Goal: Information Seeking & Learning: Check status

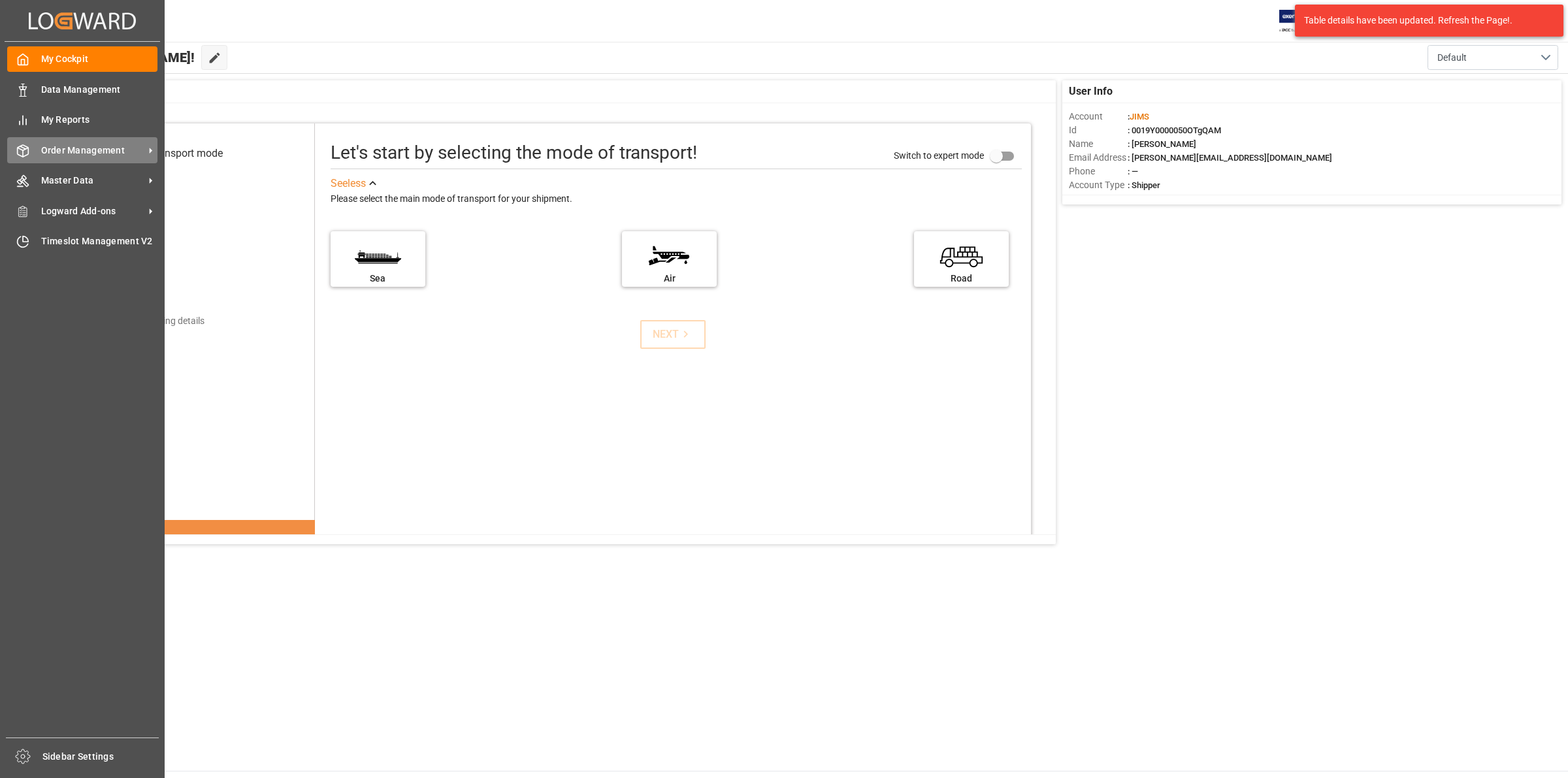
click at [46, 154] on span "Order Management" at bounding box center [93, 151] width 104 height 14
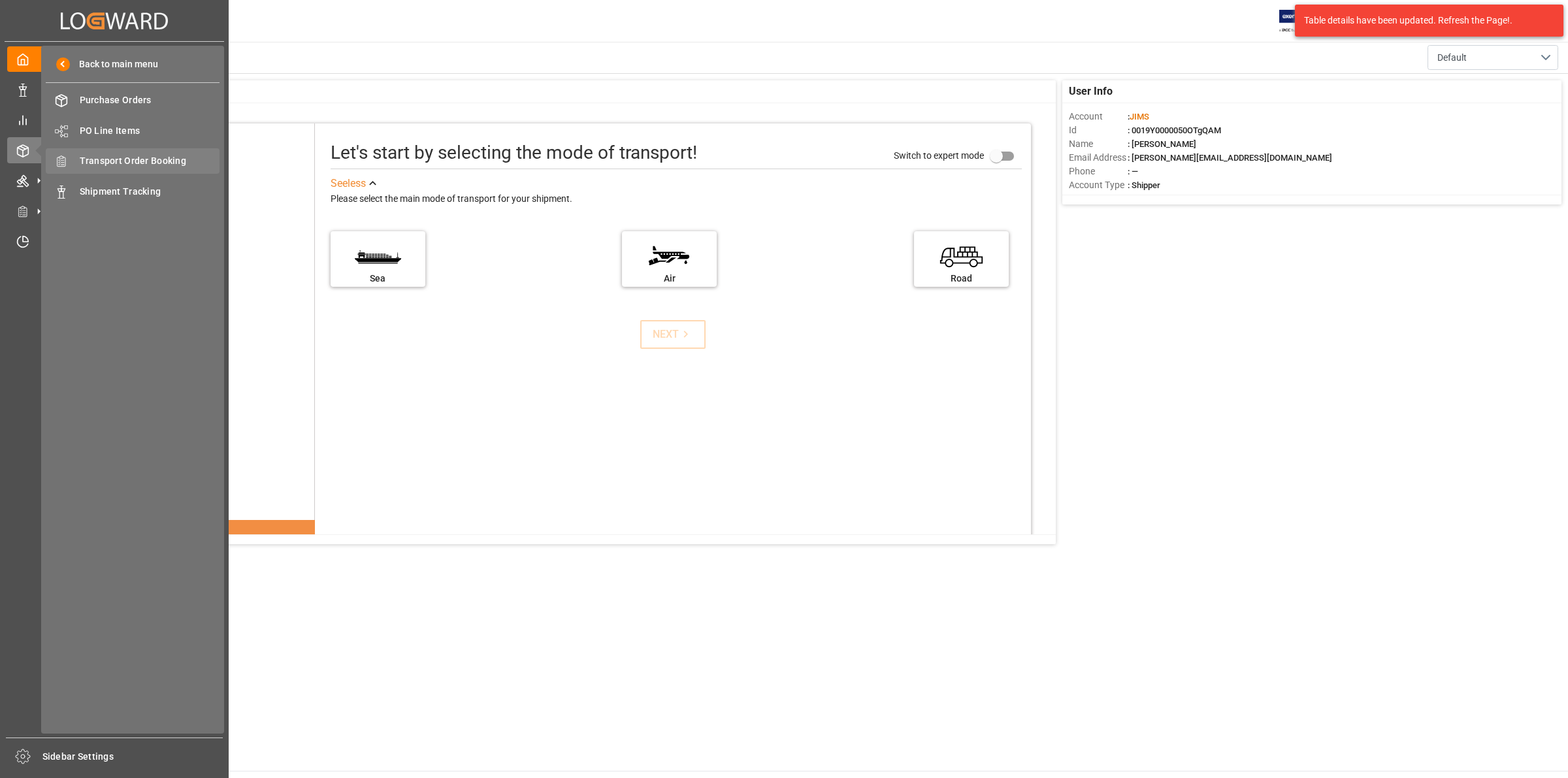
click at [98, 167] on div "Transport Order Booking Transport Order Booking" at bounding box center [133, 161] width 174 height 25
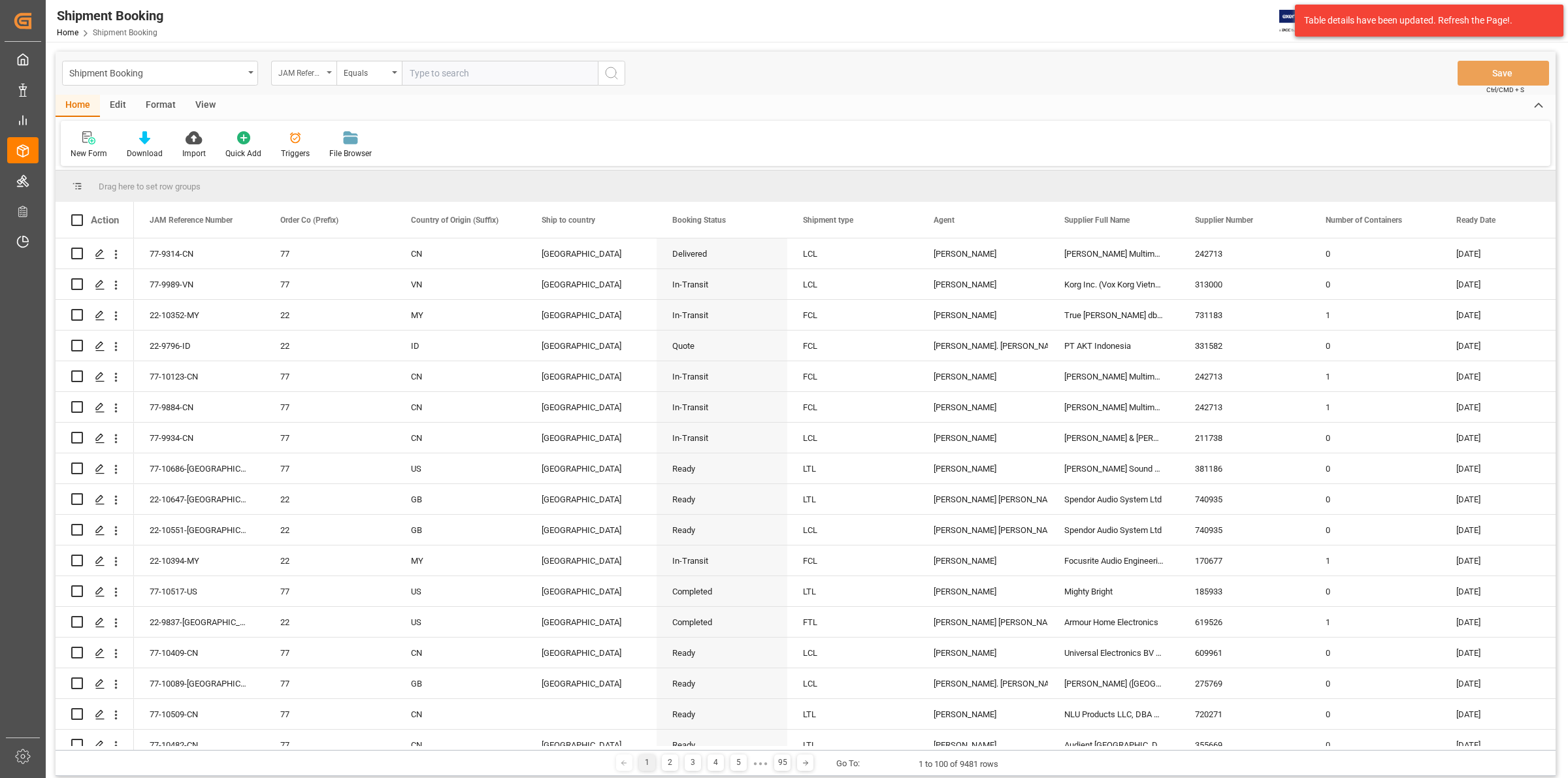
click at [328, 71] on icon "open menu" at bounding box center [329, 72] width 6 height 3
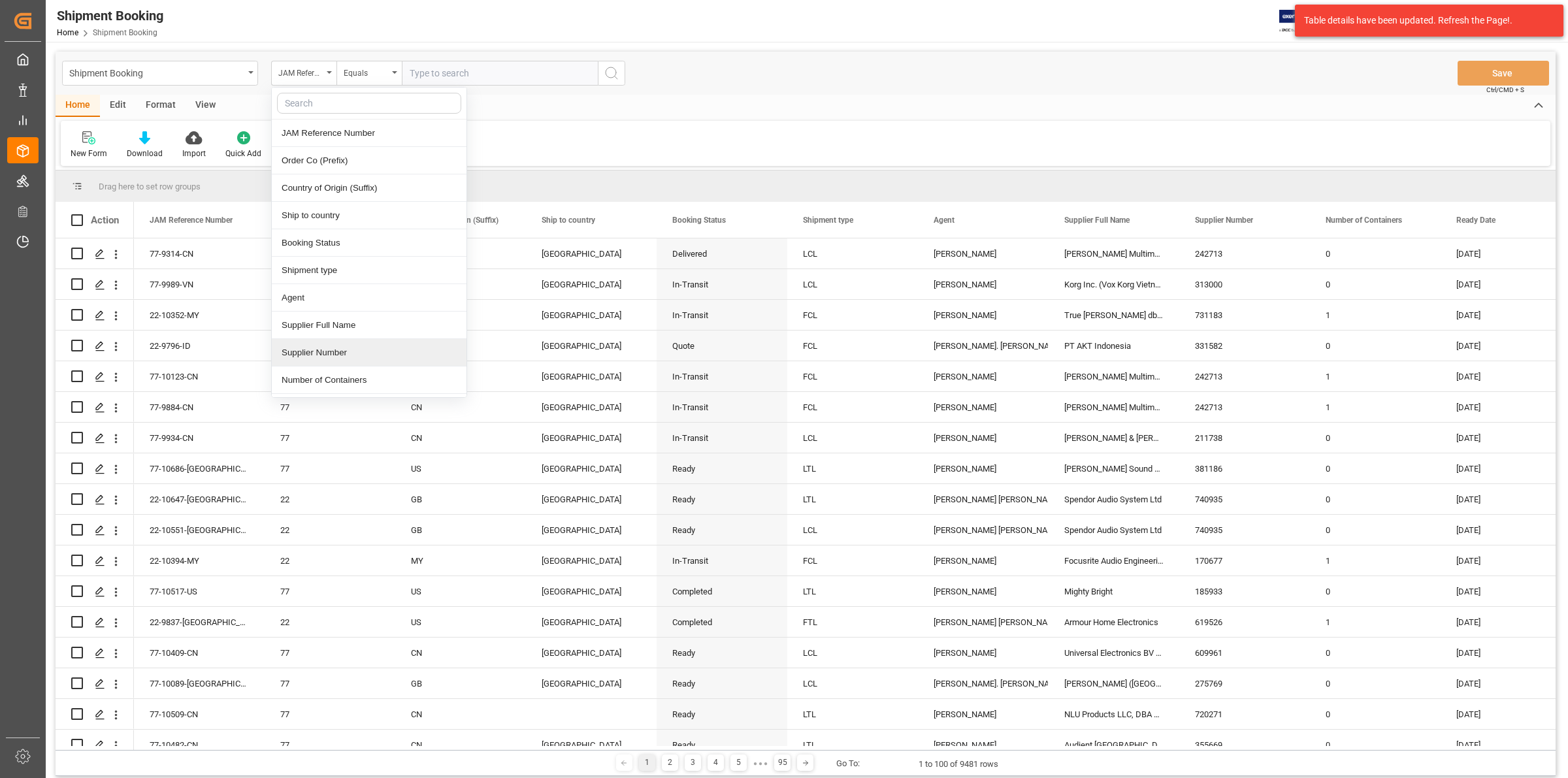
drag, startPoint x: 341, startPoint y: 354, endPoint x: 371, endPoint y: 191, distance: 165.7
click at [341, 355] on div "Supplier Number" at bounding box center [369, 352] width 195 height 27
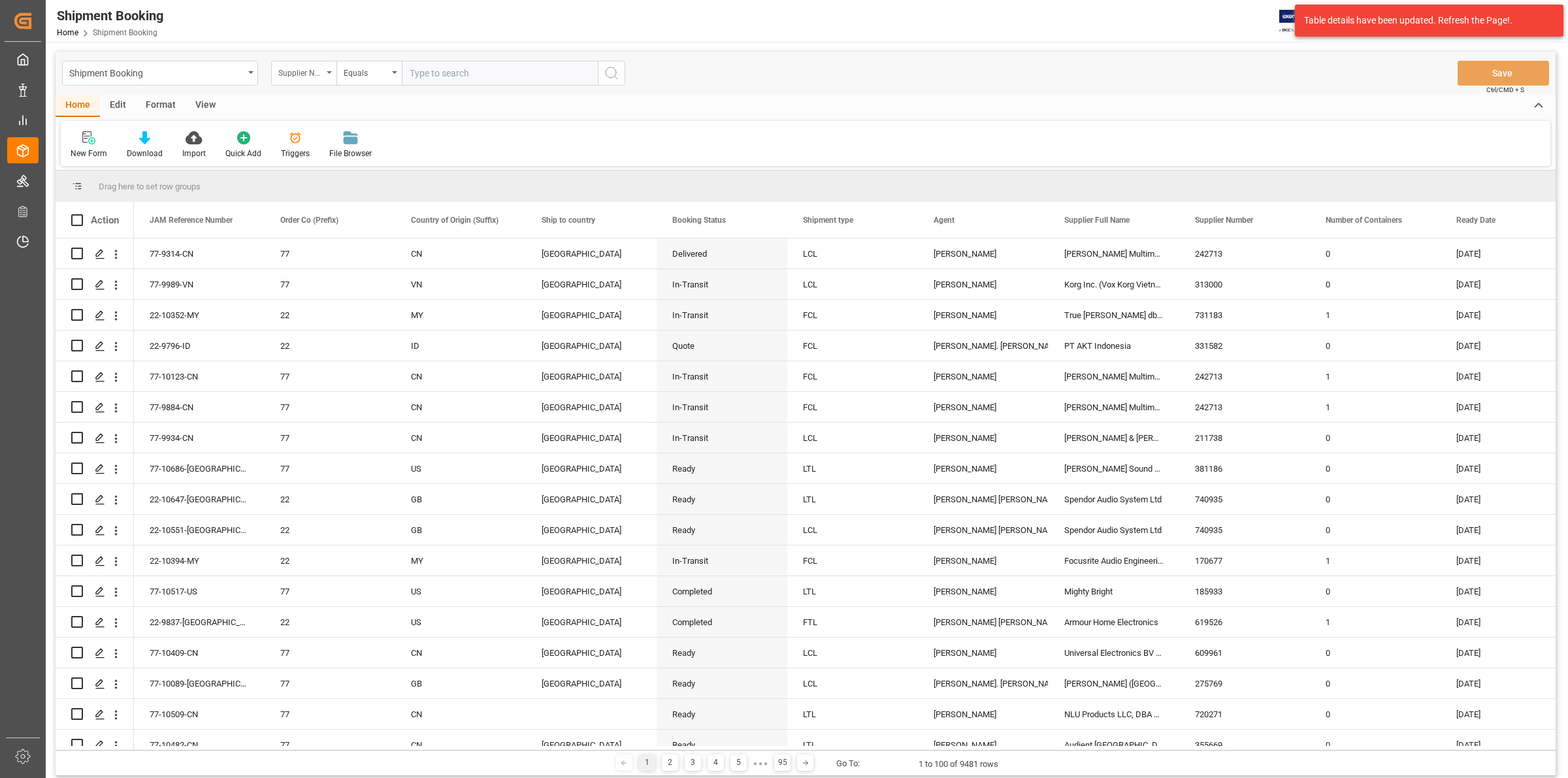
click at [328, 71] on icon "open menu" at bounding box center [329, 72] width 6 height 3
click at [342, 166] on div "Order Co (Prefix)" at bounding box center [369, 160] width 195 height 27
click at [426, 73] on span "Select Items" at bounding box center [437, 72] width 56 height 10
click at [431, 64] on button "Select Items" at bounding box center [500, 73] width 196 height 24
click at [446, 68] on span "Select Items" at bounding box center [437, 72] width 56 height 10
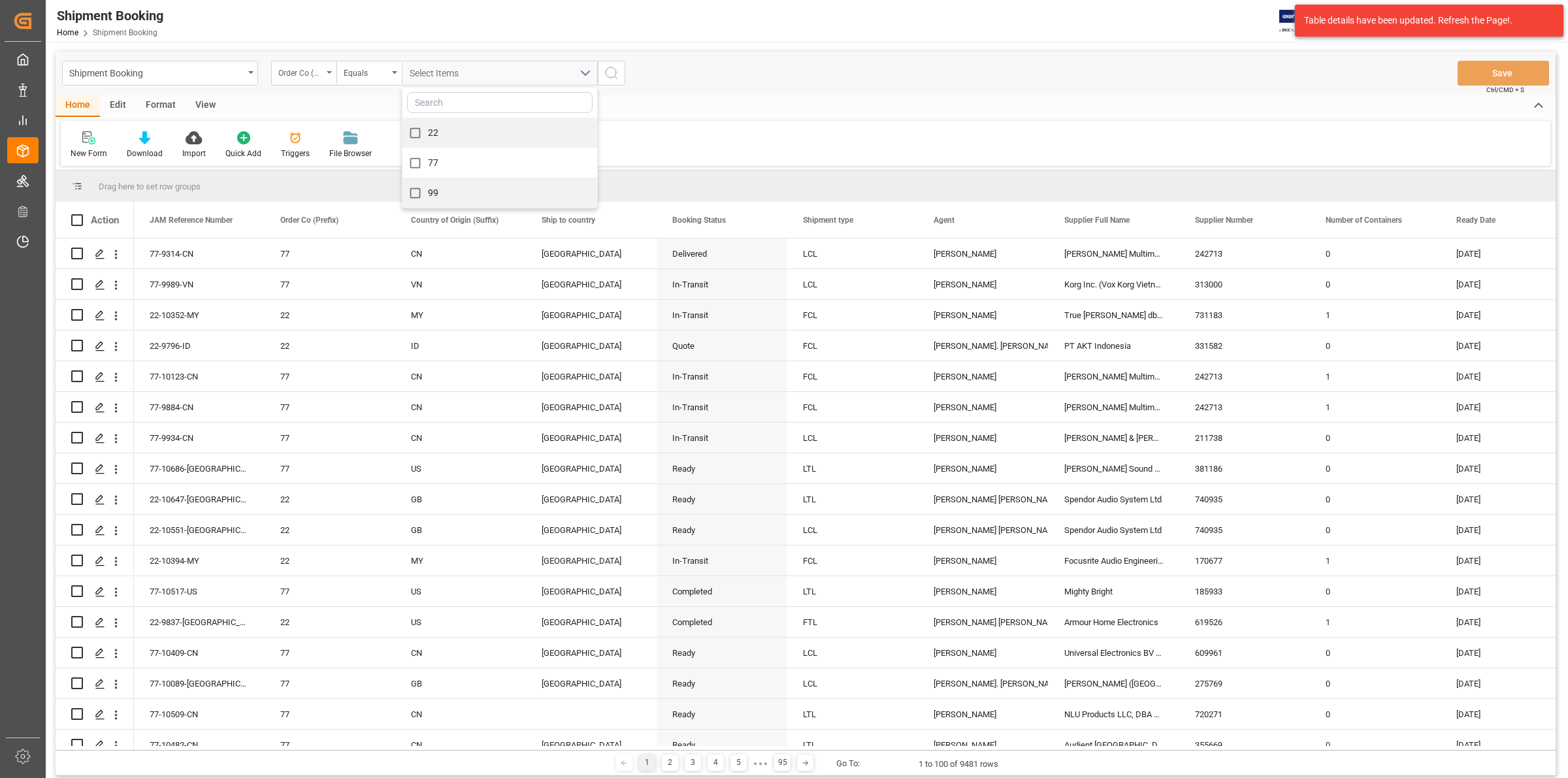
click at [328, 68] on div "Order Co (Prefix)" at bounding box center [303, 73] width 65 height 24
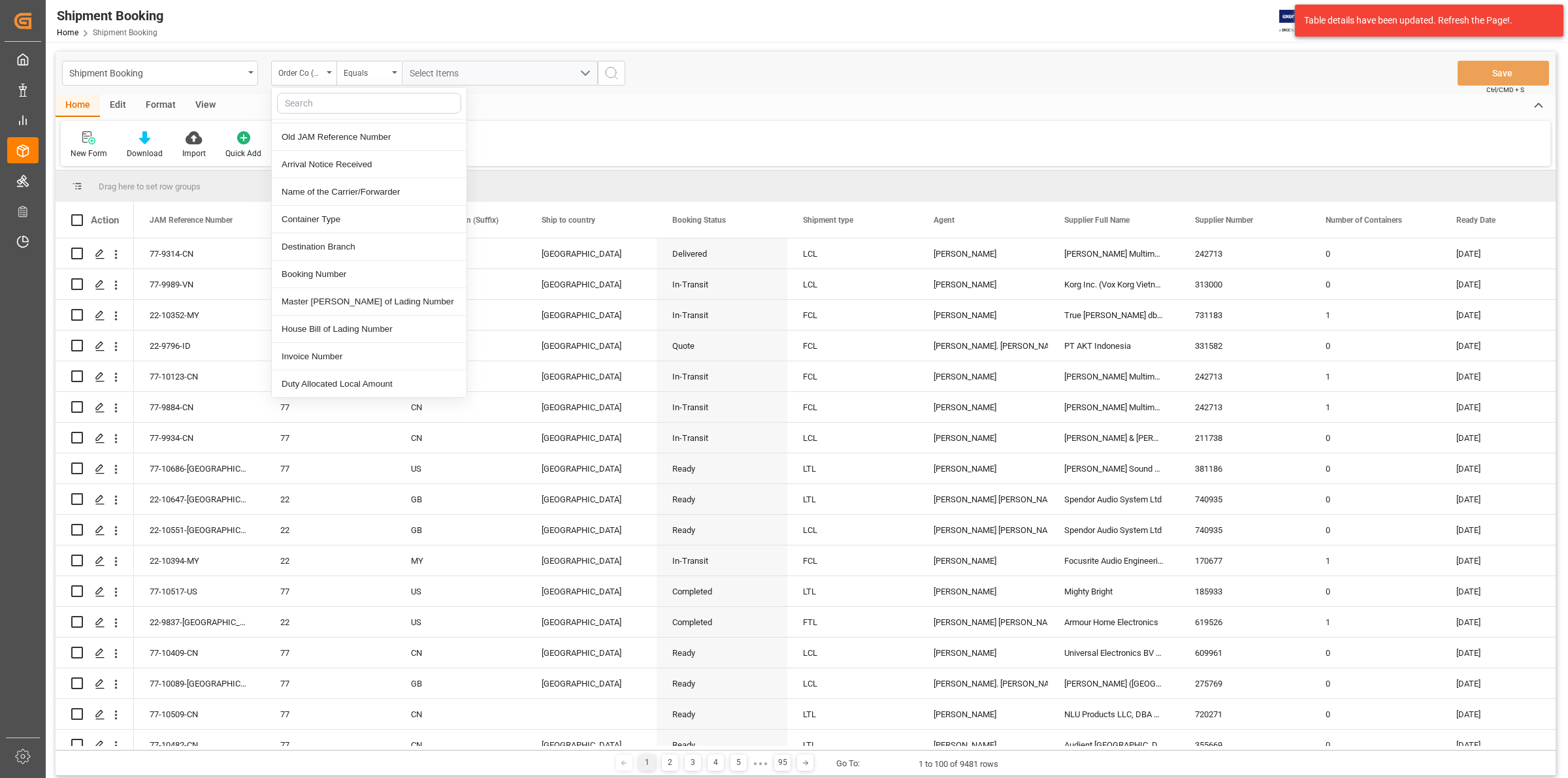
scroll to position [326, 0]
click at [330, 334] on div "Invoice Number" at bounding box center [369, 327] width 195 height 27
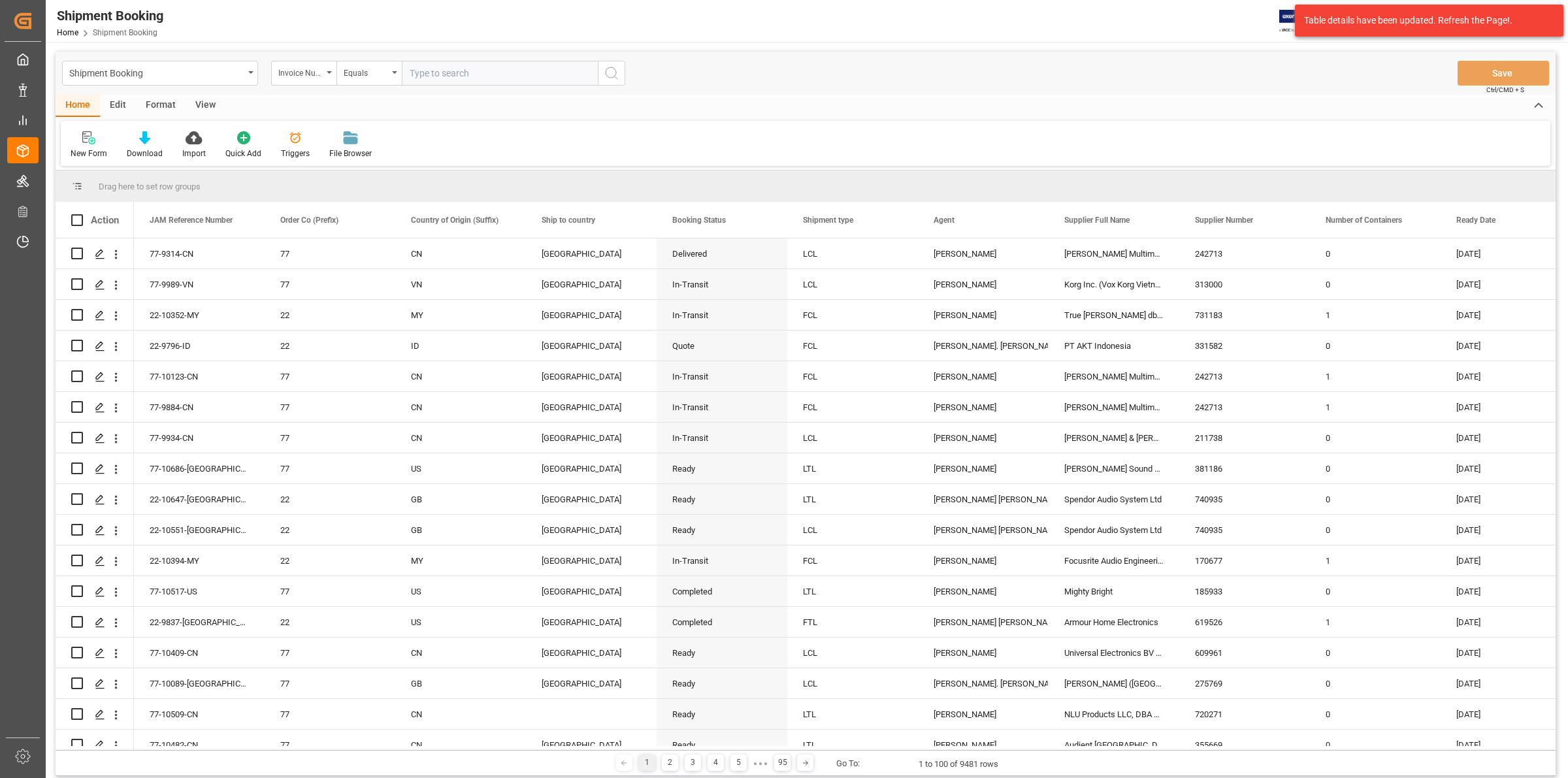
click at [441, 66] on input "text" at bounding box center [500, 73] width 196 height 24
paste input "167088580"
type input "167088580"
click at [609, 71] on icon "search button" at bounding box center [611, 72] width 16 height 16
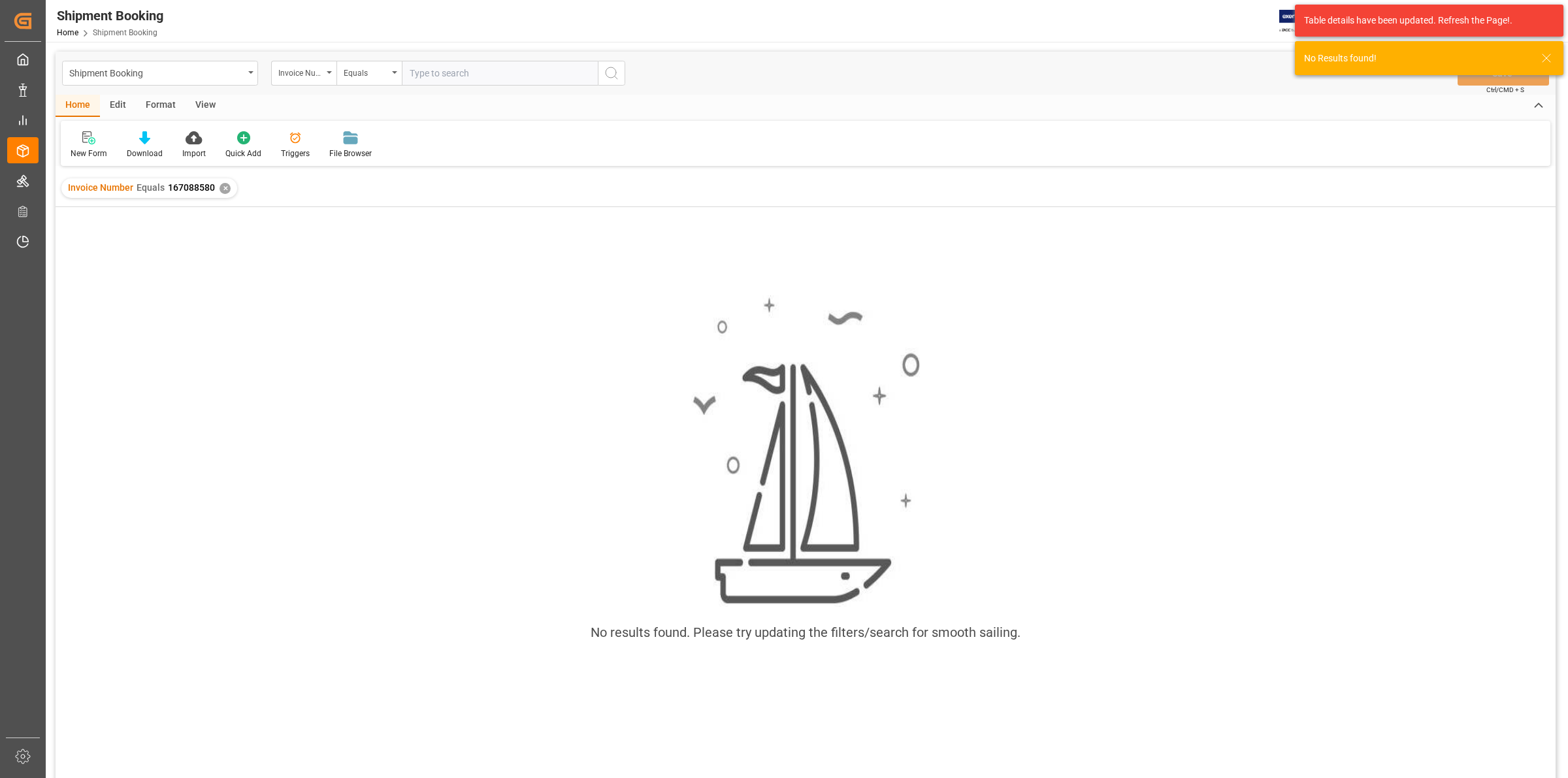
click at [223, 189] on div "✕" at bounding box center [225, 188] width 11 height 11
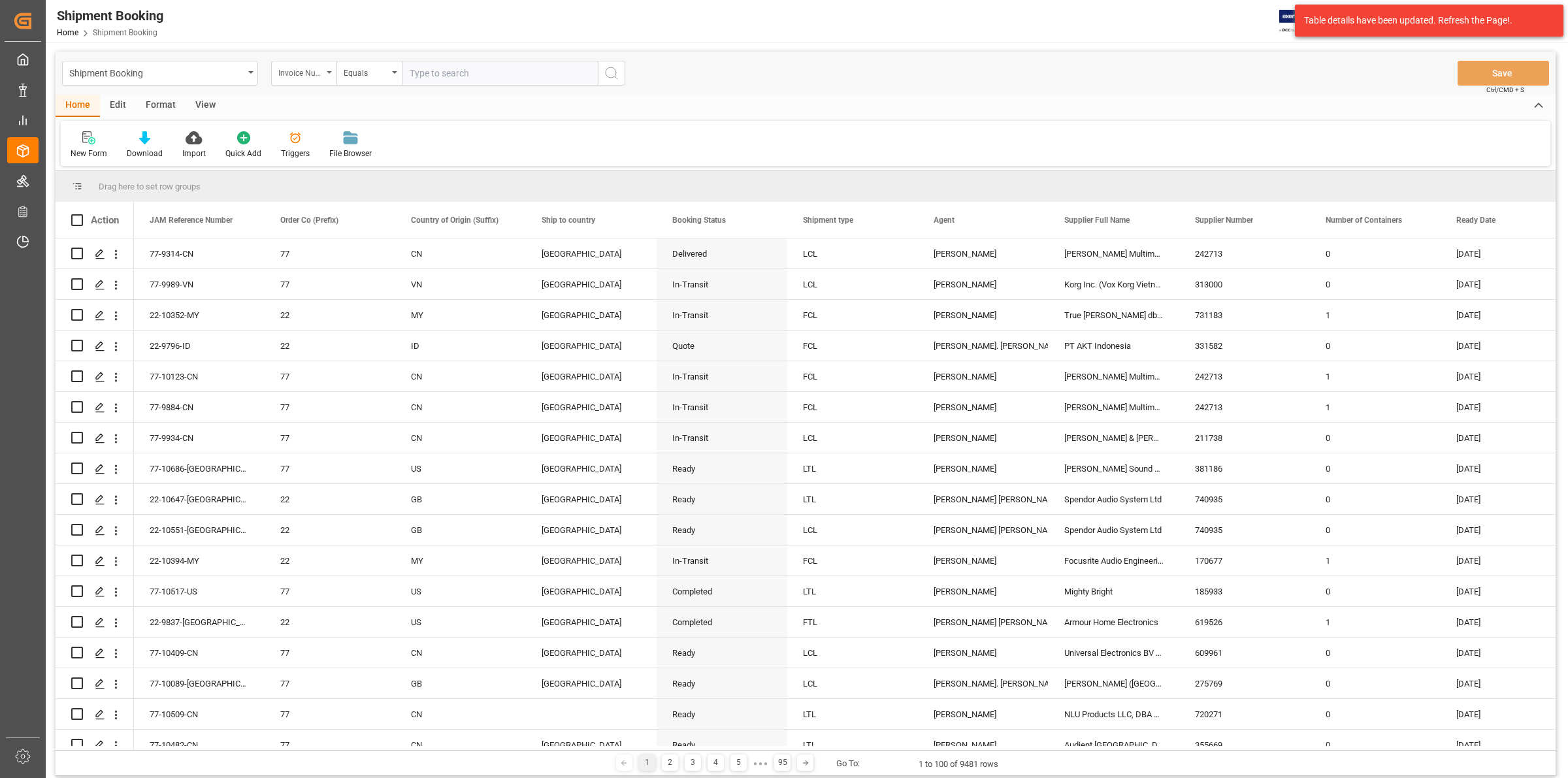
click at [330, 68] on div "Invoice Number" at bounding box center [303, 73] width 65 height 24
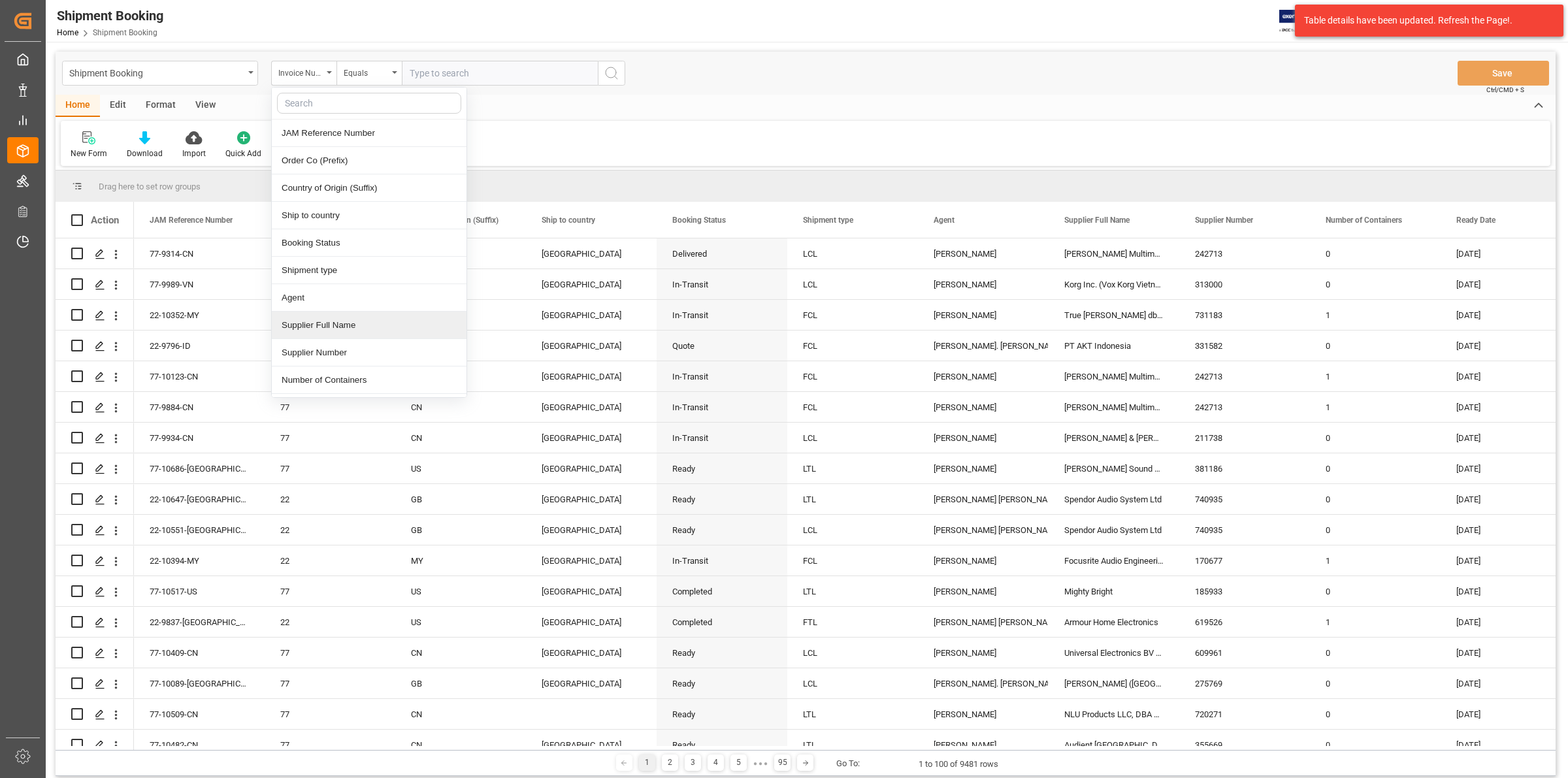
click at [338, 331] on div "Supplier Full Name" at bounding box center [369, 325] width 195 height 27
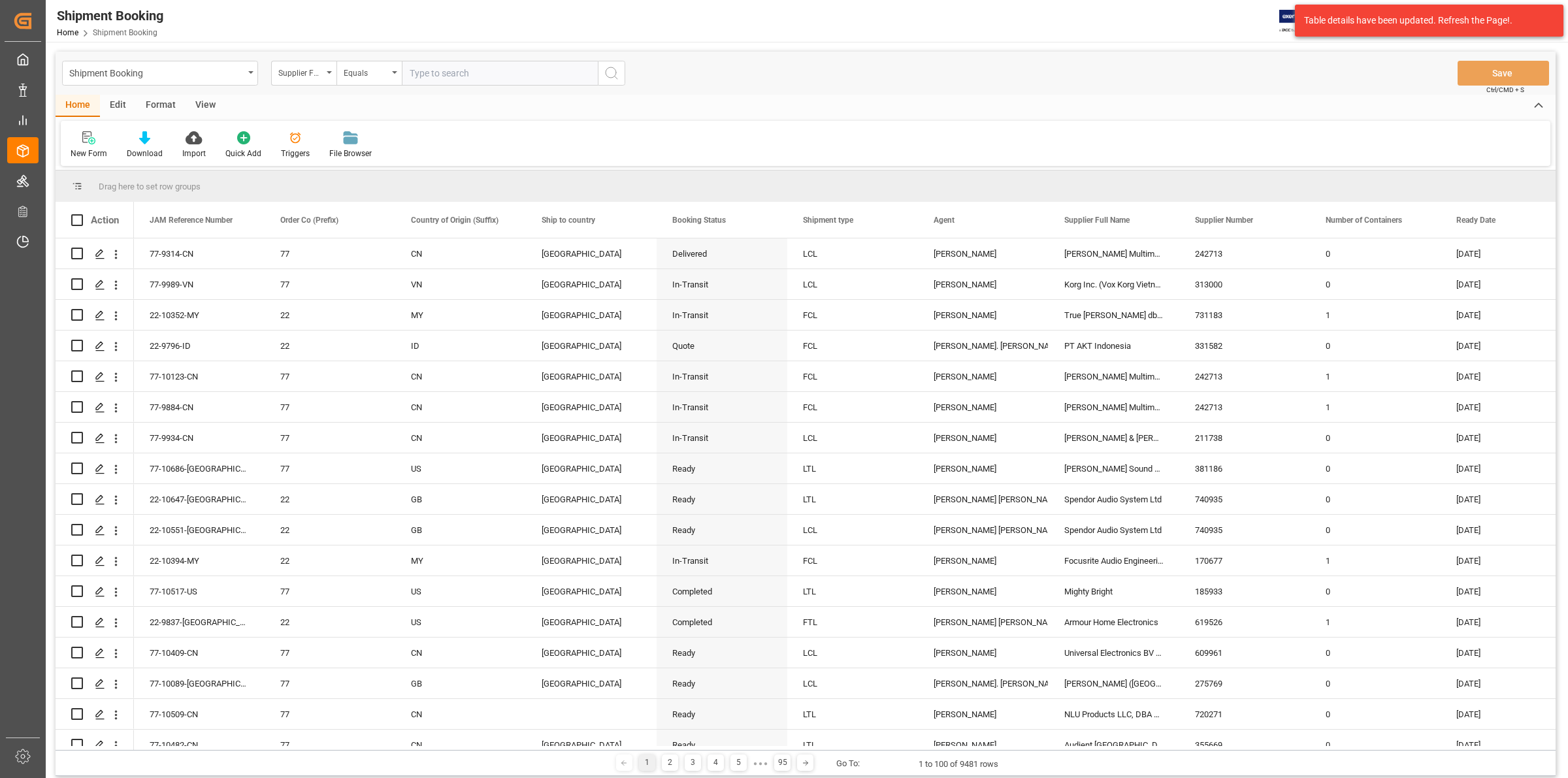
click at [435, 73] on input "text" at bounding box center [500, 73] width 196 height 24
type input "[PERSON_NAME] PROFESSIONAL INC"
click at [609, 73] on icon "search button" at bounding box center [611, 72] width 16 height 16
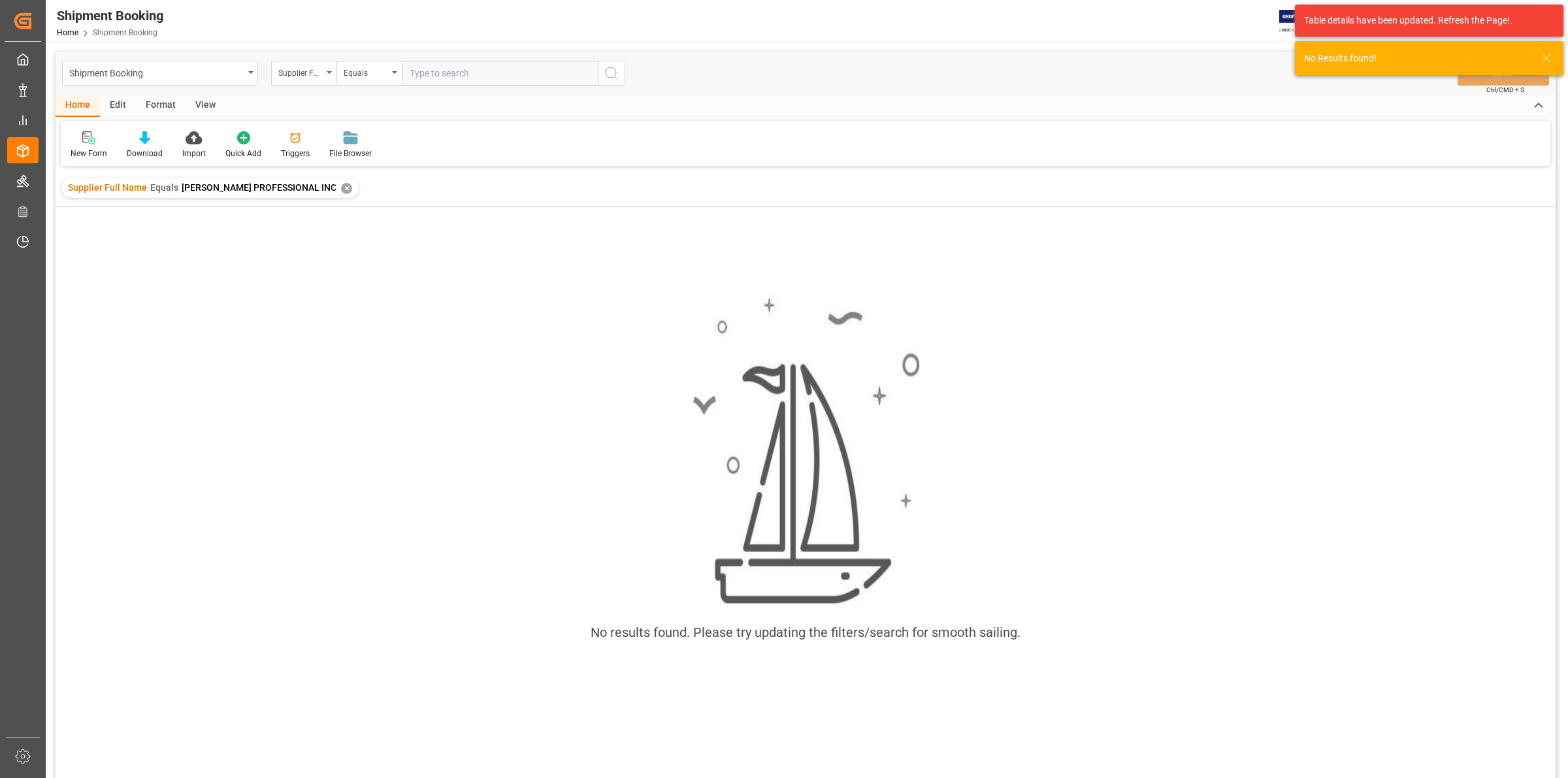
click at [277, 186] on span "[PERSON_NAME] PROFESSIONAL INC" at bounding box center [259, 187] width 155 height 10
click at [341, 188] on div "✕" at bounding box center [346, 188] width 11 height 11
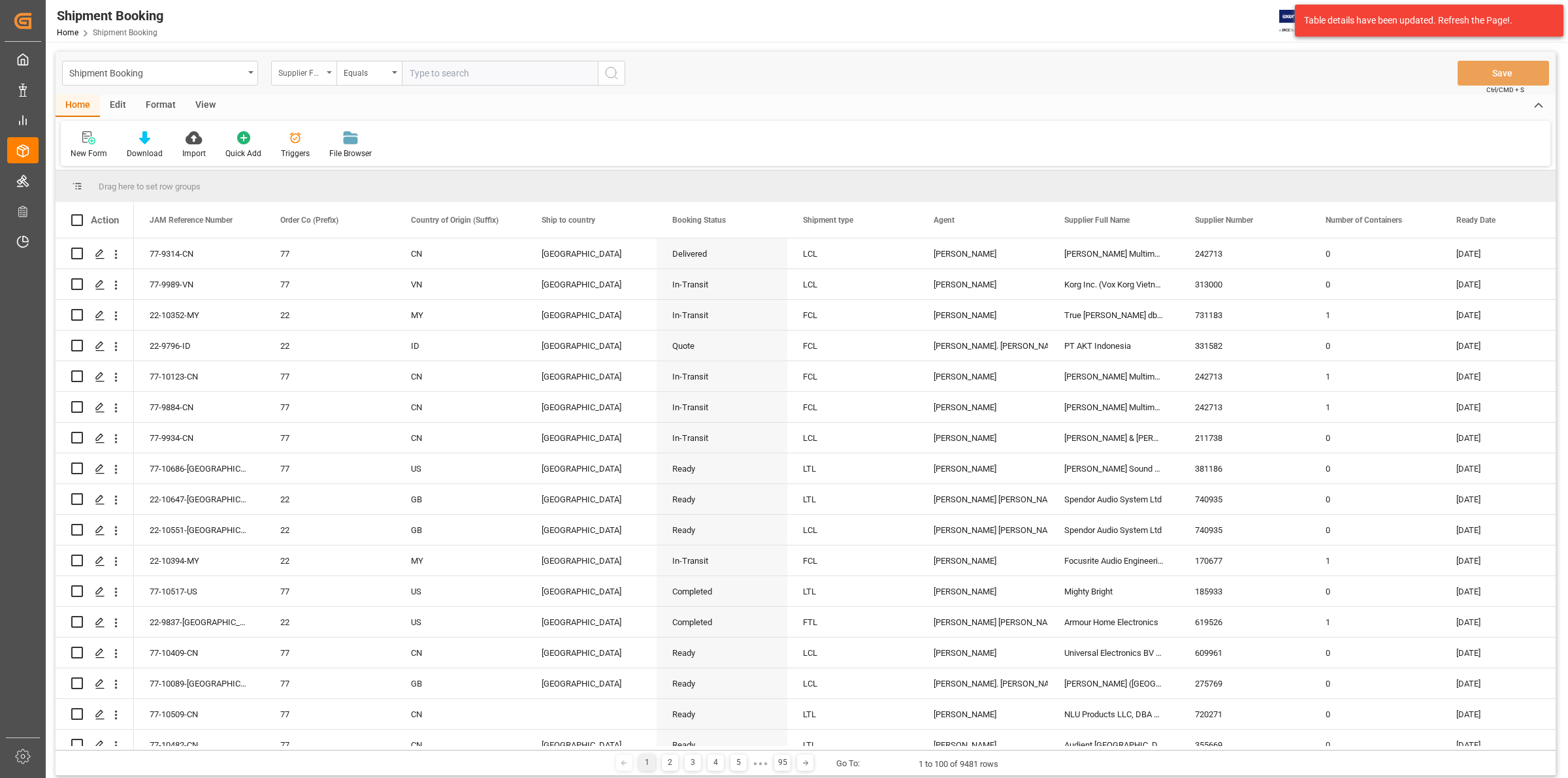
click at [328, 73] on icon "open menu" at bounding box center [329, 72] width 6 height 3
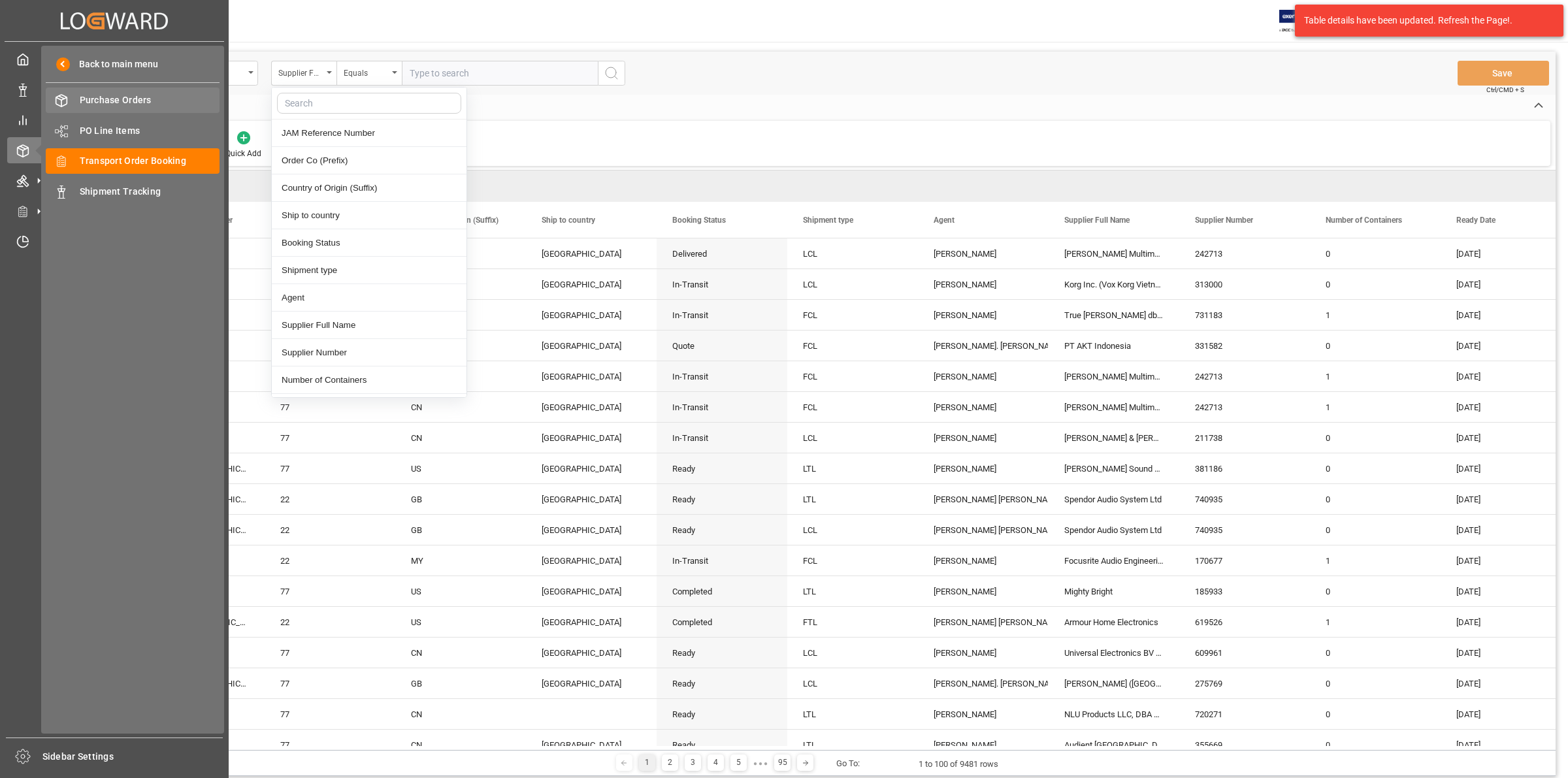
click at [75, 108] on div "Purchase Orders Purchase Orders" at bounding box center [133, 100] width 174 height 25
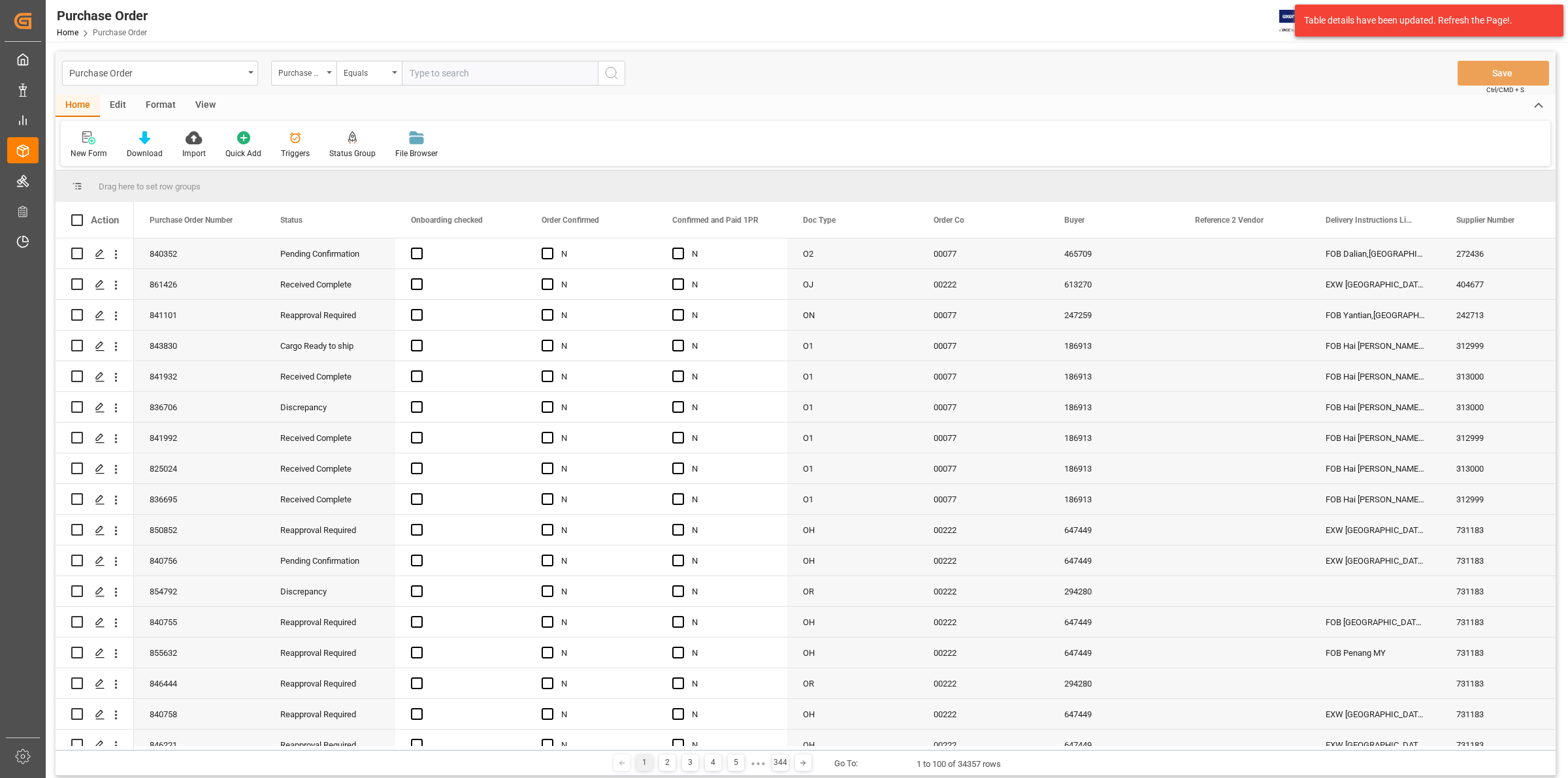
click at [456, 82] on input "text" at bounding box center [500, 73] width 196 height 24
type input "858592"
click at [603, 73] on icon "search button" at bounding box center [611, 72] width 16 height 16
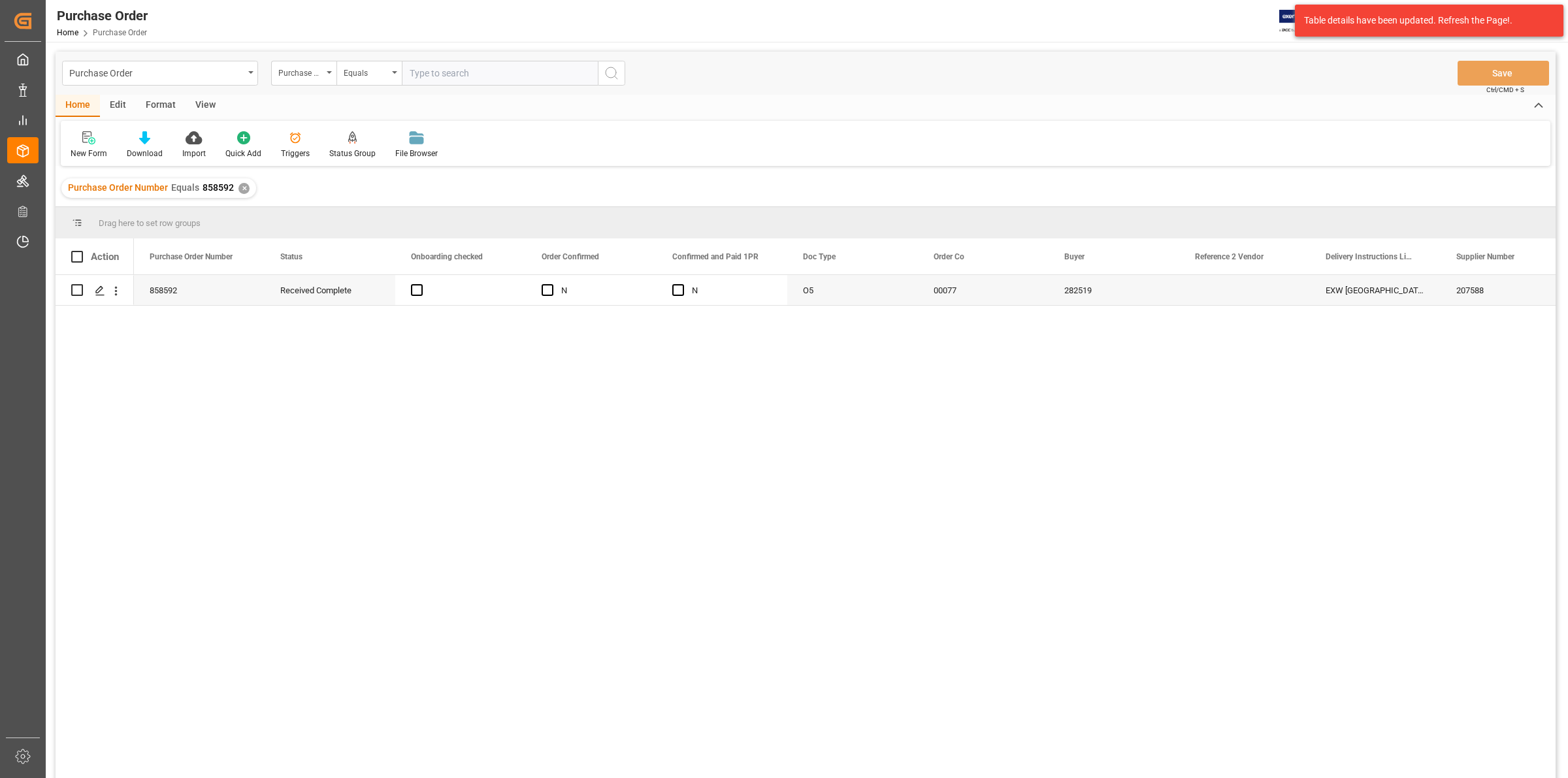
click at [487, 352] on div "858592 Received Complete N N O5 00077 282519 EXW [GEOGRAPHIC_DATA] [GEOGRAPHIC_…" at bounding box center [844, 531] width 1422 height 512
click at [275, 355] on div "858592 Received Complete N N O5 00077 282519 EXW [GEOGRAPHIC_DATA] [GEOGRAPHIC_…" at bounding box center [844, 531] width 1422 height 512
click at [95, 292] on icon "Press SPACE to select this row." at bounding box center [100, 290] width 10 height 10
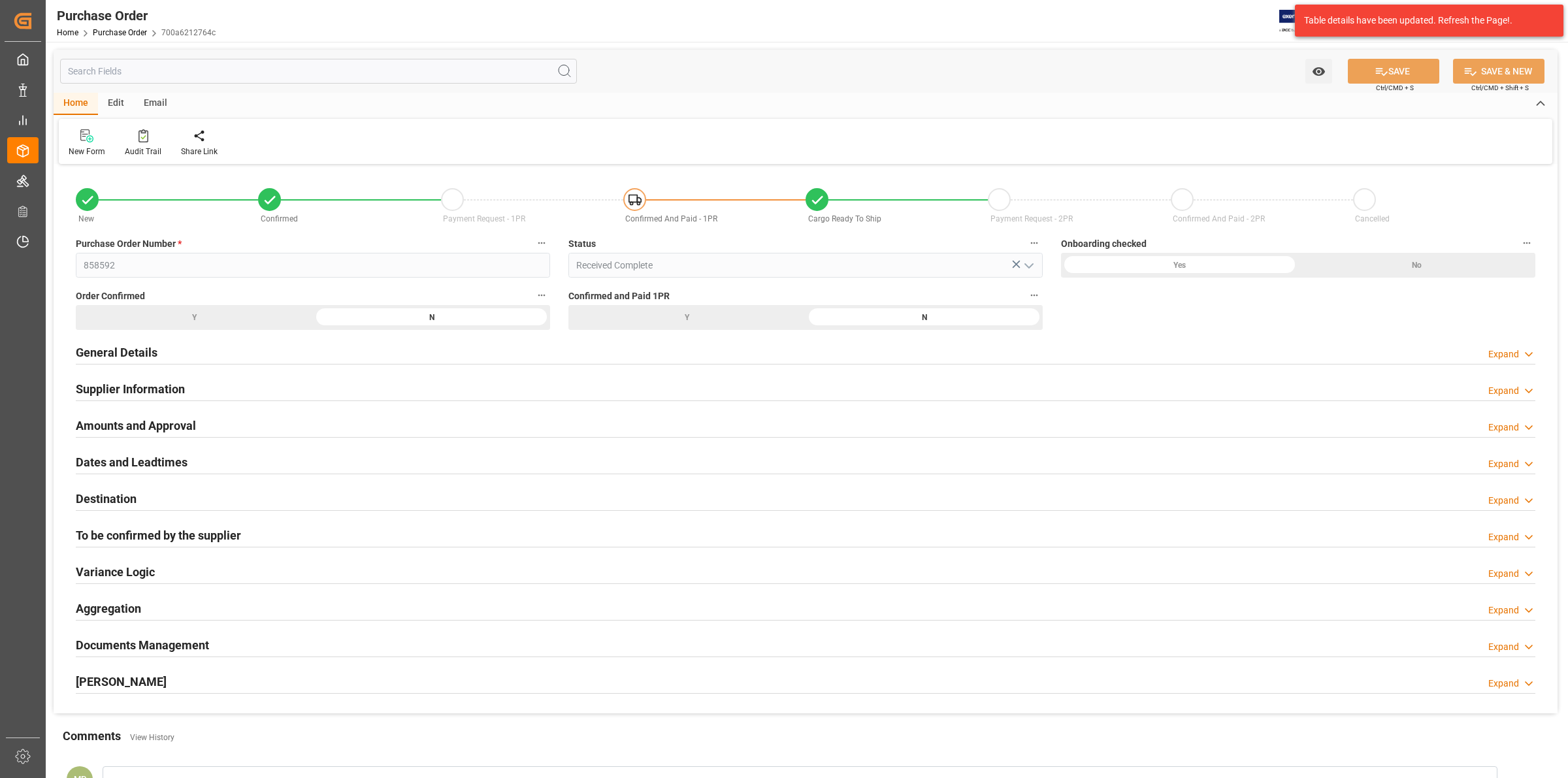
click at [315, 653] on div "Documents Management Expand" at bounding box center [806, 643] width 1460 height 24
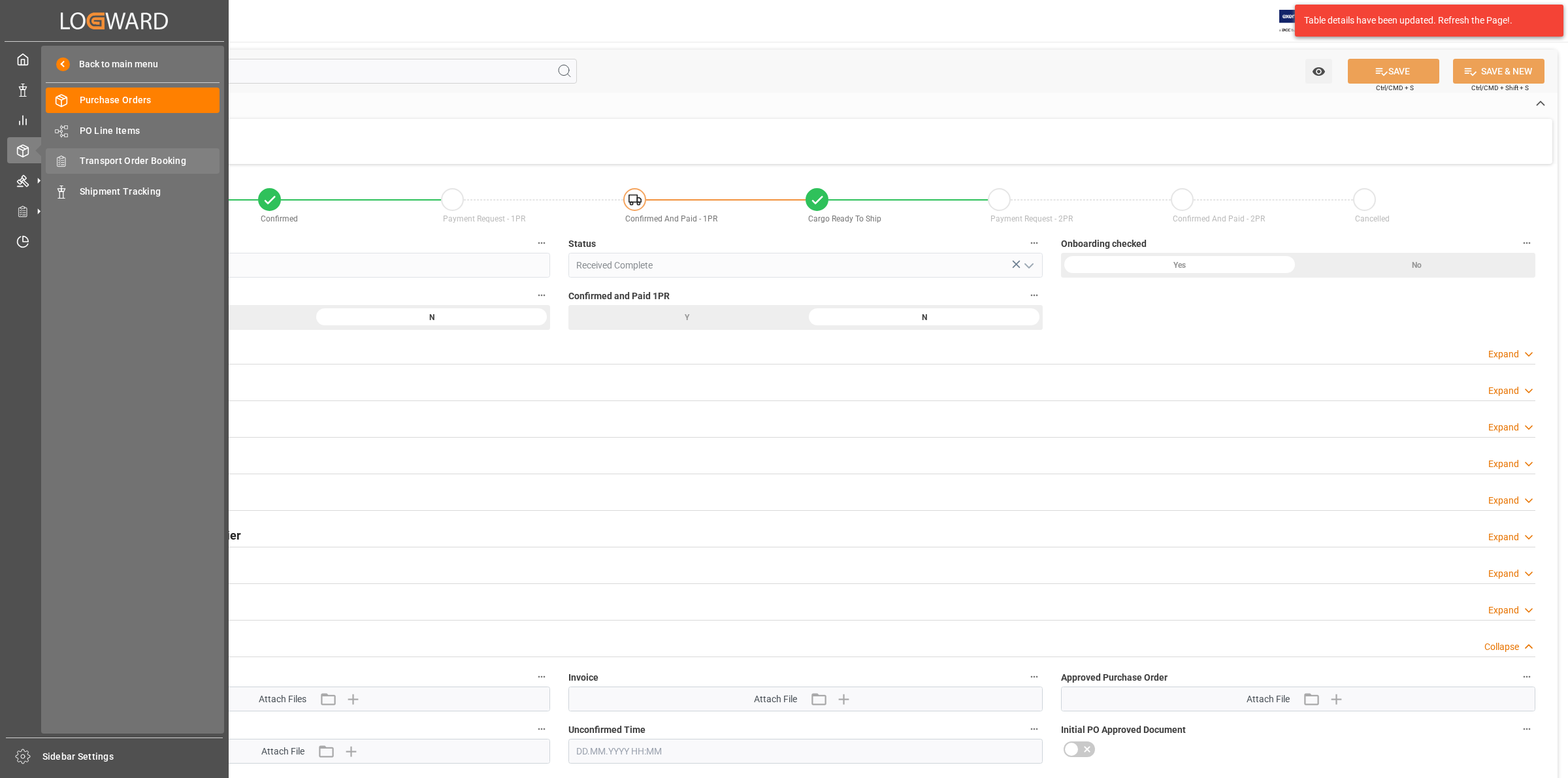
click at [127, 167] on div "Transport Order Booking Transport Order Booking" at bounding box center [133, 161] width 174 height 25
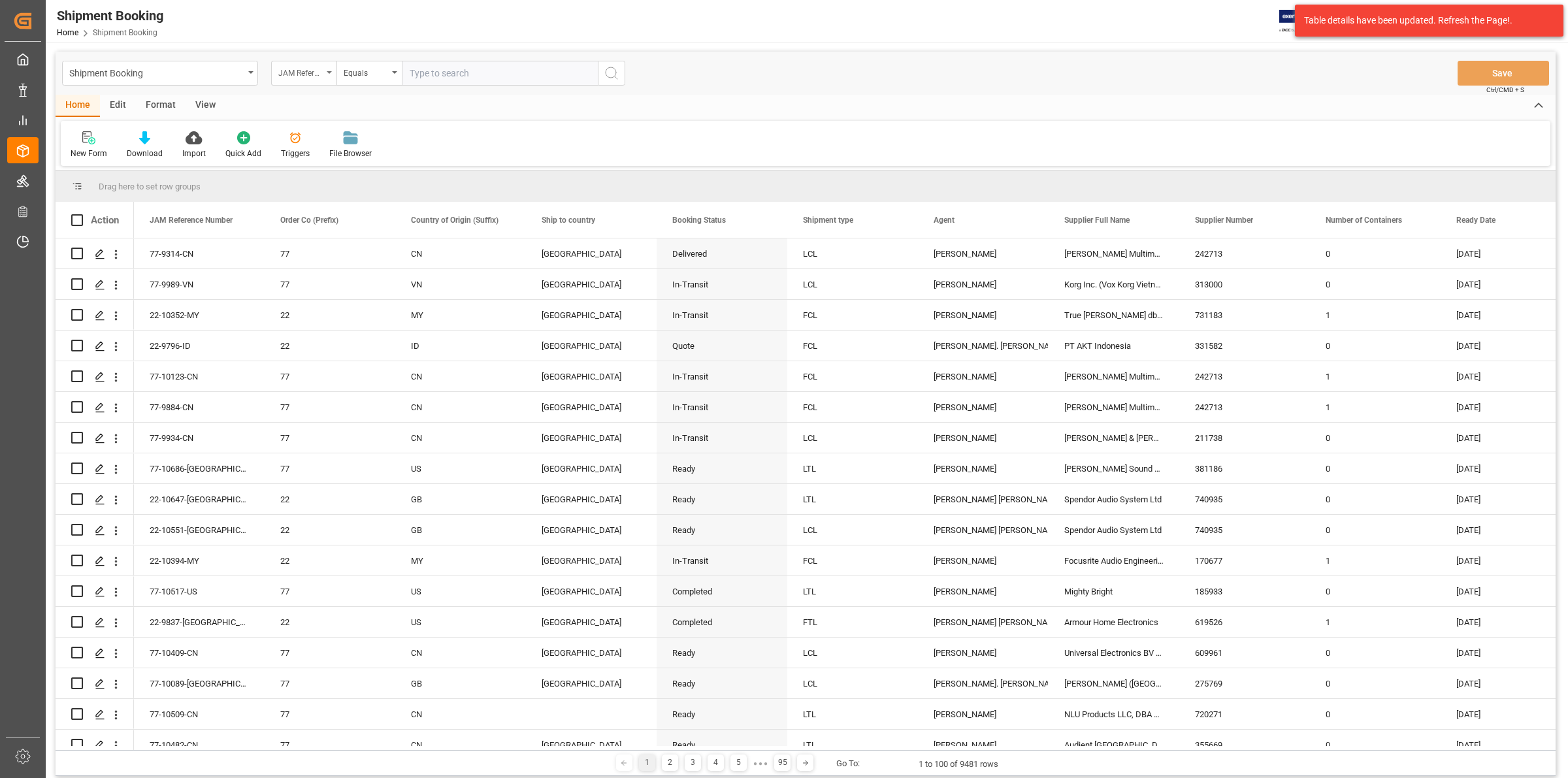
click at [330, 71] on icon "open menu" at bounding box center [329, 72] width 6 height 3
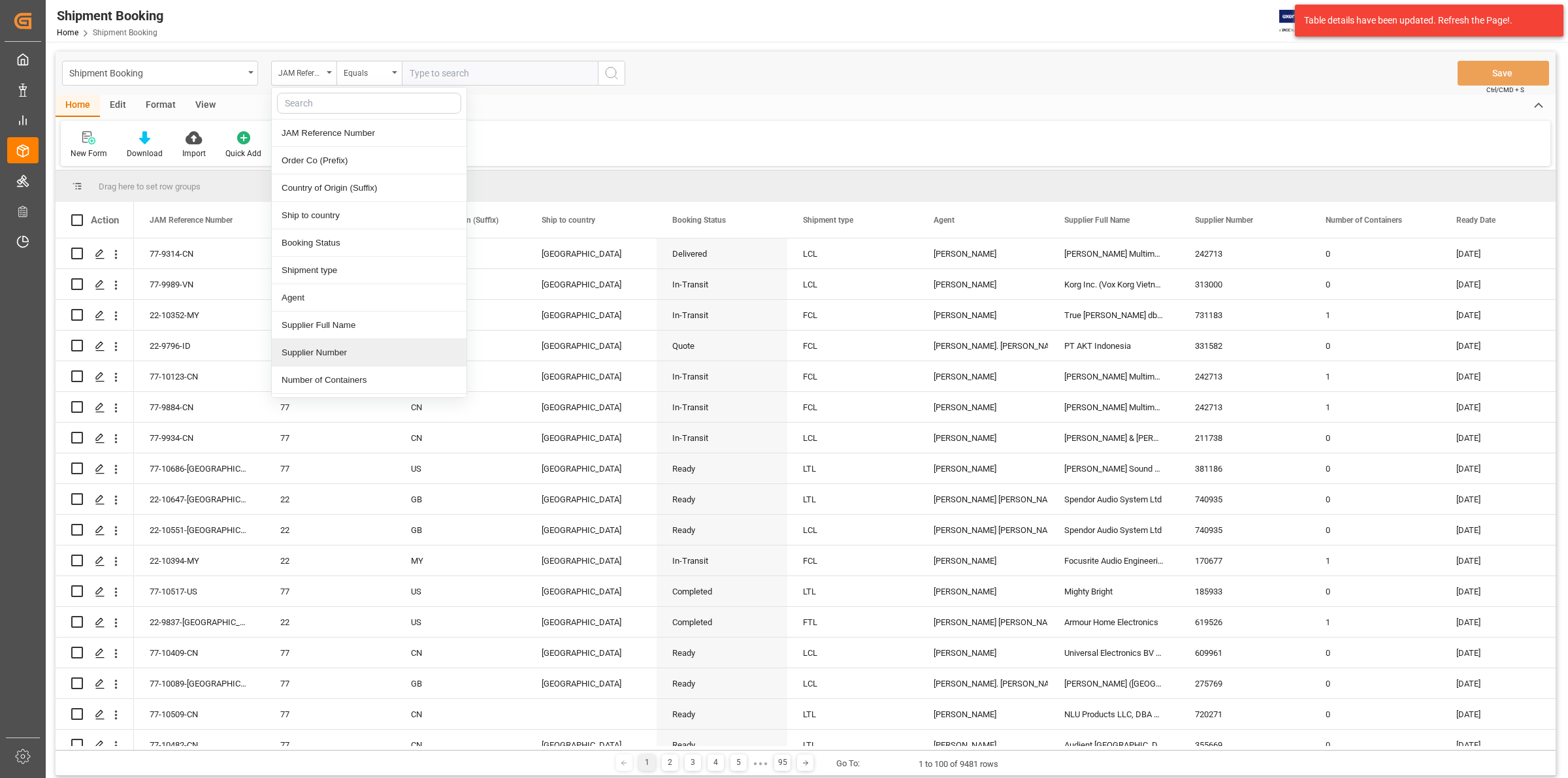
click at [341, 353] on div "Supplier Number" at bounding box center [369, 352] width 195 height 27
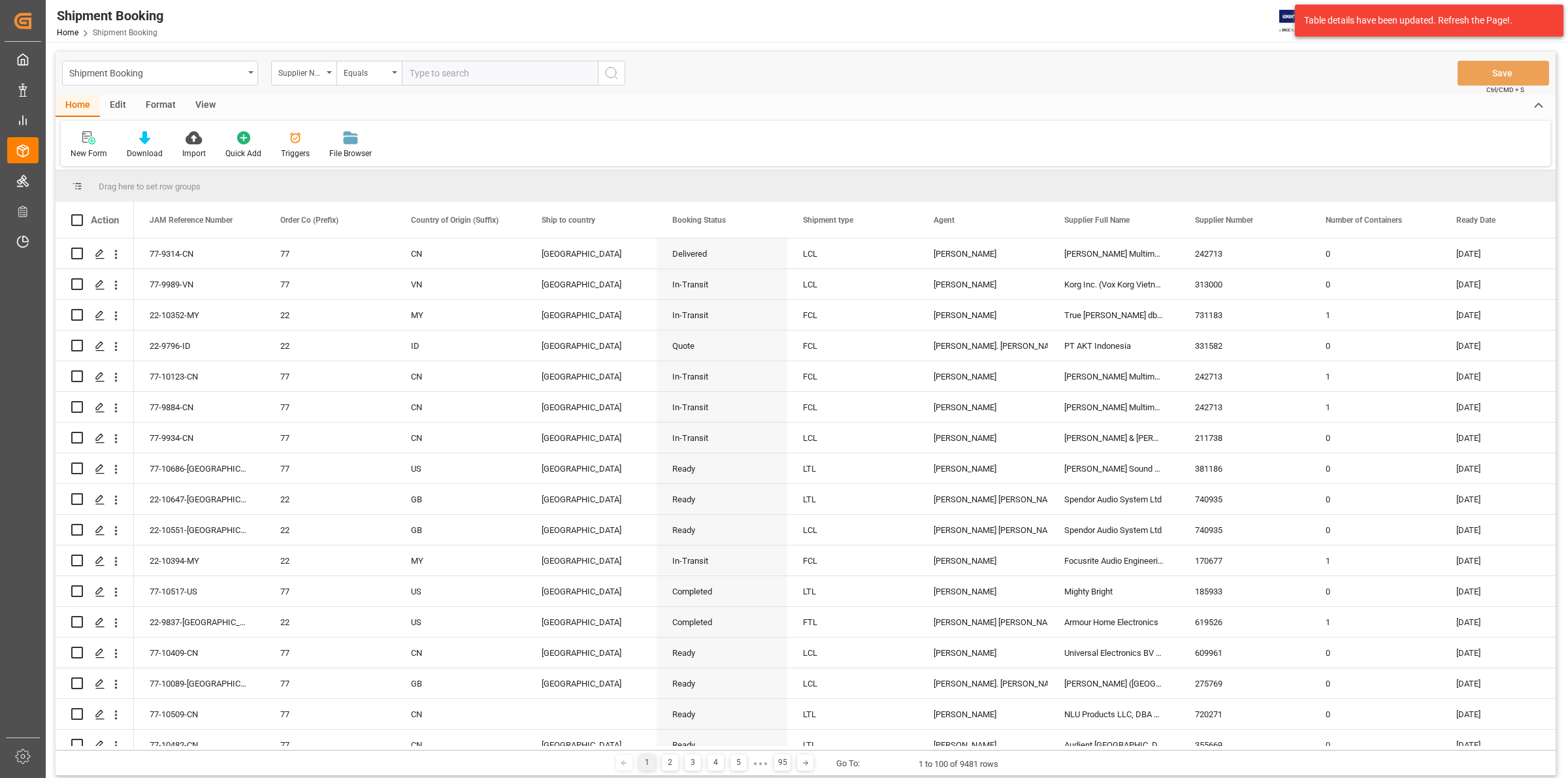
click at [418, 73] on input "text" at bounding box center [500, 73] width 196 height 24
type input "207588"
click at [611, 71] on icon "search button" at bounding box center [611, 72] width 16 height 16
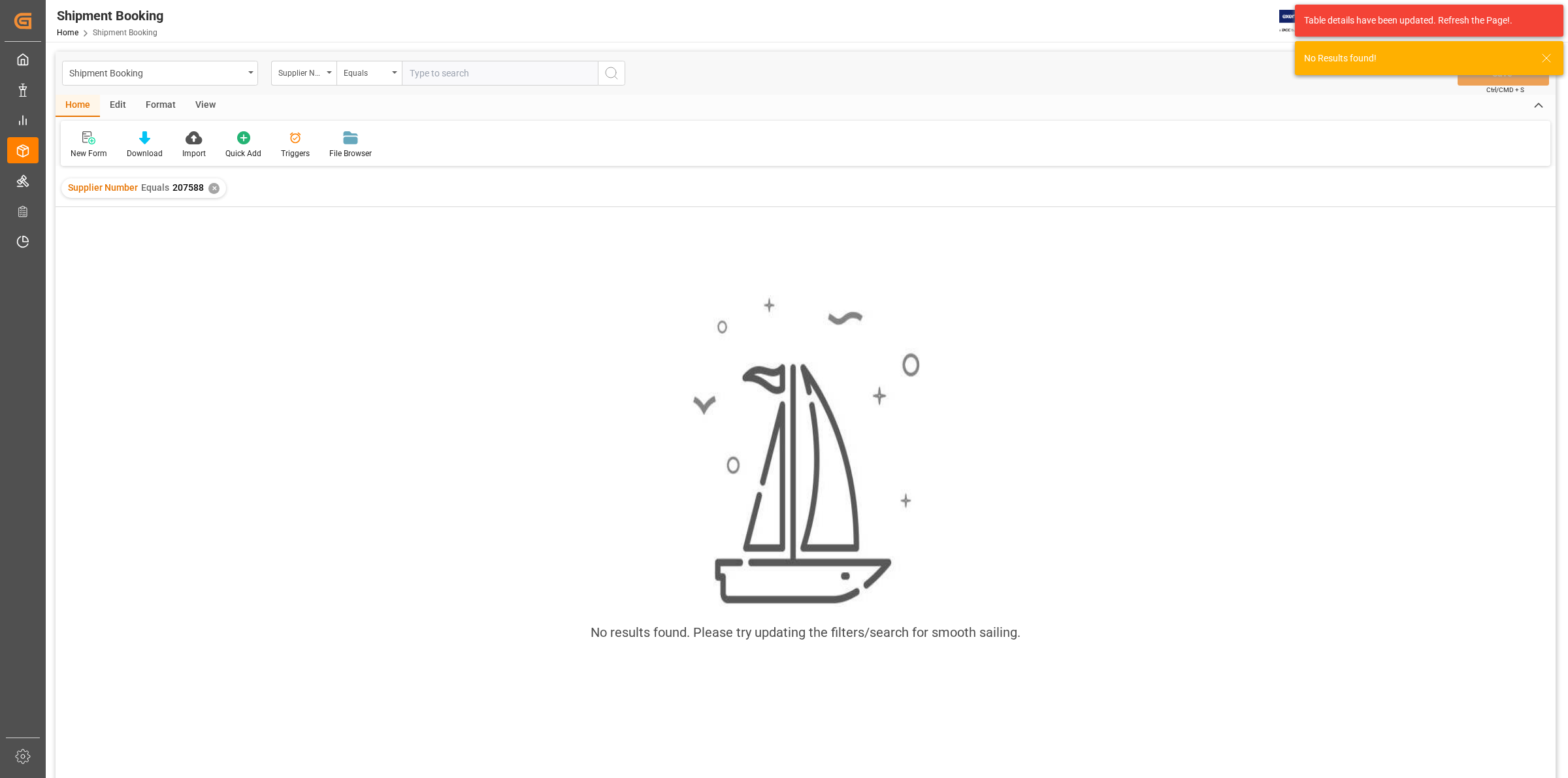
click at [204, 189] on div "Supplier Number Equals 207588 ✕" at bounding box center [143, 188] width 165 height 20
click at [216, 184] on div "✕" at bounding box center [214, 188] width 11 height 11
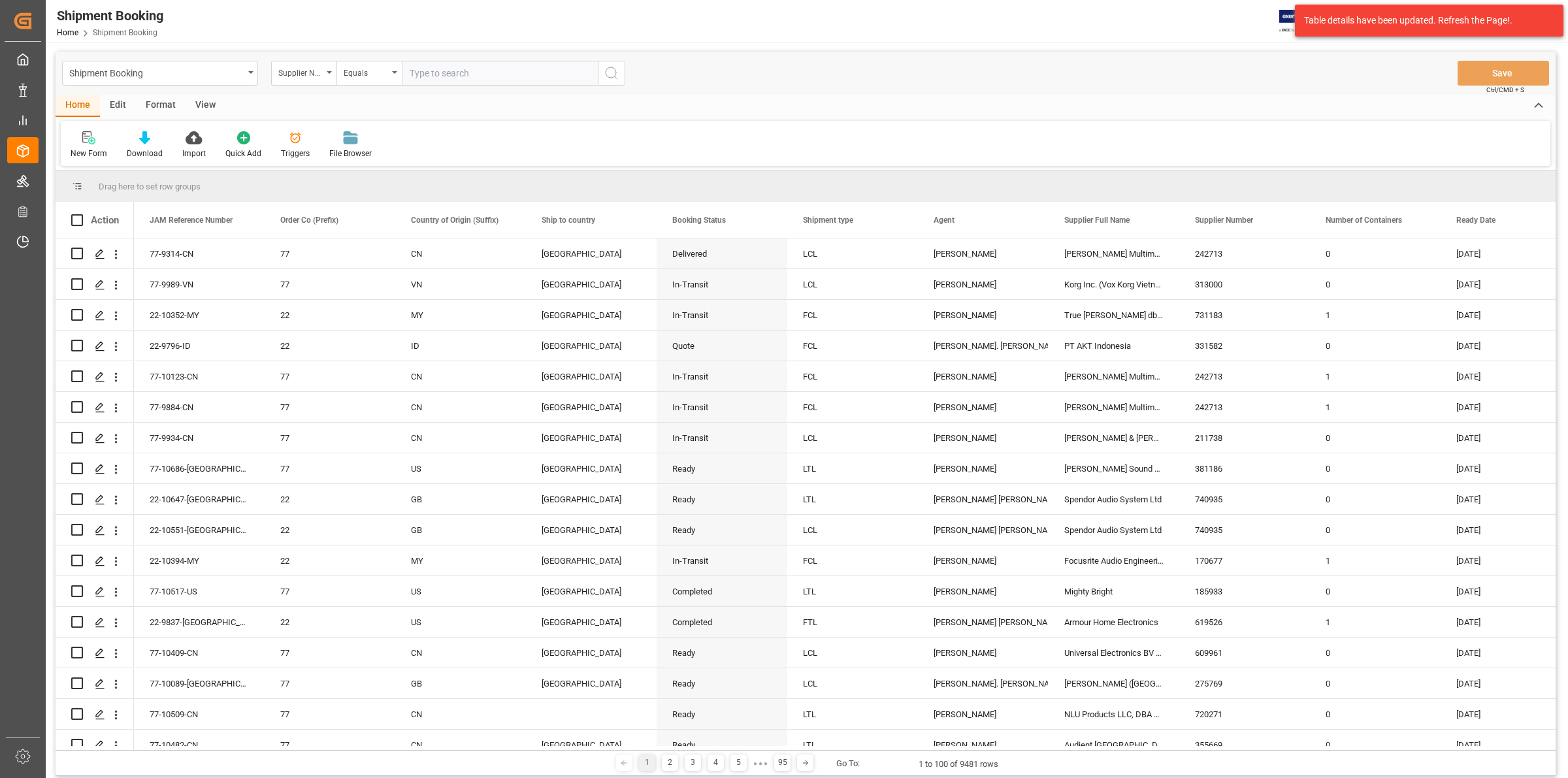
click at [424, 75] on input "text" at bounding box center [500, 73] width 196 height 24
type input "277588"
click at [613, 66] on icon "search button" at bounding box center [611, 72] width 16 height 16
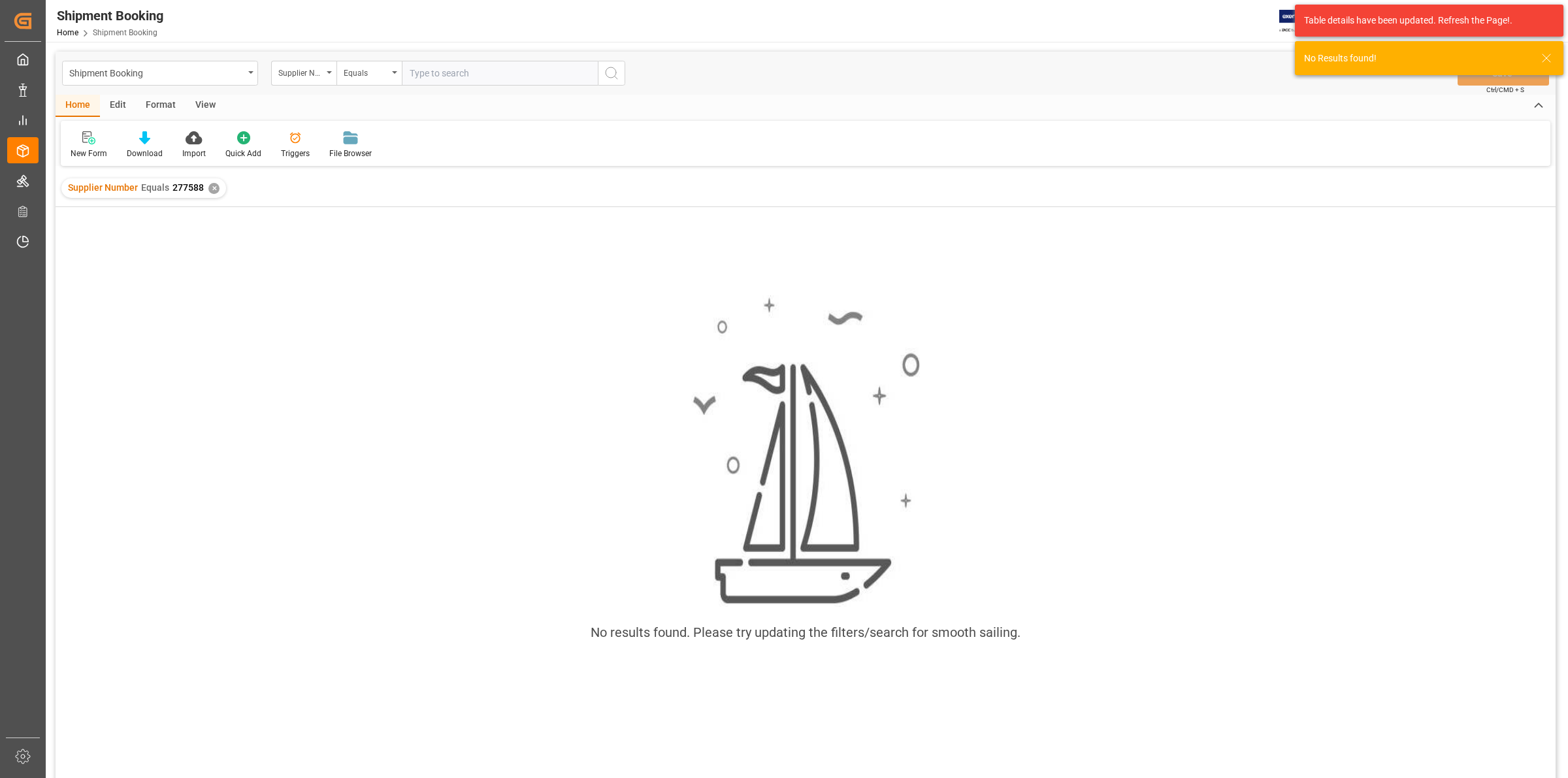
click at [208, 184] on div "✕" at bounding box center [214, 188] width 11 height 11
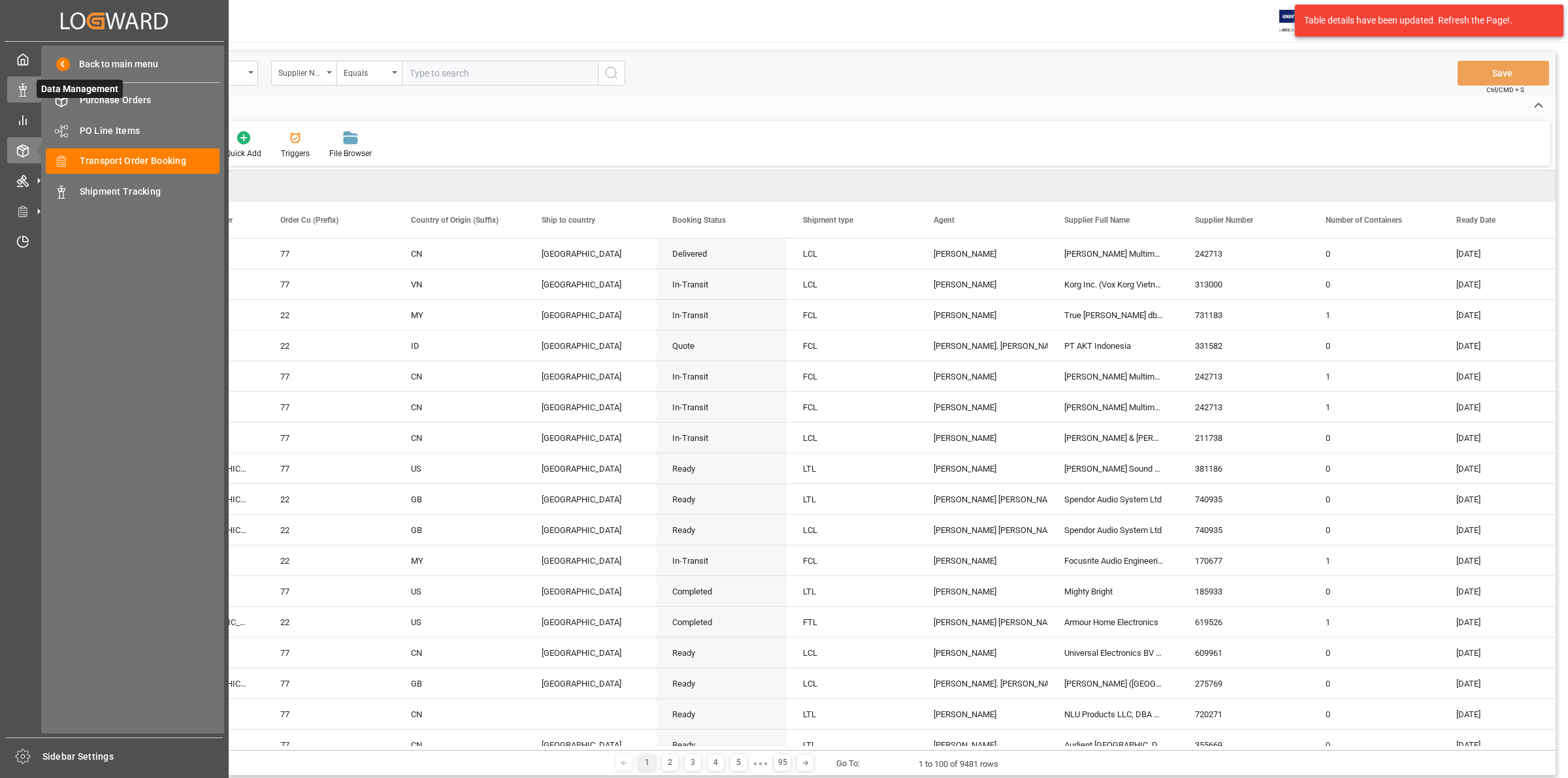
click at [28, 90] on icon at bounding box center [23, 90] width 13 height 13
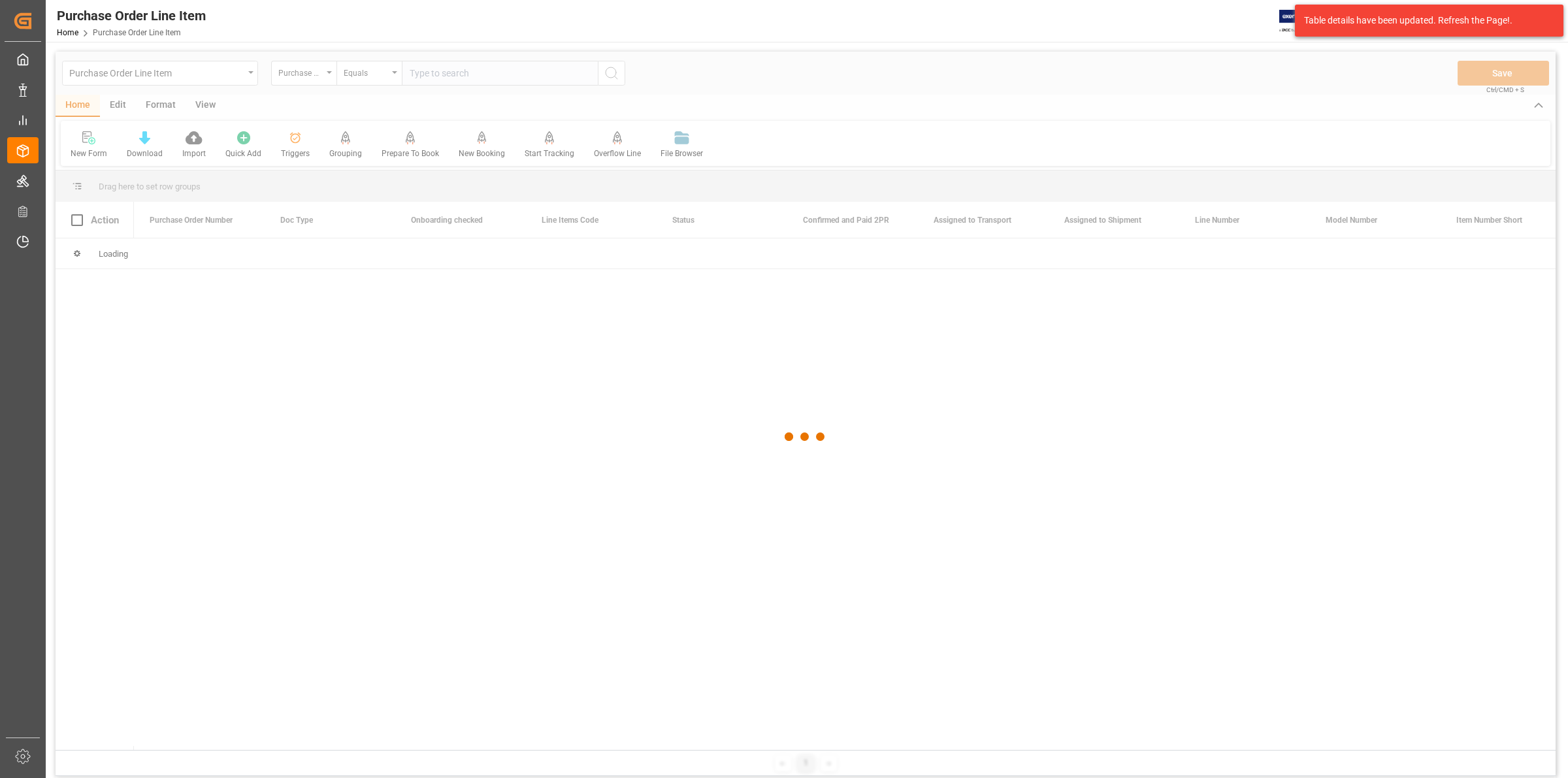
drag, startPoint x: 262, startPoint y: 344, endPoint x: 167, endPoint y: 262, distance: 125.5
click at [263, 341] on div at bounding box center [806, 437] width 1500 height 770
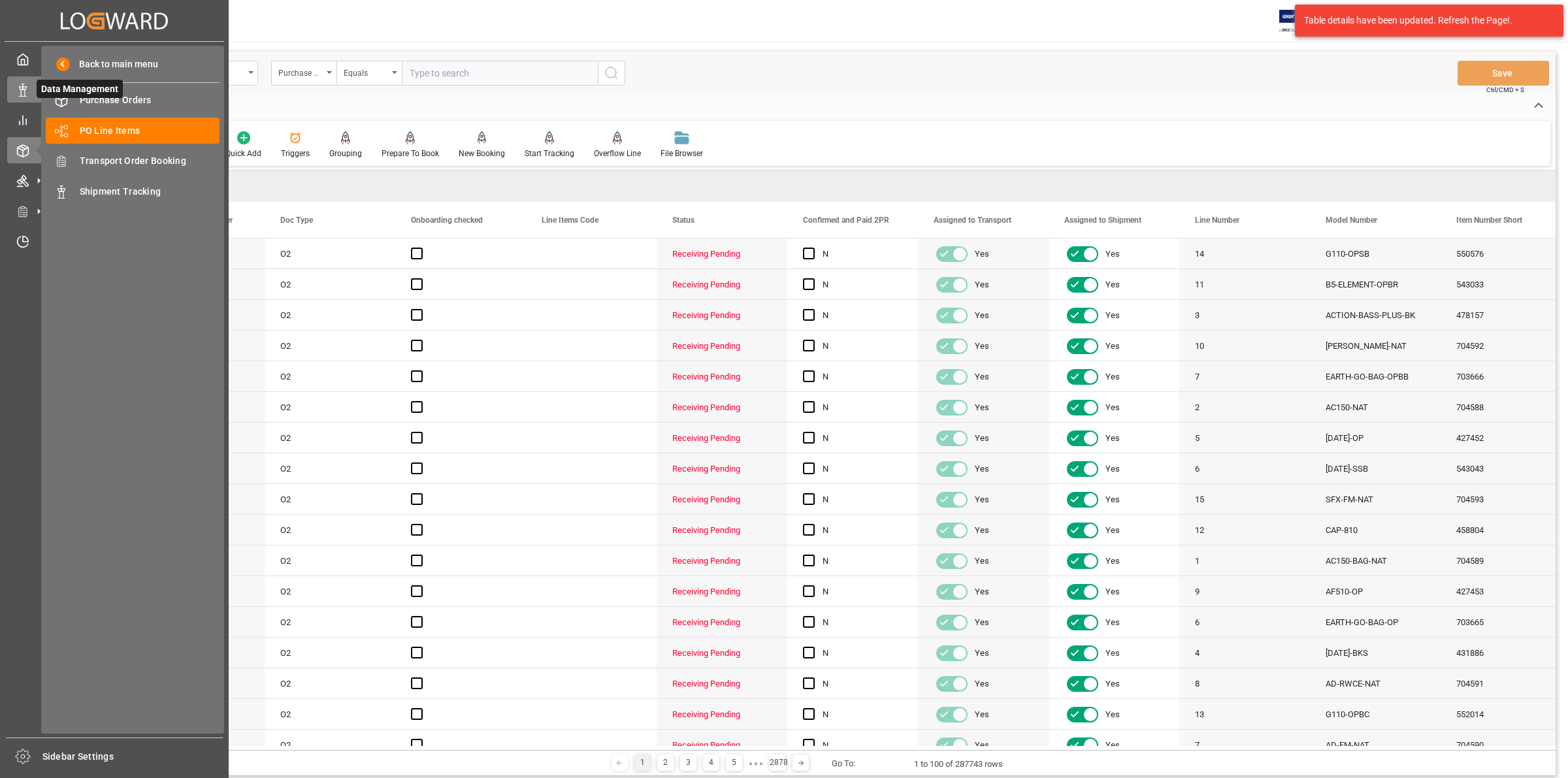
click at [24, 95] on icon at bounding box center [23, 90] width 13 height 13
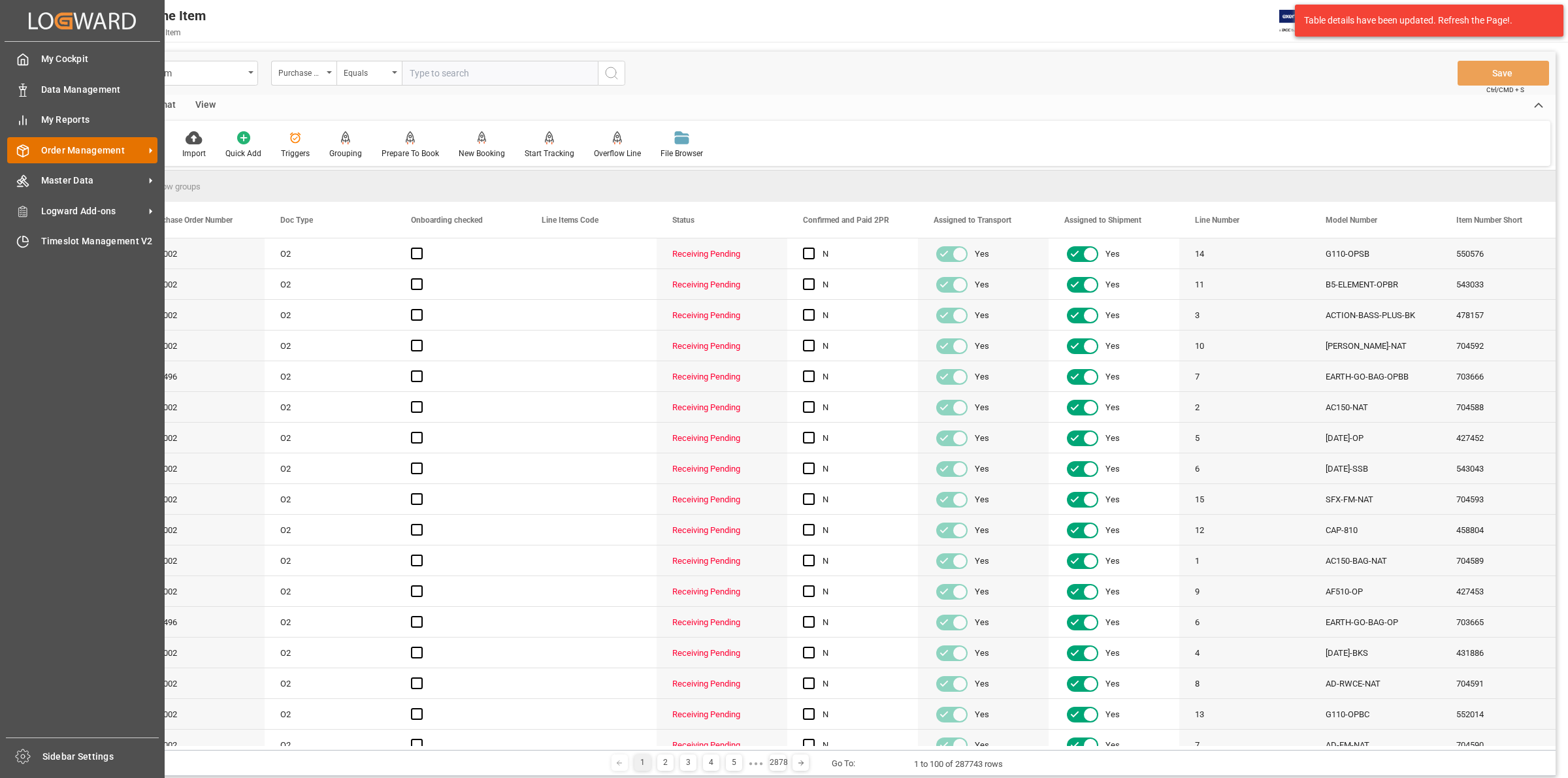
click at [85, 155] on span "Order Management" at bounding box center [93, 151] width 104 height 14
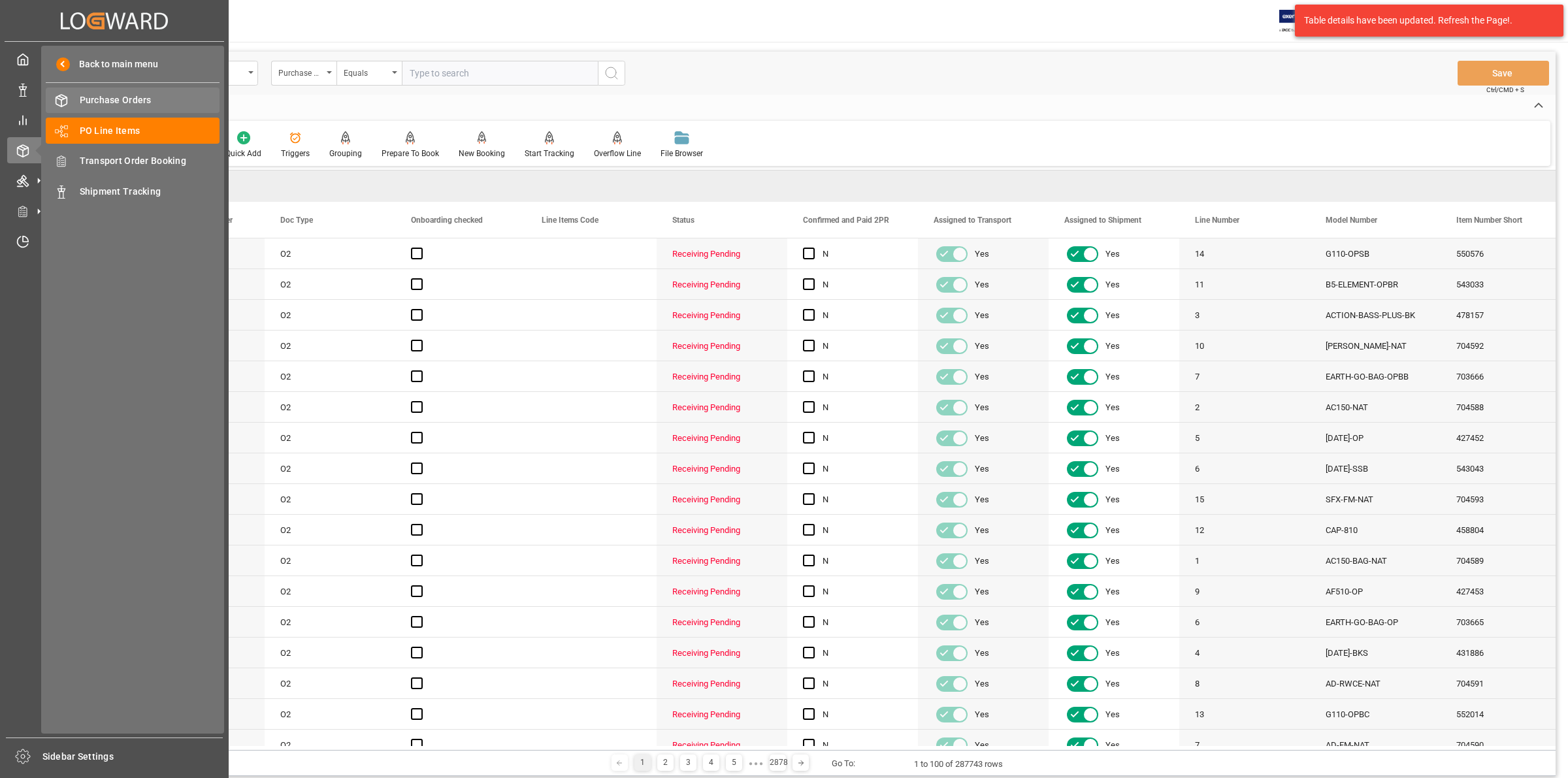
click at [106, 99] on span "Purchase Orders" at bounding box center [150, 100] width 140 height 14
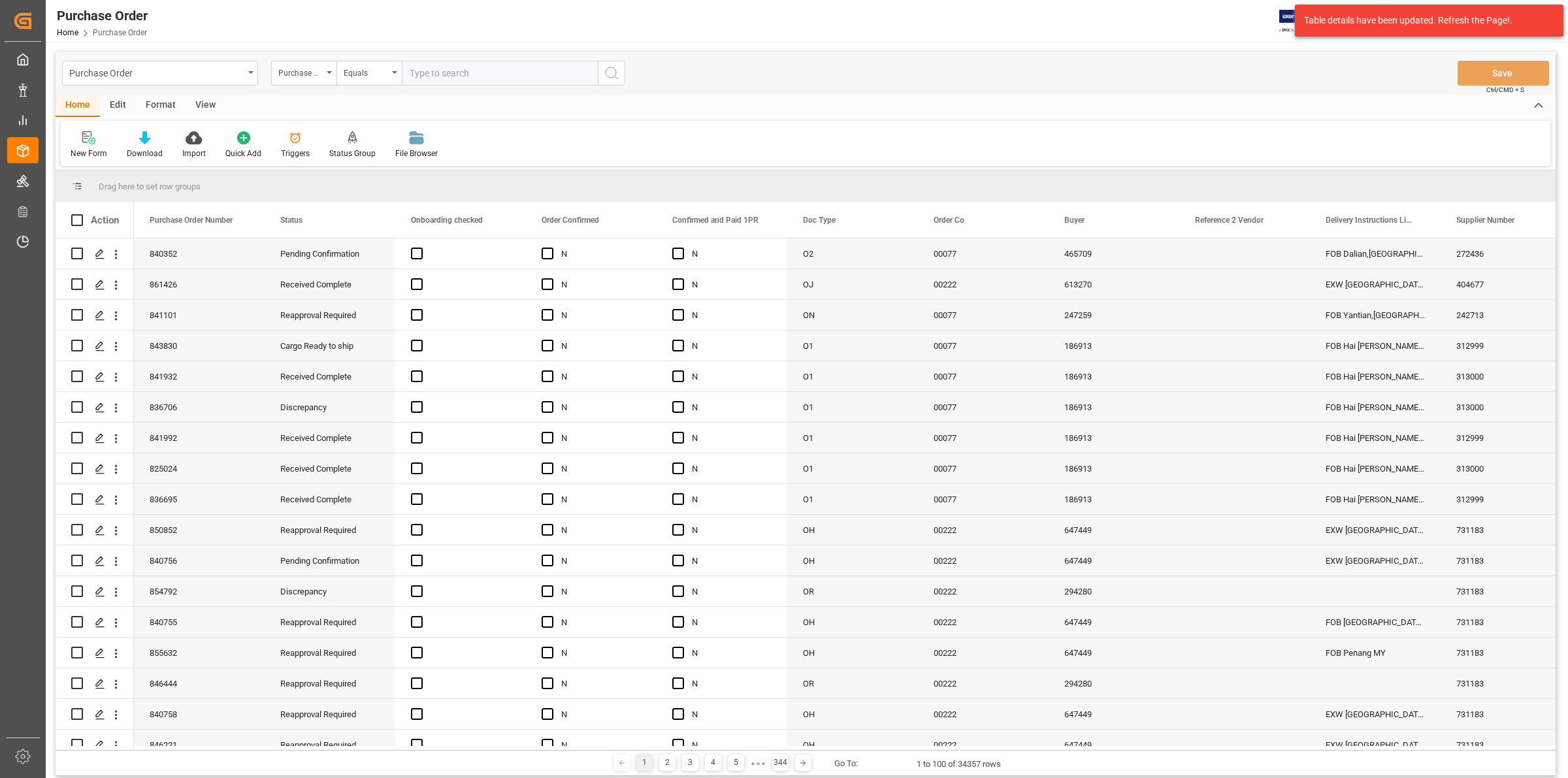
click at [442, 76] on input "text" at bounding box center [500, 73] width 196 height 24
type input "858592"
click at [606, 76] on circle "search button" at bounding box center [611, 72] width 10 height 10
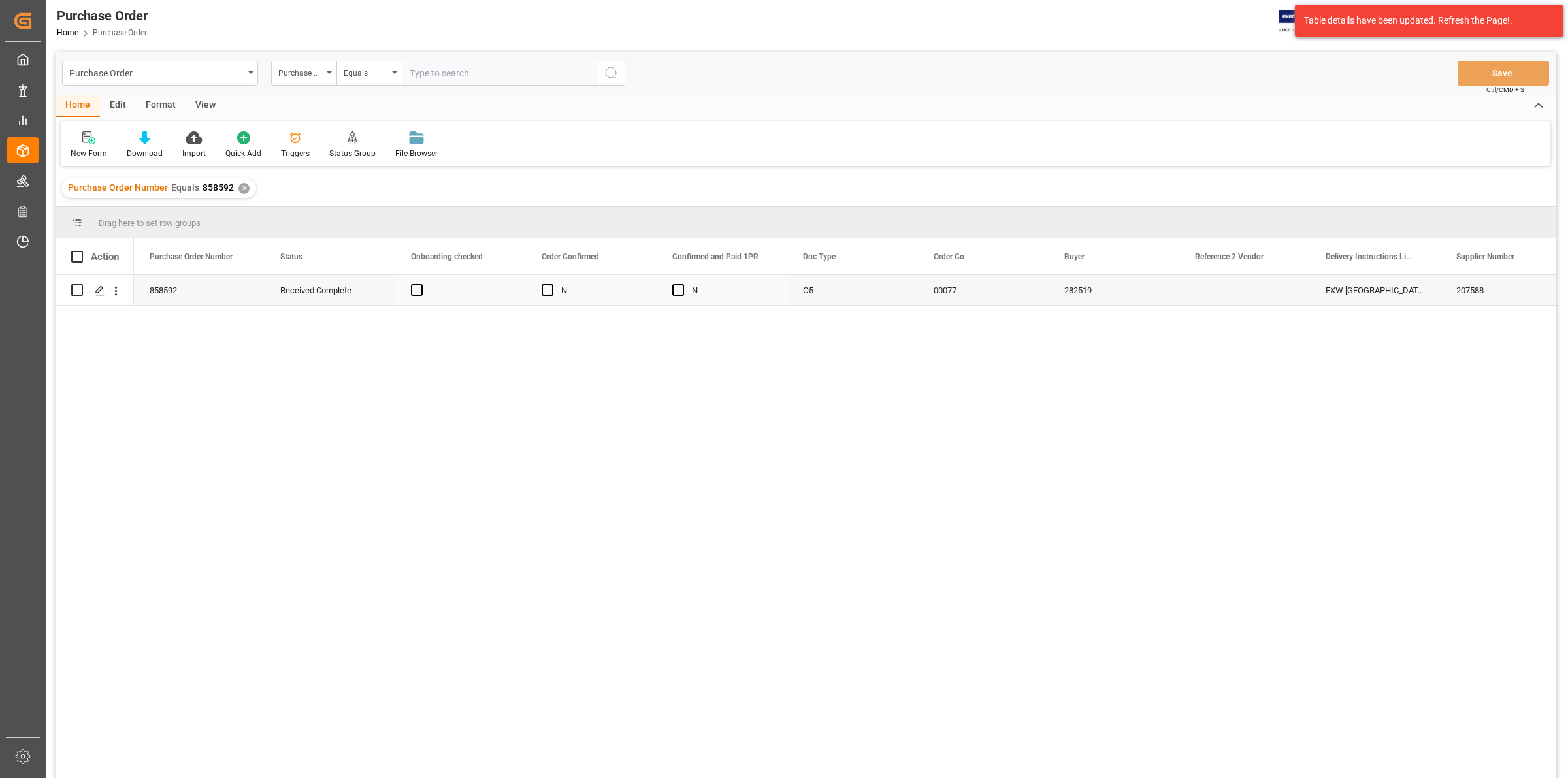
click at [1485, 297] on div "207588" at bounding box center [1506, 290] width 131 height 30
click at [242, 184] on div "✕" at bounding box center [244, 188] width 11 height 11
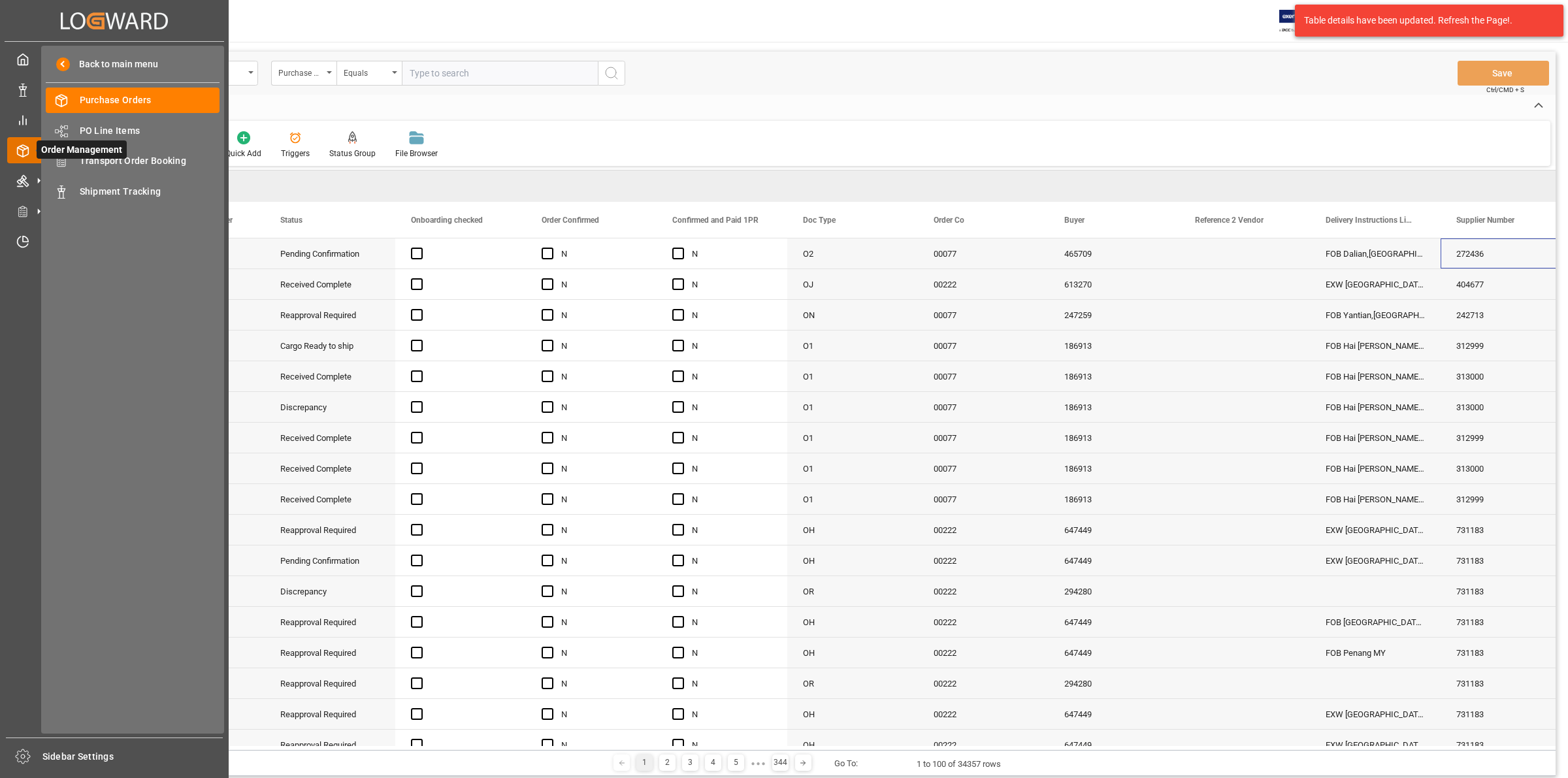
click at [20, 151] on icon at bounding box center [23, 151] width 13 height 13
click at [111, 153] on span "Order Management" at bounding box center [82, 149] width 90 height 18
click at [144, 157] on span "Transport Order Booking" at bounding box center [150, 161] width 140 height 14
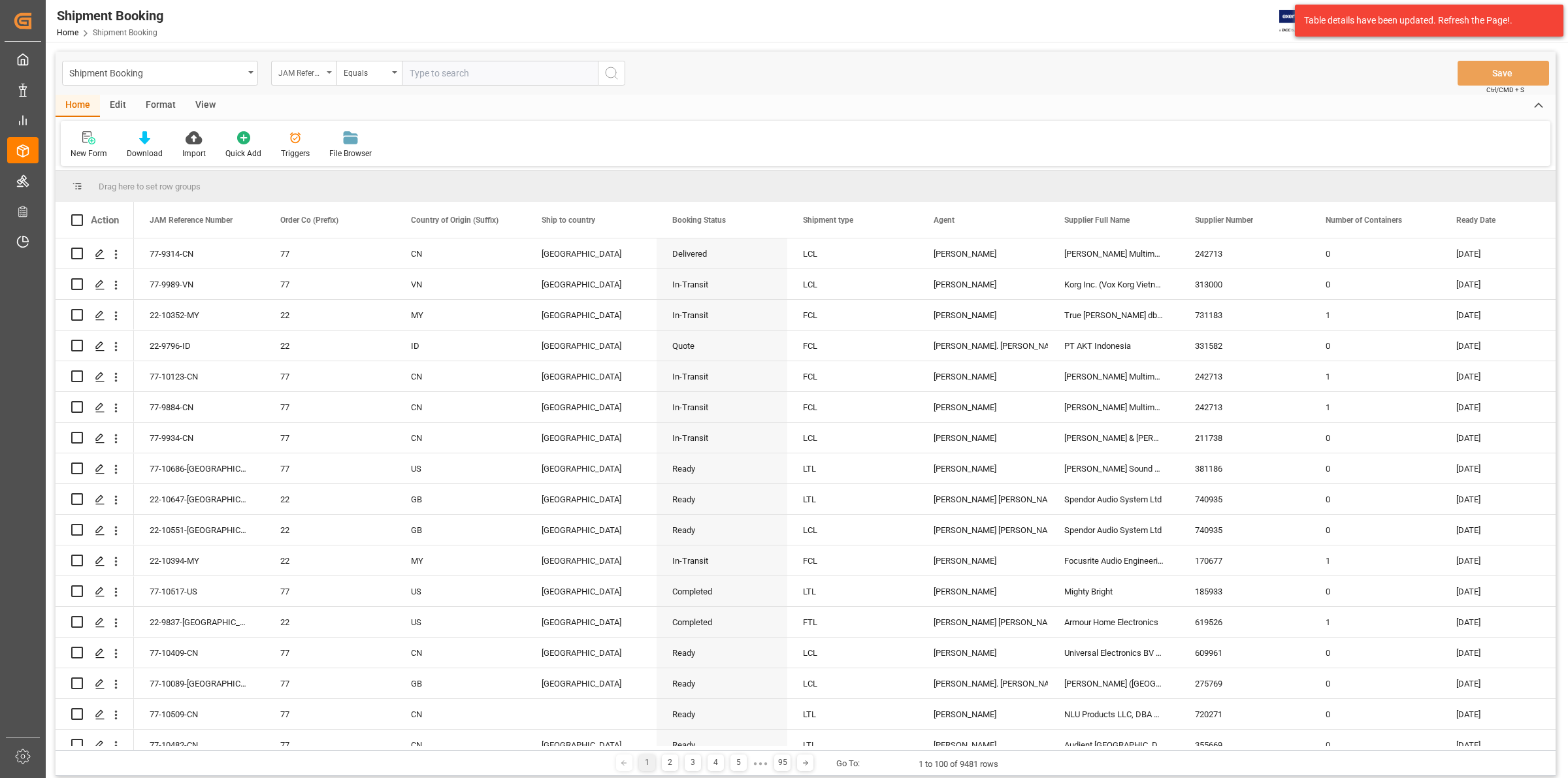
click at [328, 68] on div "JAM Reference Number" at bounding box center [303, 73] width 65 height 24
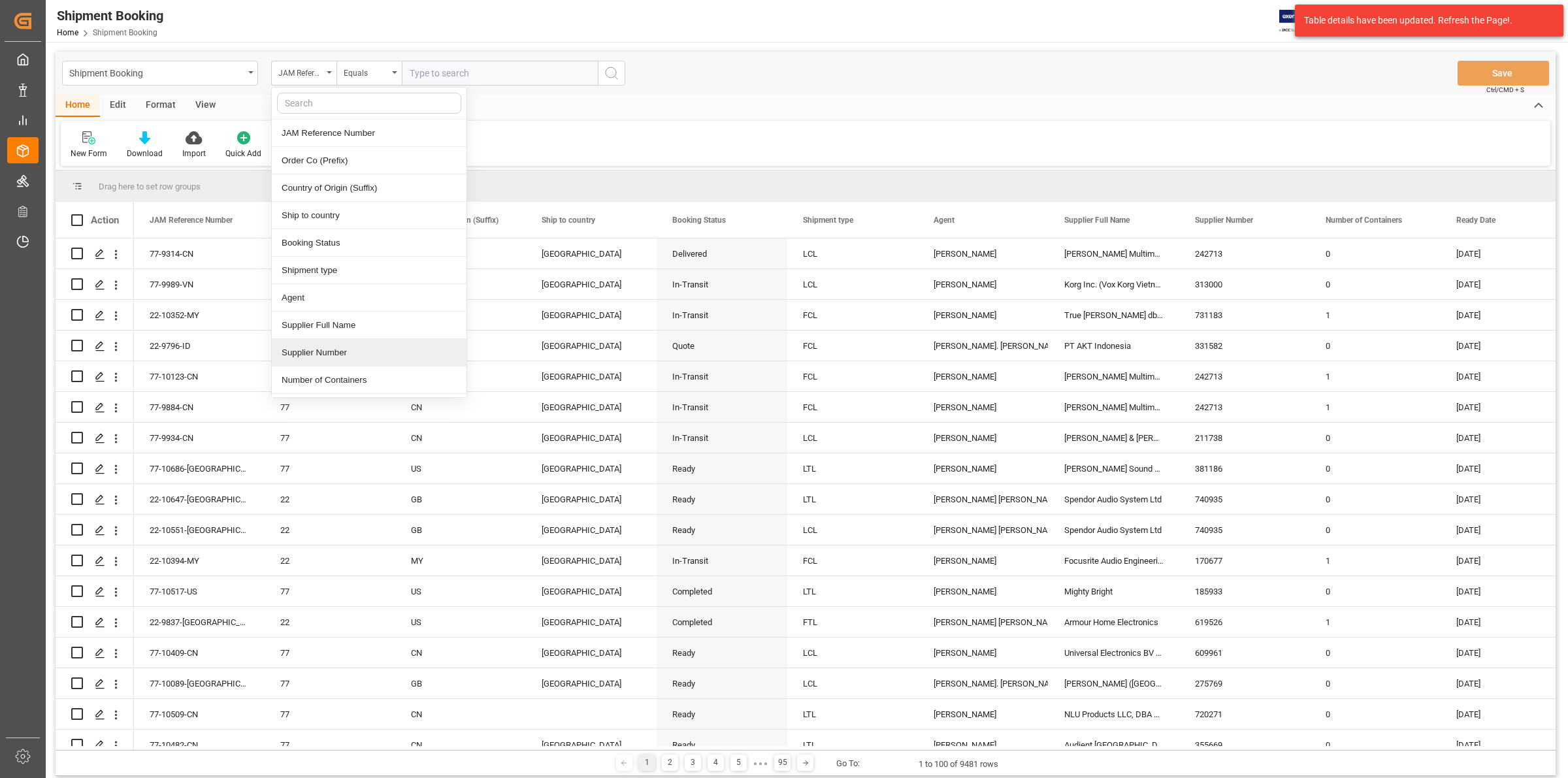
scroll to position [82, 0]
click at [334, 276] on div "Supplier Number" at bounding box center [369, 271] width 195 height 27
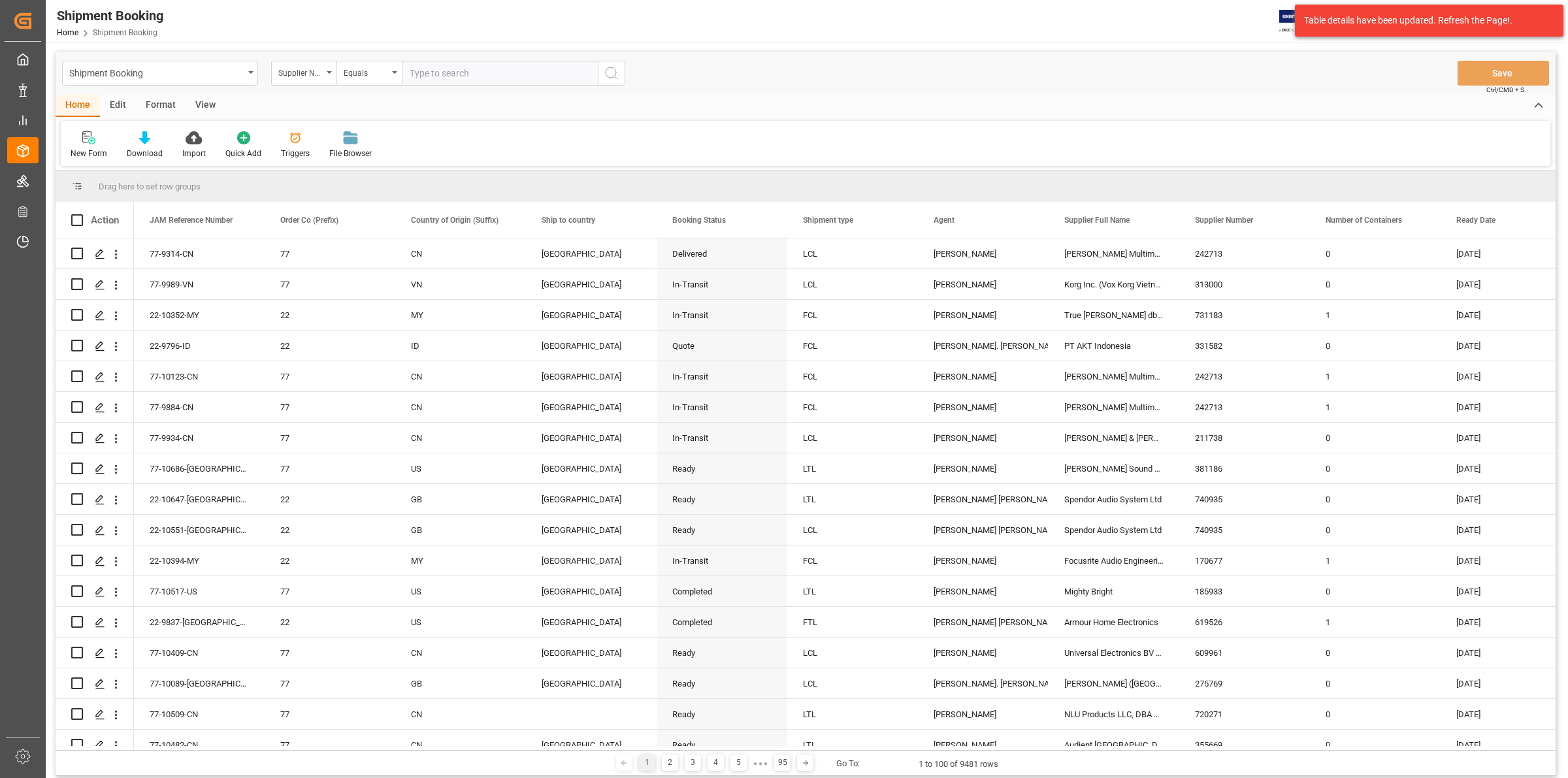
click at [424, 63] on input "text" at bounding box center [500, 73] width 196 height 24
type input "207588"
click at [604, 71] on icon "search button" at bounding box center [611, 72] width 16 height 16
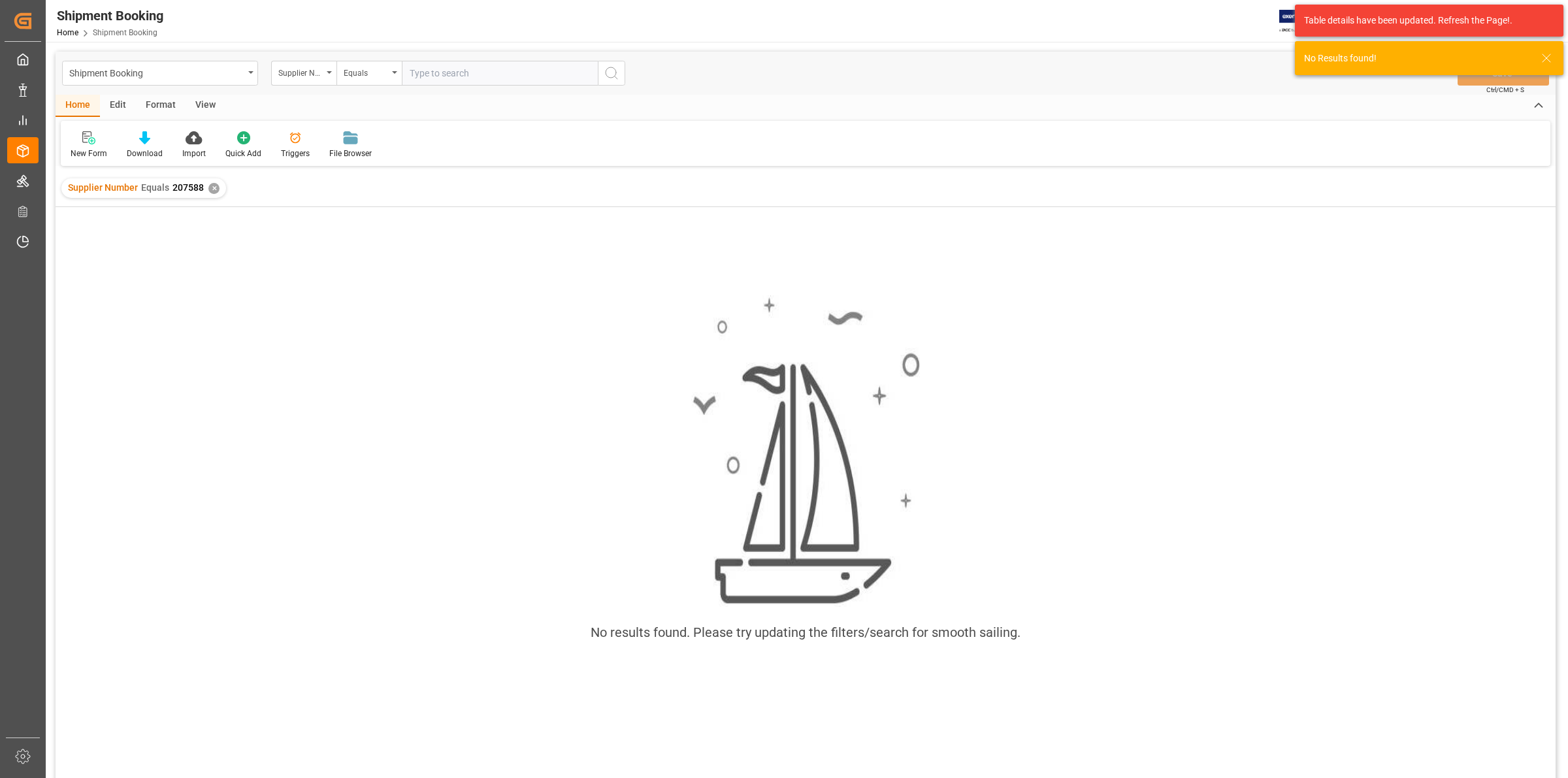
click at [208, 190] on div "✕" at bounding box center [214, 188] width 11 height 11
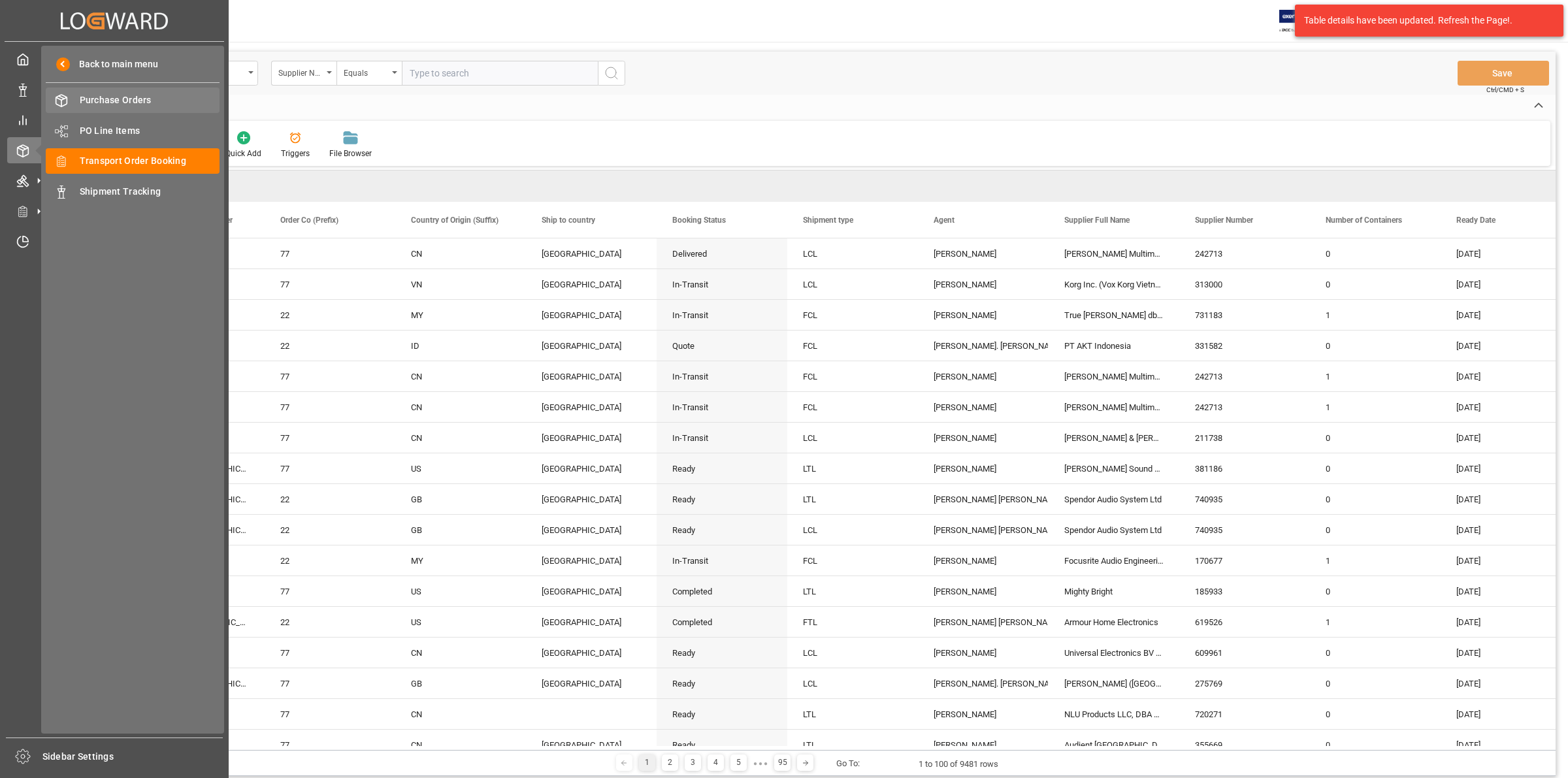
click at [102, 93] on span "Purchase Orders" at bounding box center [150, 100] width 140 height 14
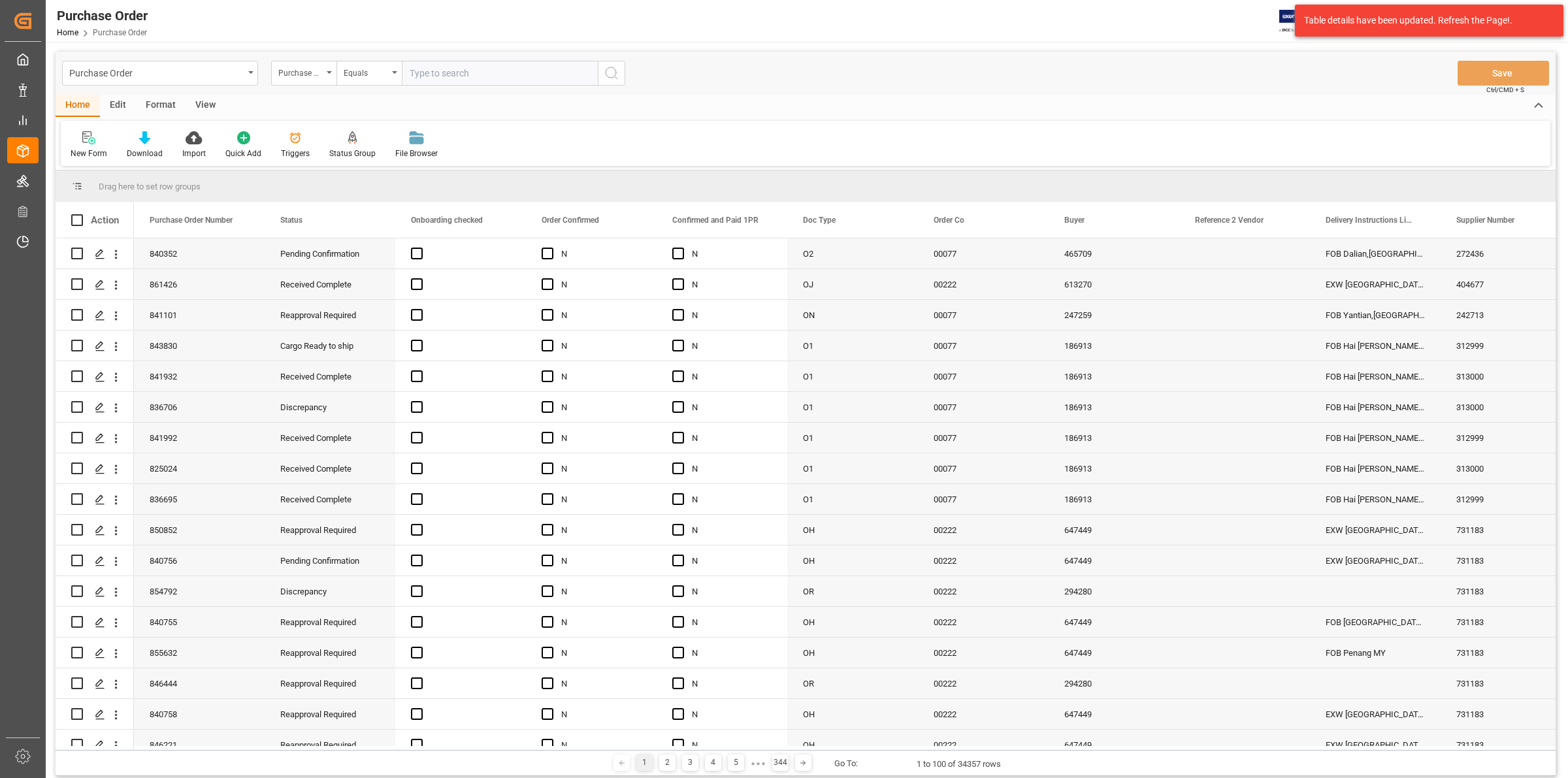
click at [420, 76] on input "text" at bounding box center [500, 73] width 196 height 24
type input "858592"
click at [606, 70] on icon "search button" at bounding box center [611, 72] width 16 height 16
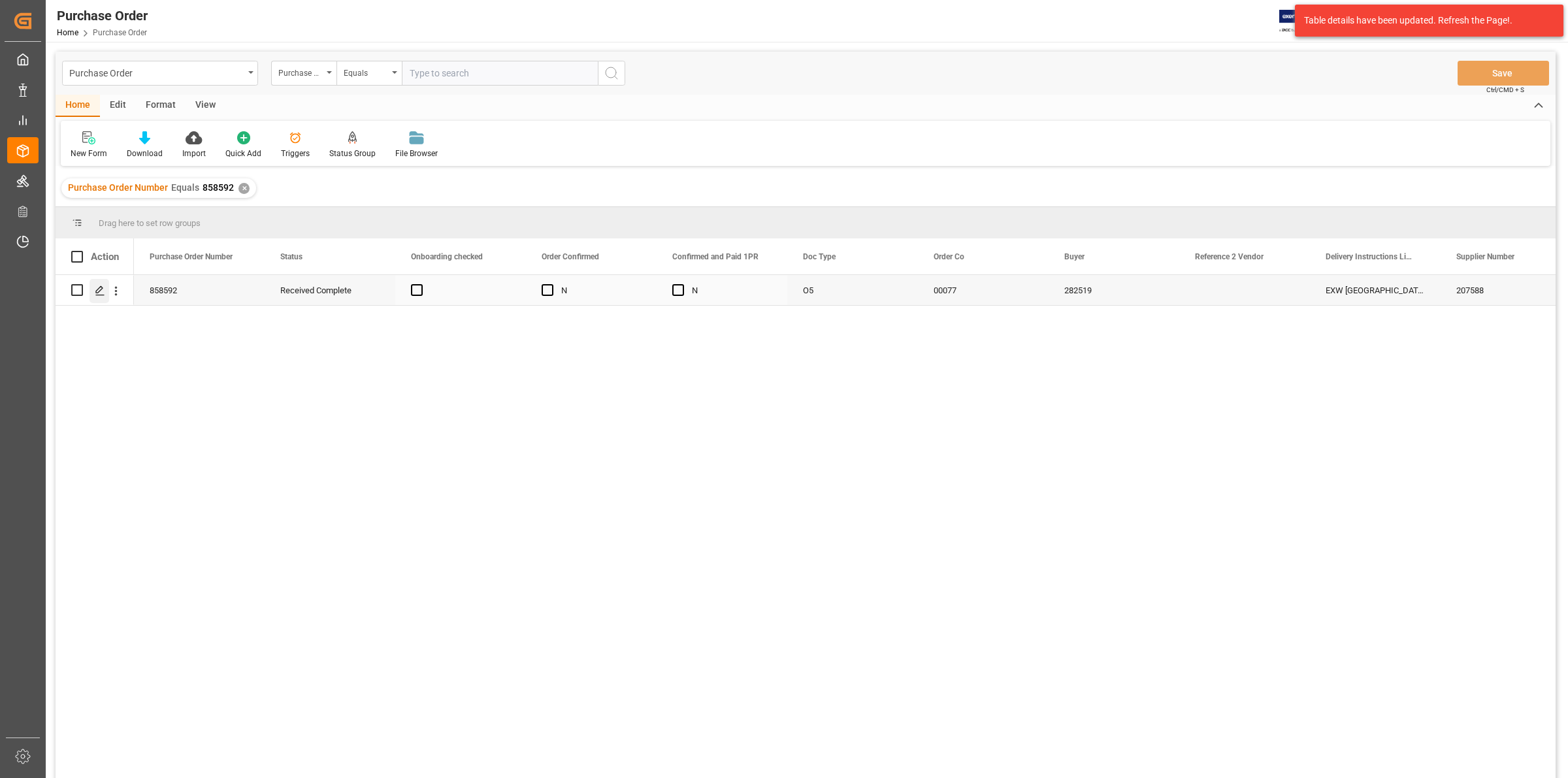
click at [103, 292] on icon "Press SPACE to select this row." at bounding box center [100, 290] width 10 height 10
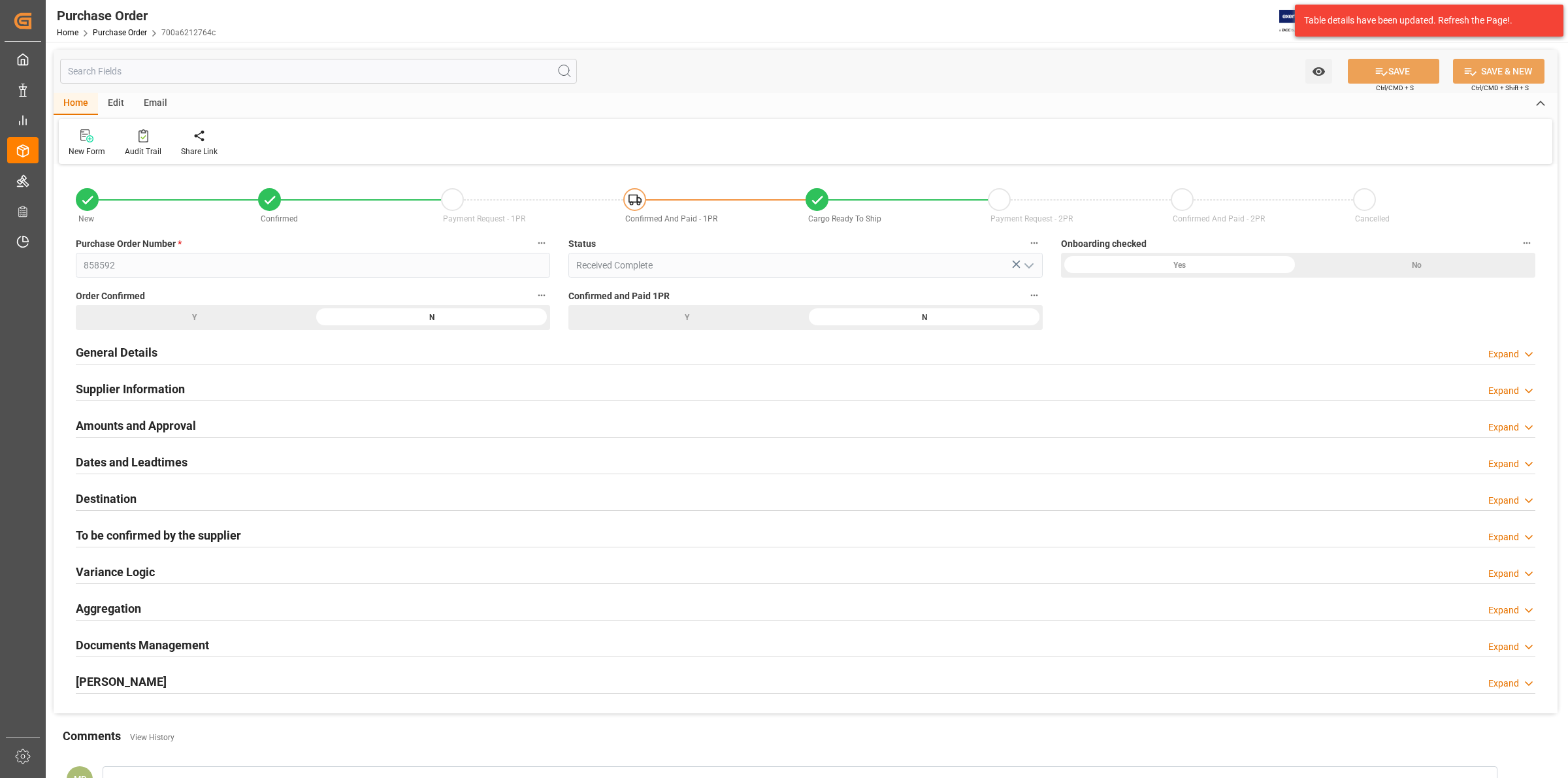
click at [144, 346] on h2 "General Details" at bounding box center [117, 352] width 82 height 18
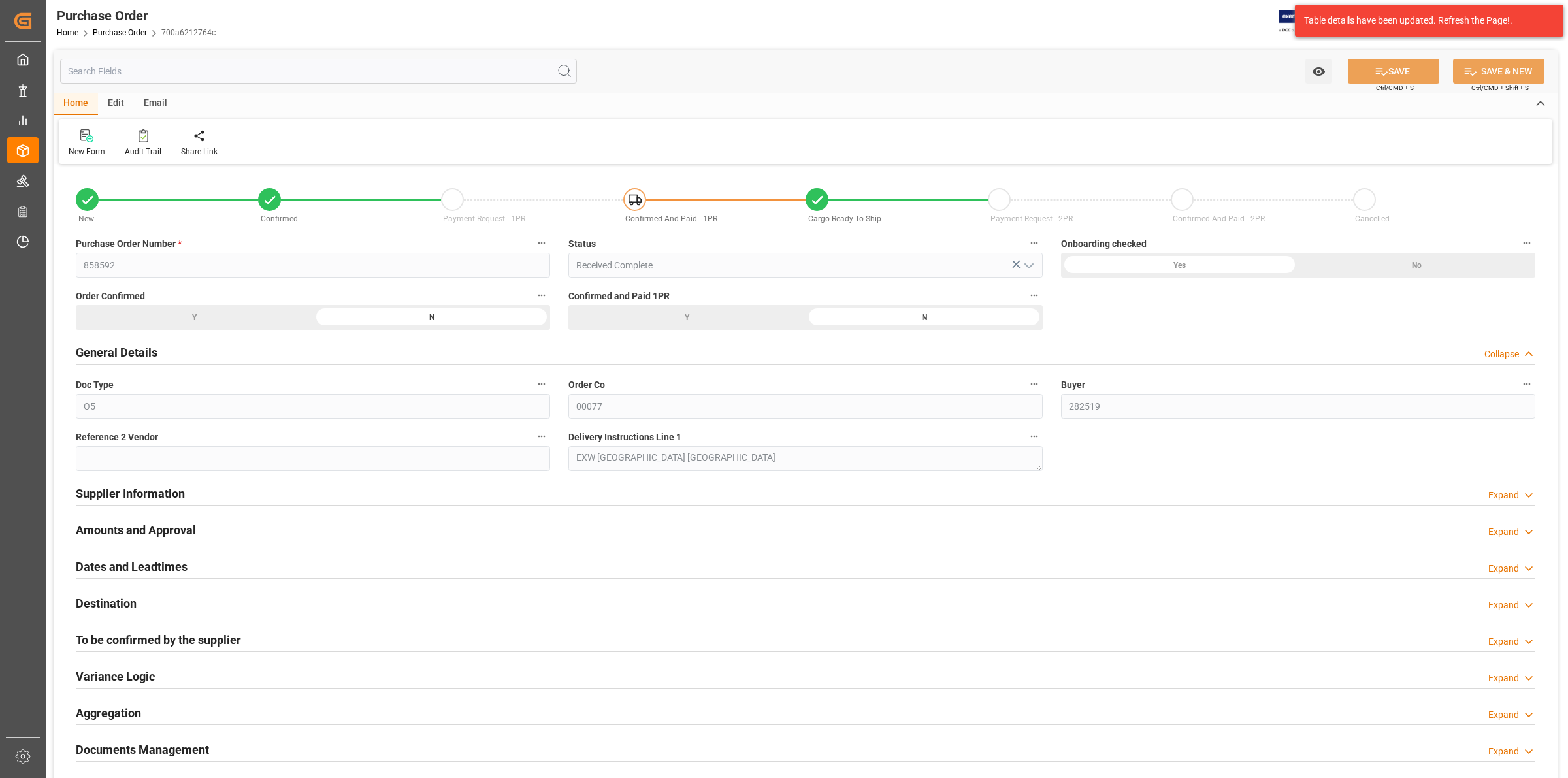
drag, startPoint x: 186, startPoint y: 490, endPoint x: 193, endPoint y: 506, distance: 17.5
click at [184, 490] on div "Supplier Information Expand" at bounding box center [806, 492] width 1460 height 24
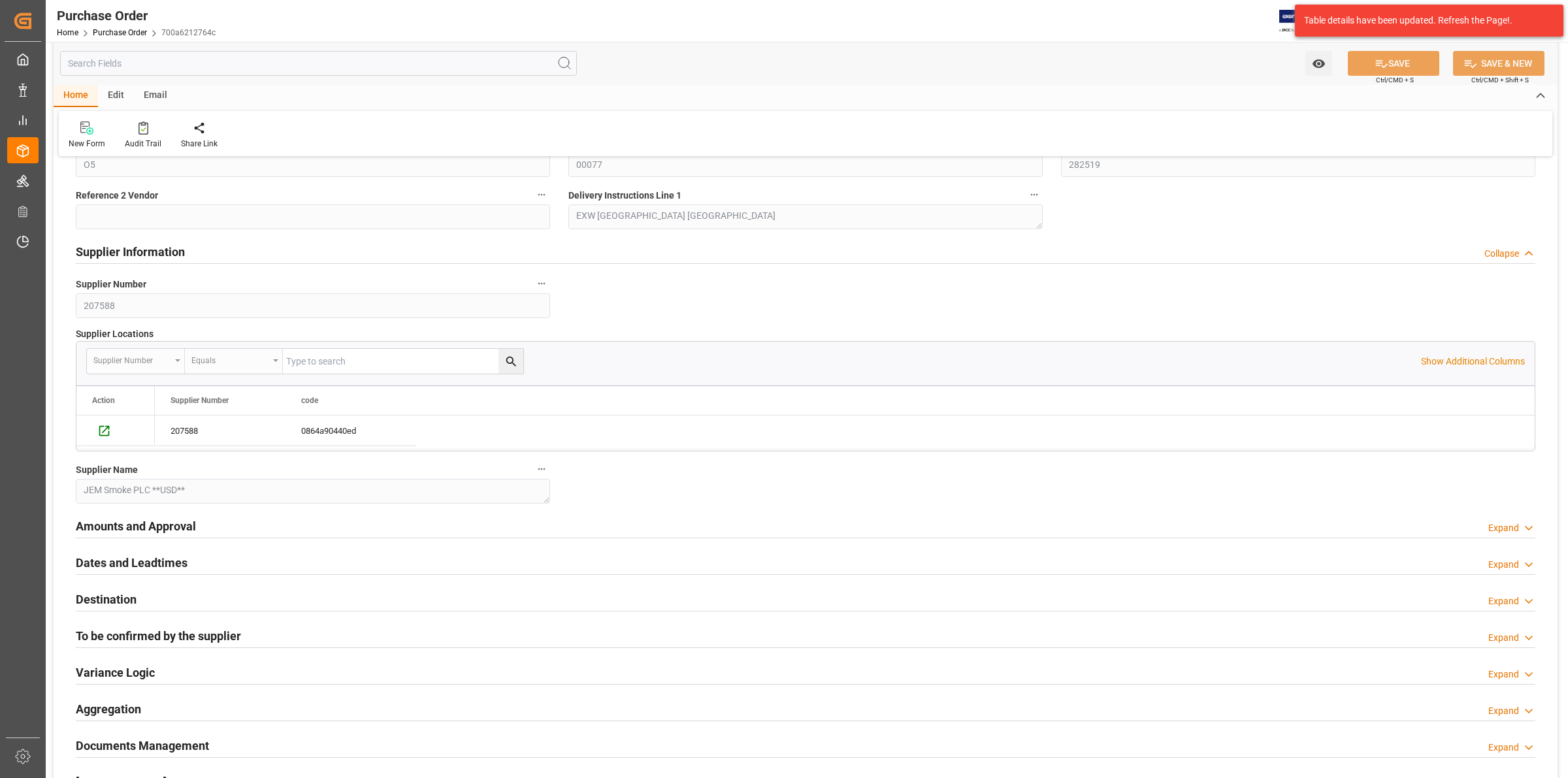
scroll to position [245, 0]
click at [178, 522] on h2 "Amounts and Approval" at bounding box center [136, 522] width 120 height 18
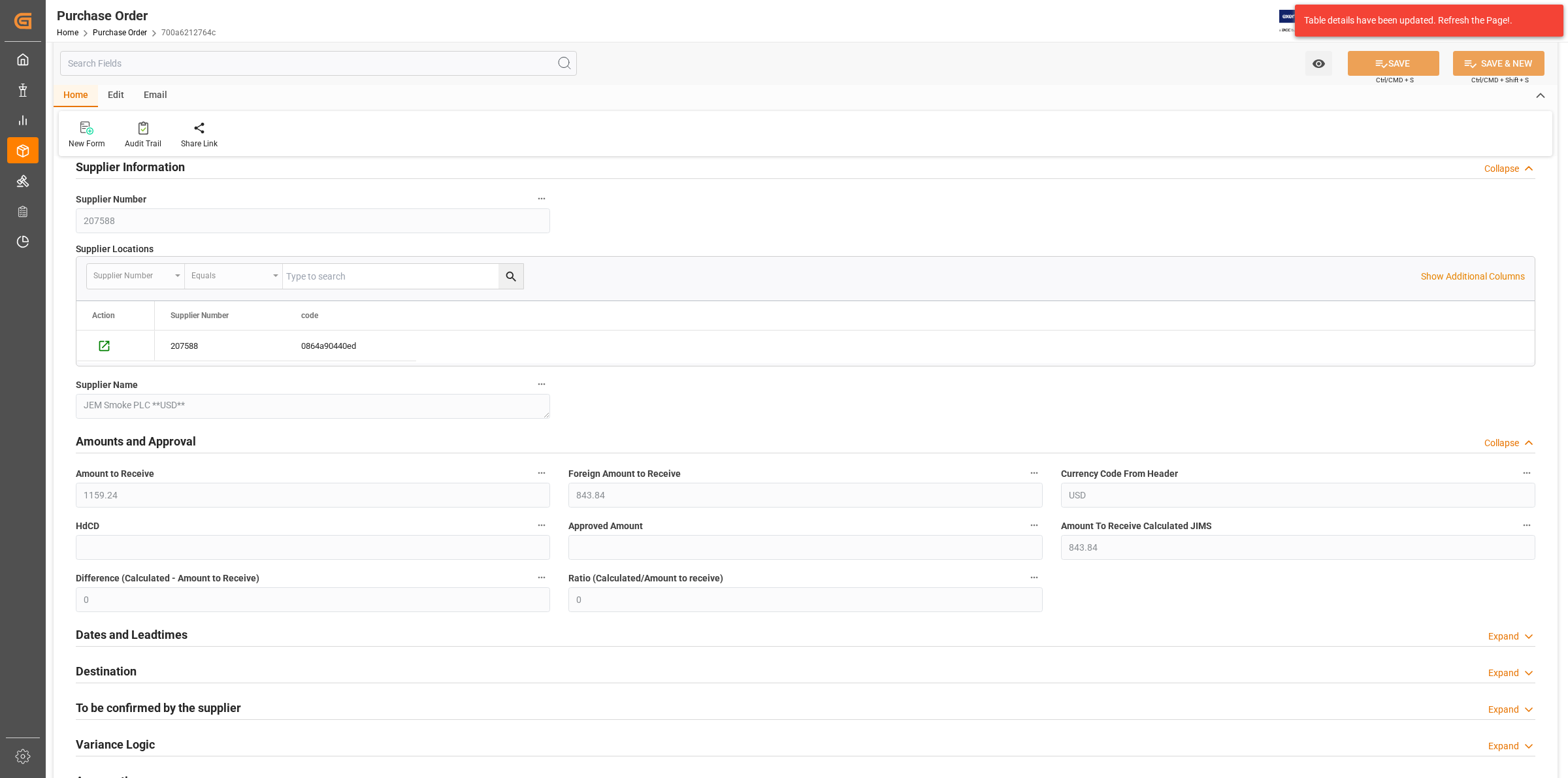
scroll to position [408, 0]
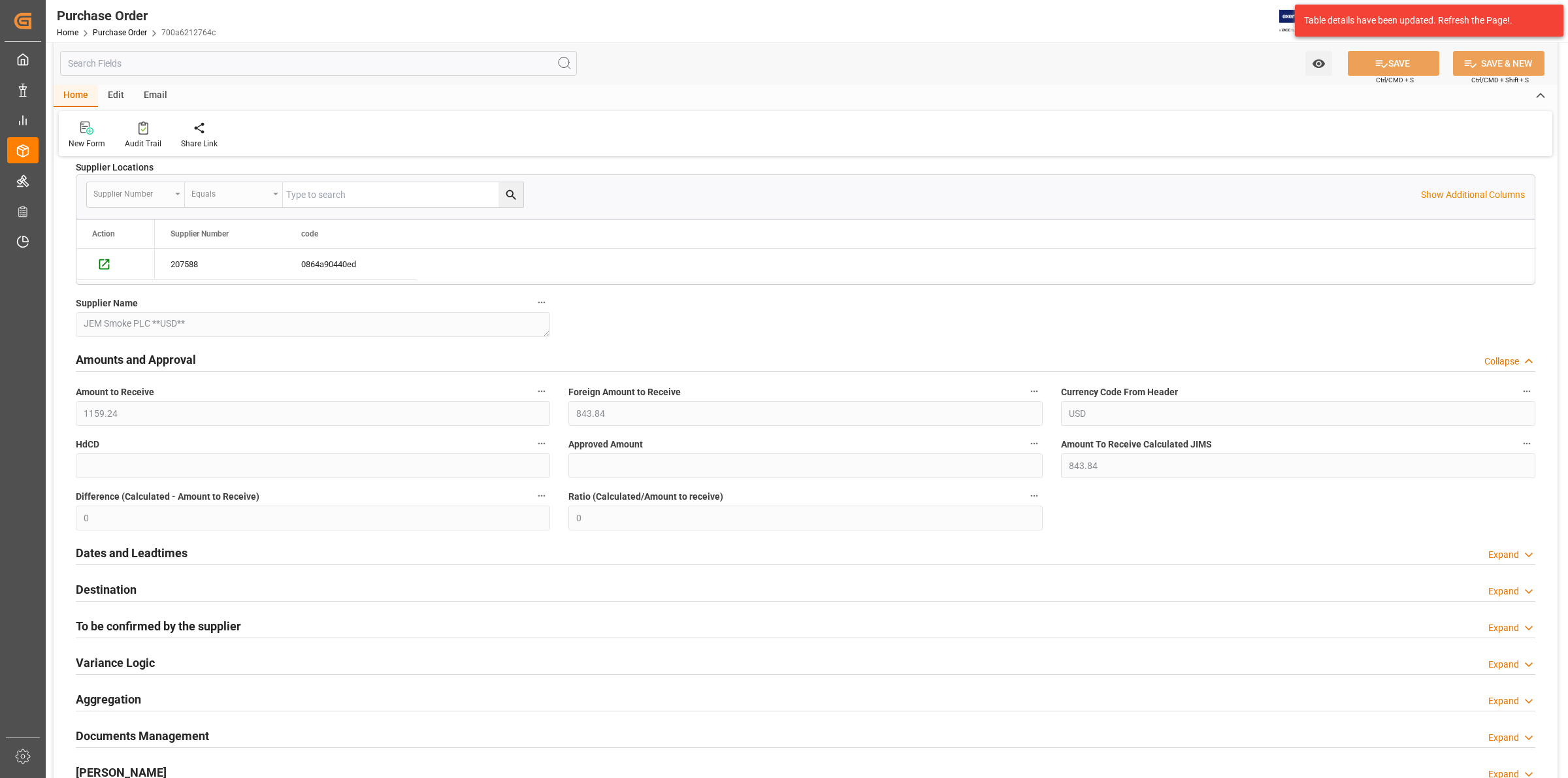
click at [167, 561] on h2 "Dates and Leadtimes" at bounding box center [132, 552] width 112 height 18
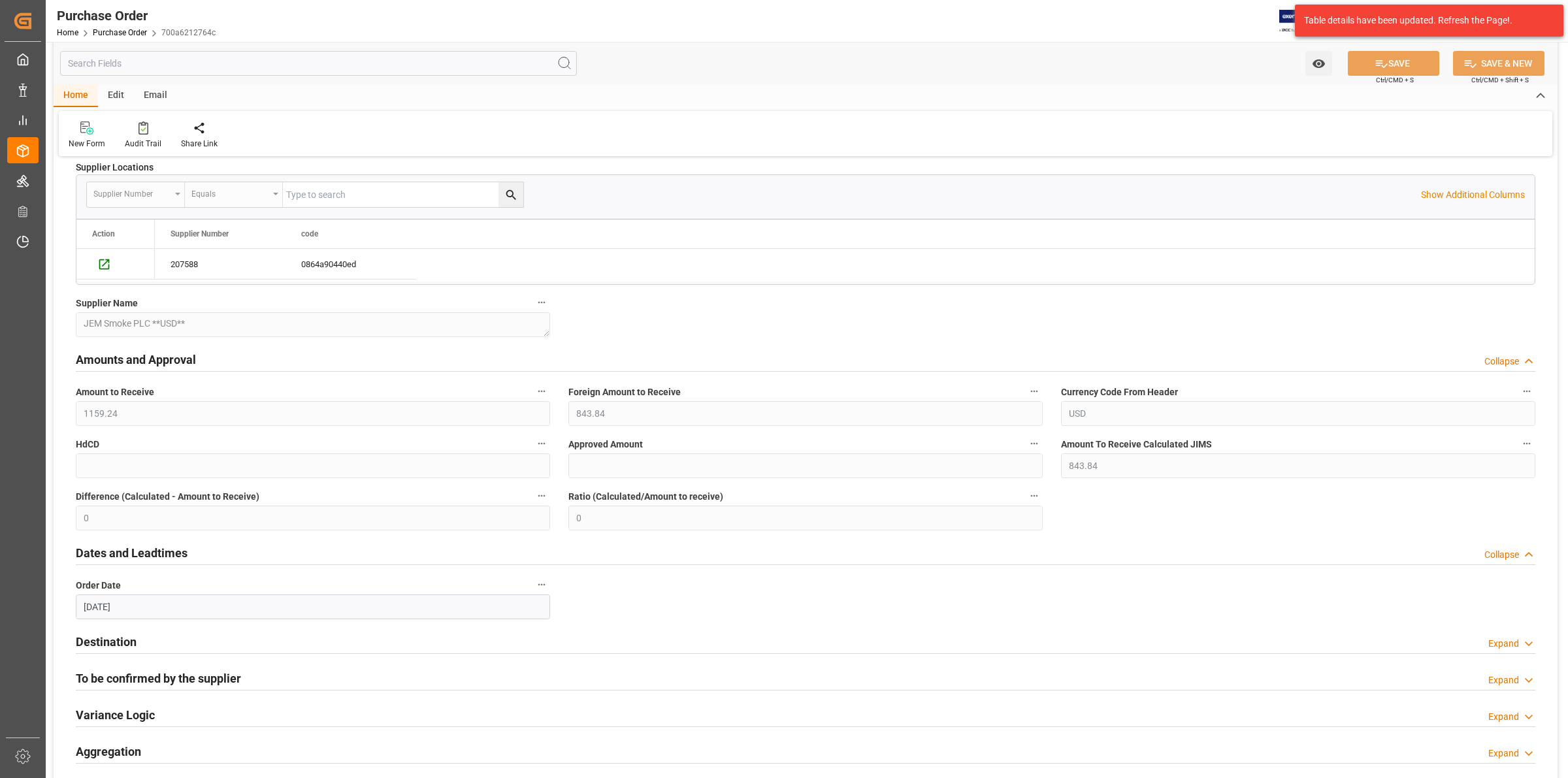
scroll to position [490, 0]
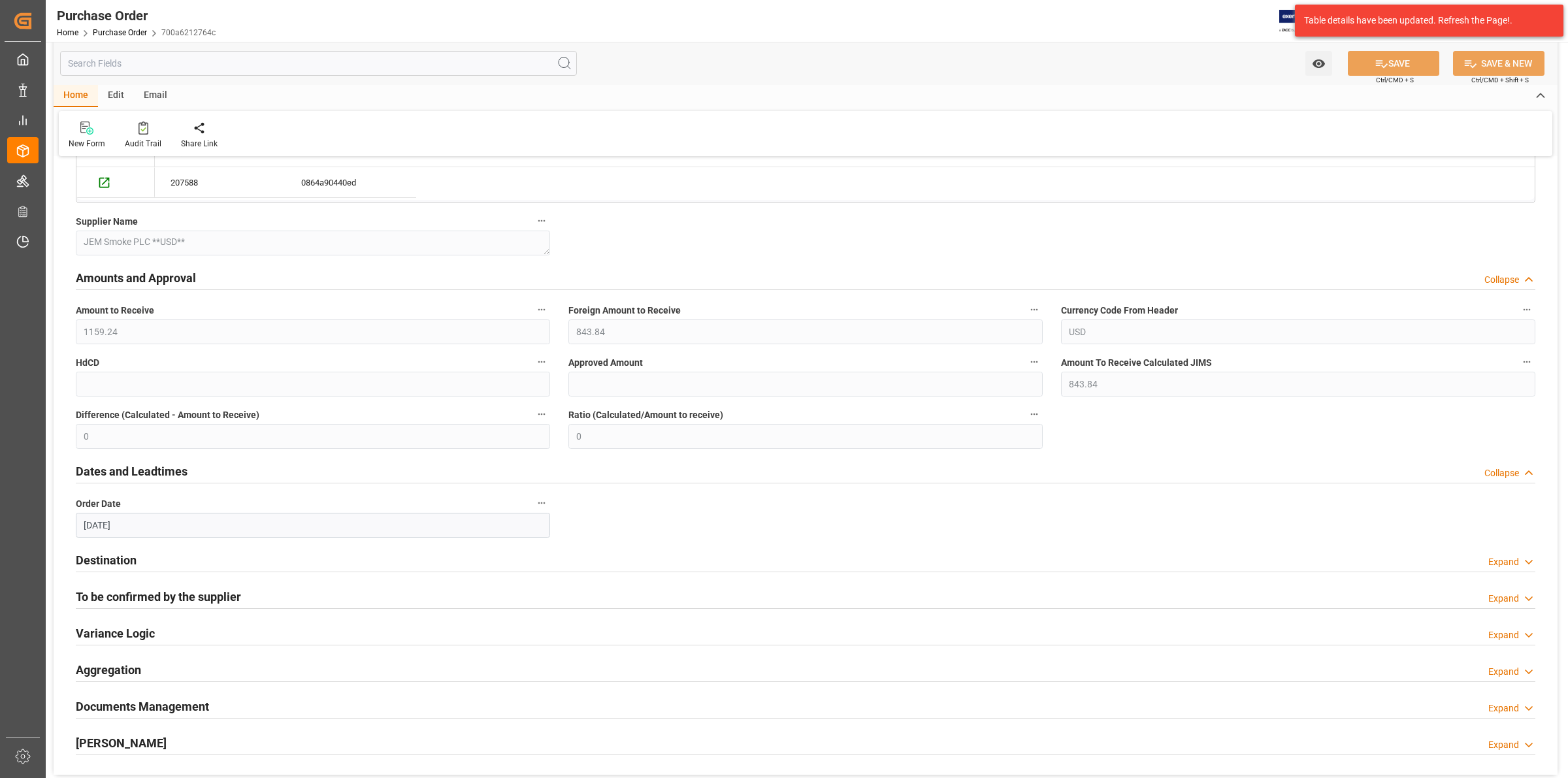
click at [189, 599] on h2 "To be confirmed by the supplier" at bounding box center [159, 596] width 166 height 18
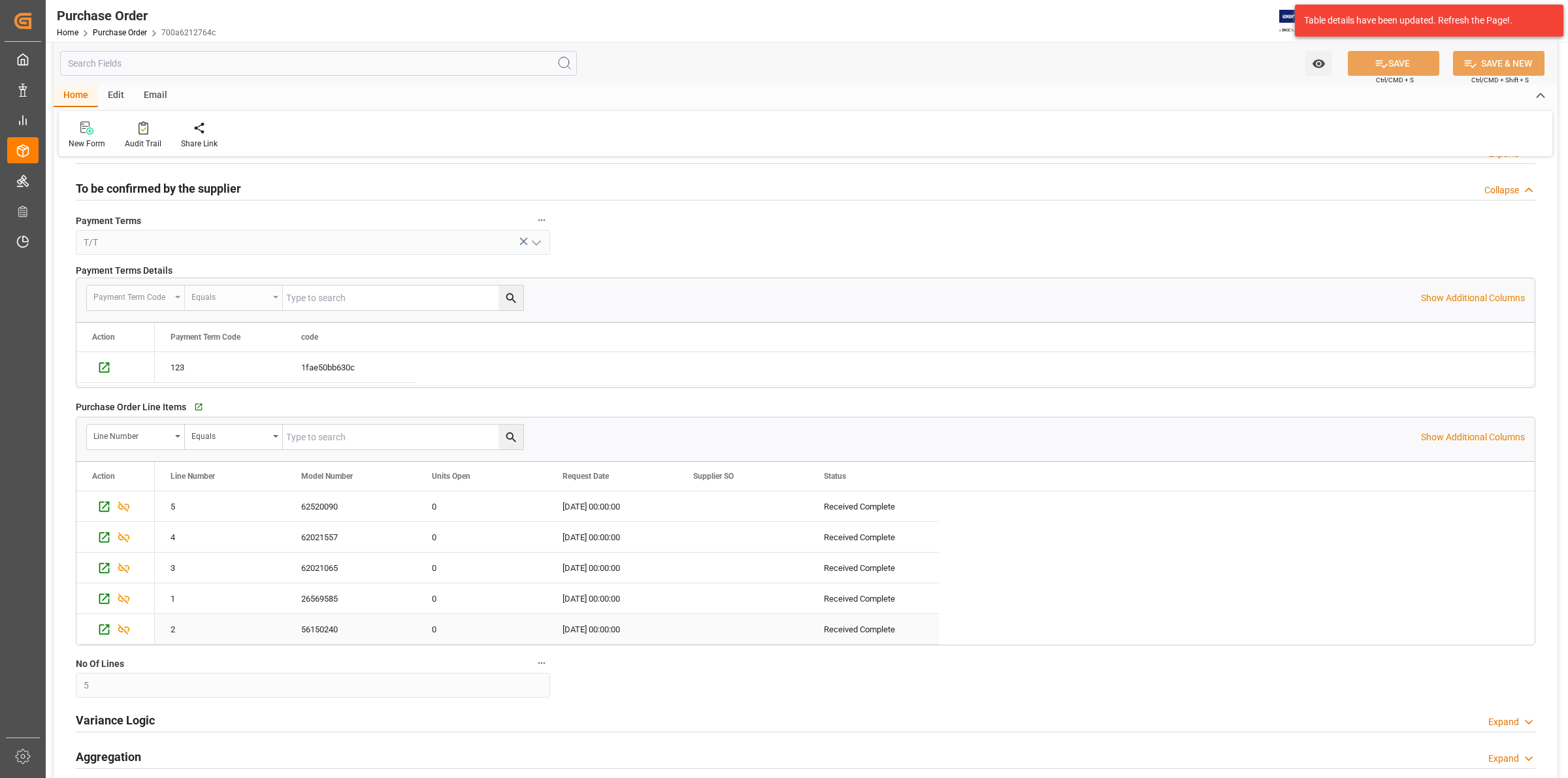
scroll to position [1061, 0]
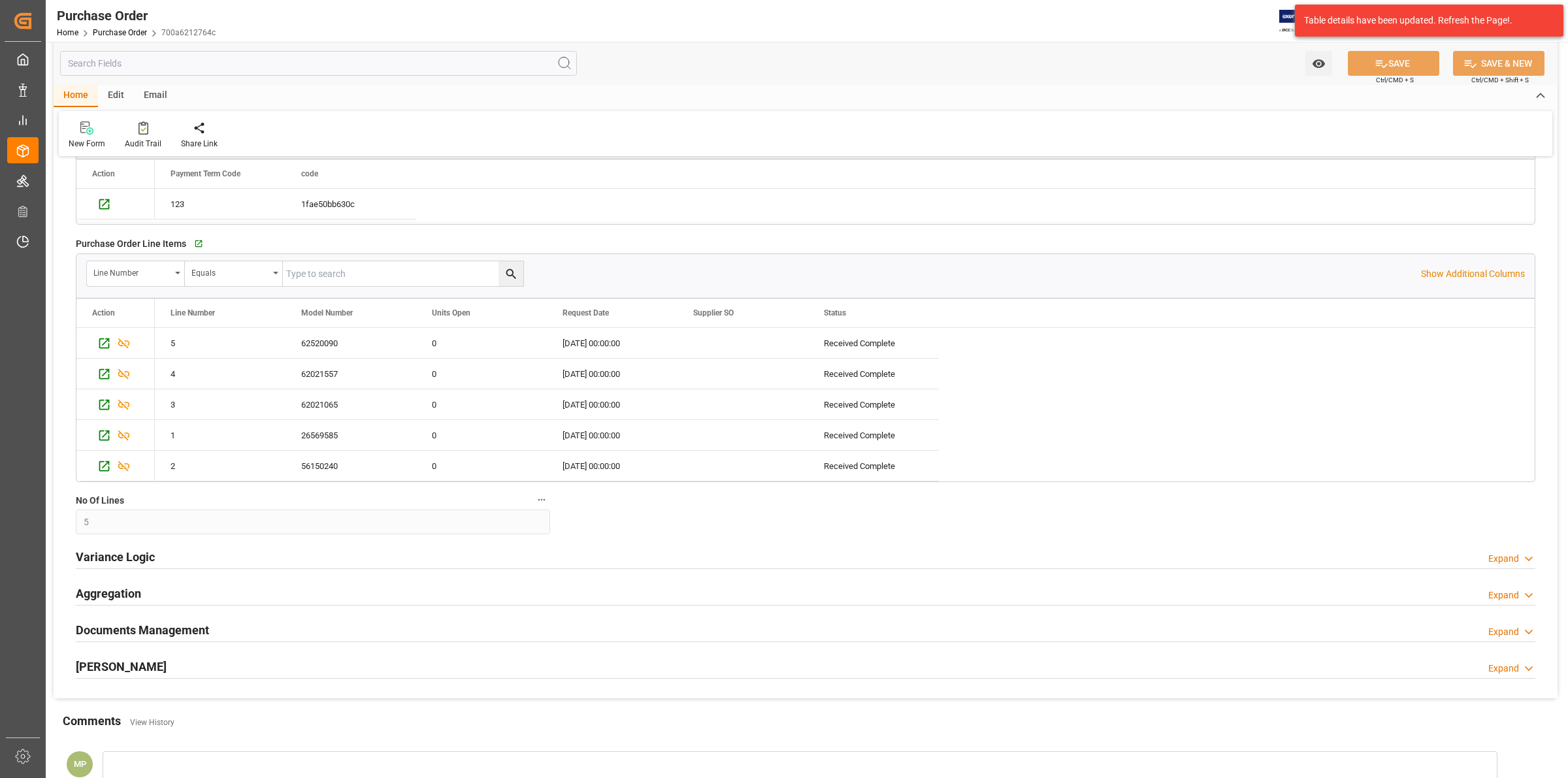
click at [141, 559] on h2 "Variance Logic" at bounding box center [116, 556] width 79 height 18
click at [151, 559] on h2 "Variance Logic" at bounding box center [116, 556] width 79 height 18
click at [200, 626] on h2 "Documents Management" at bounding box center [143, 629] width 134 height 18
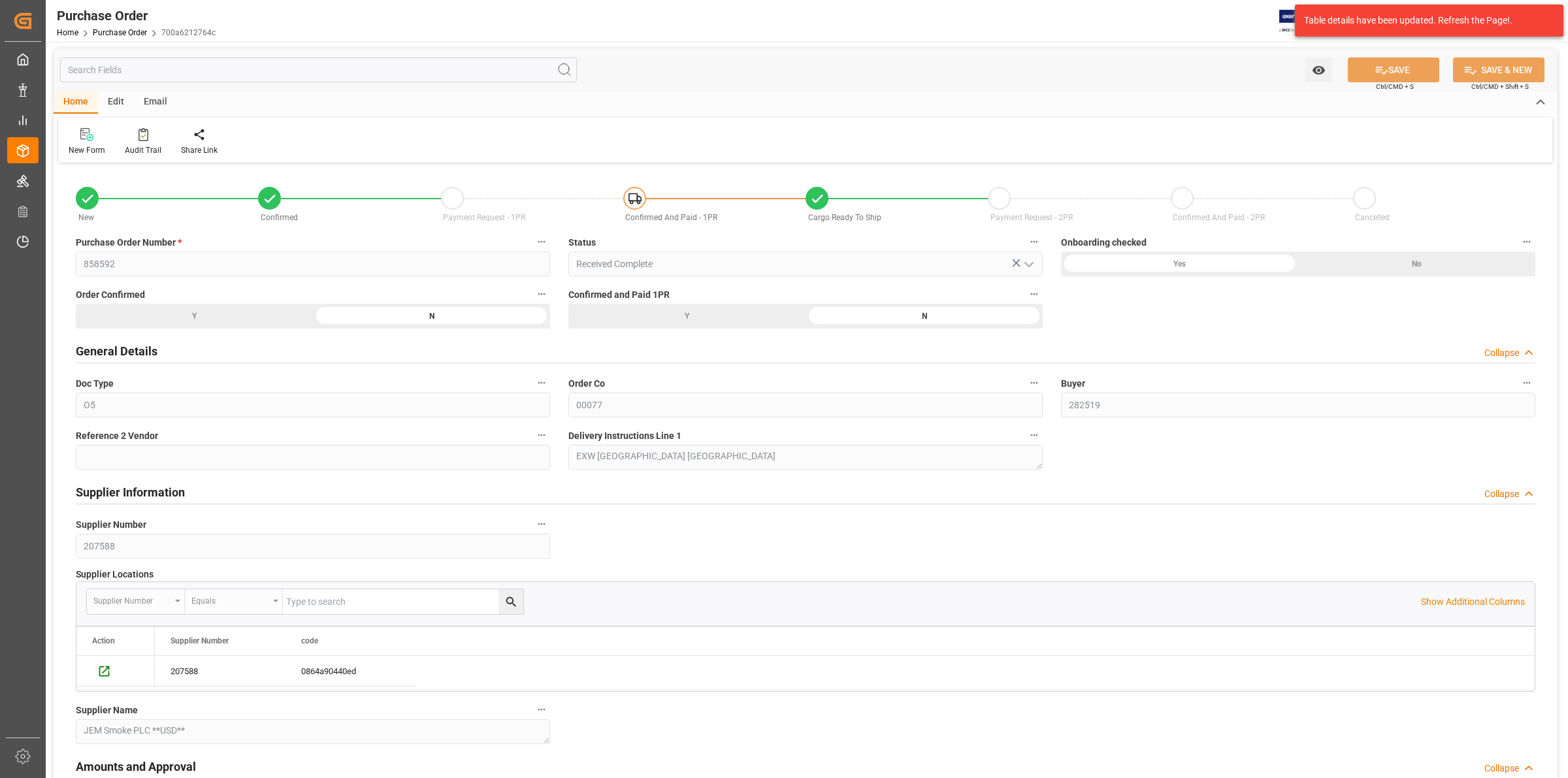
scroll to position [0, 0]
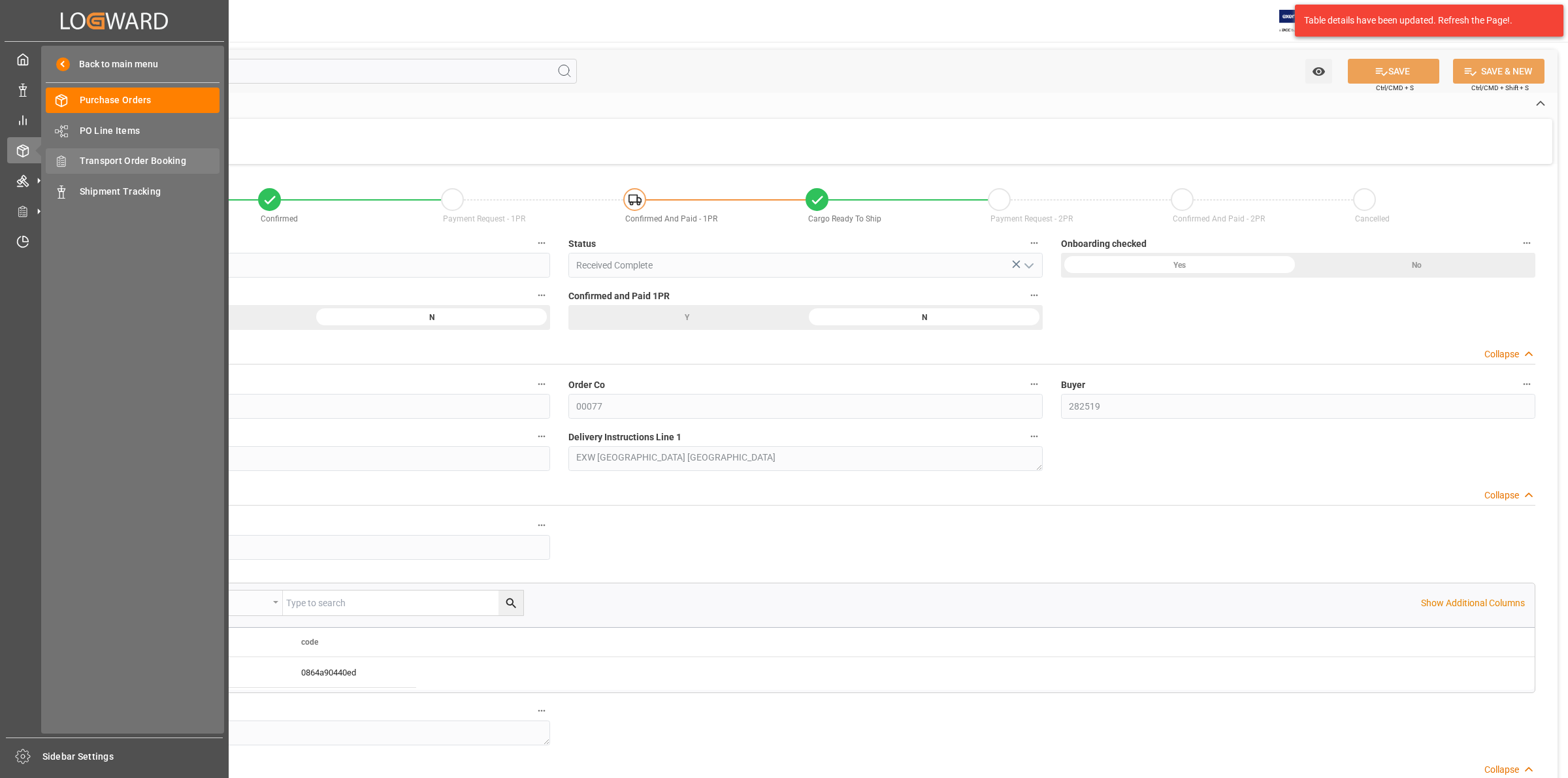
click at [80, 164] on span "Transport Order Booking" at bounding box center [150, 161] width 140 height 14
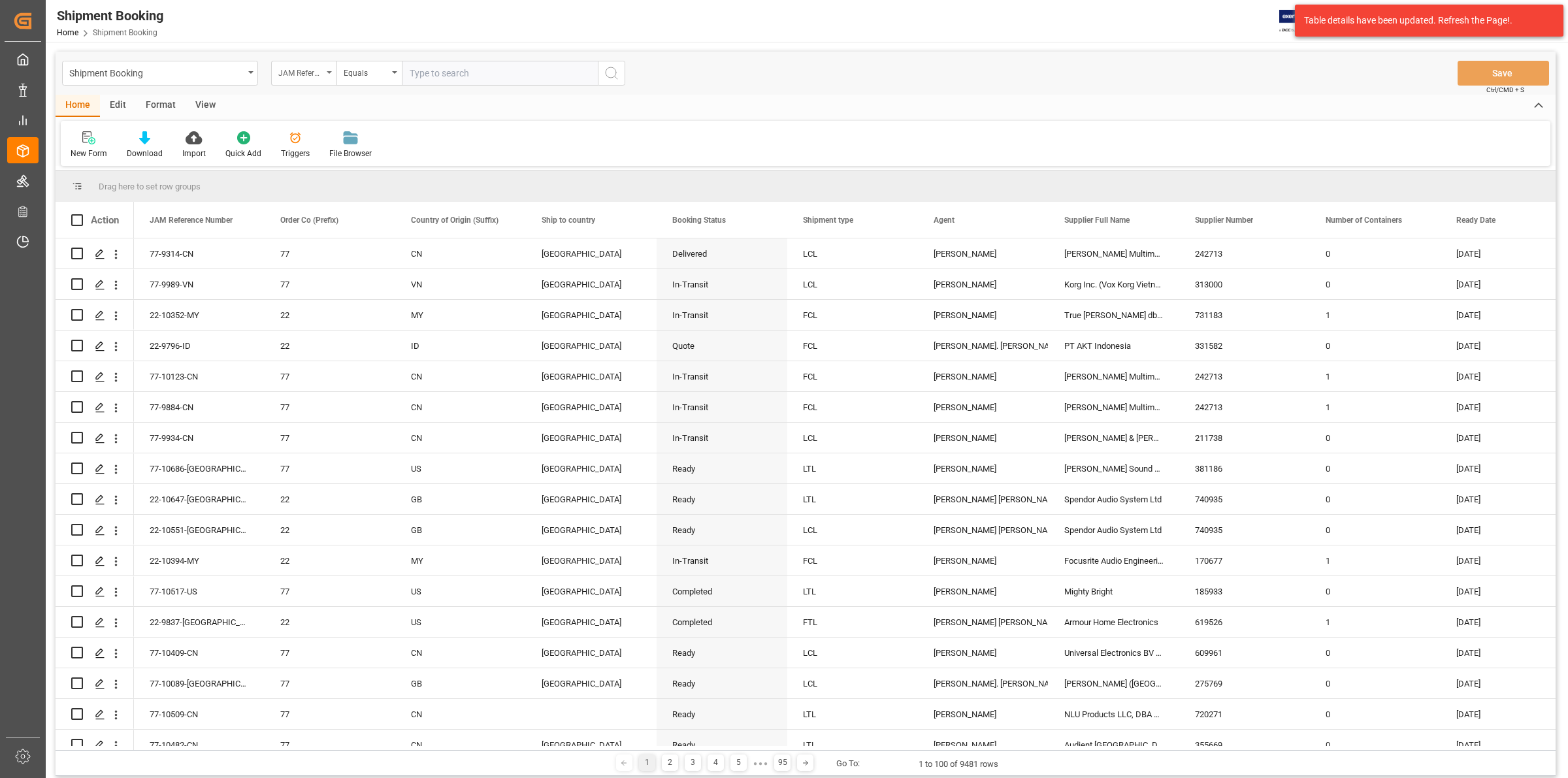
click at [333, 67] on div "JAM Reference Number" at bounding box center [303, 73] width 65 height 24
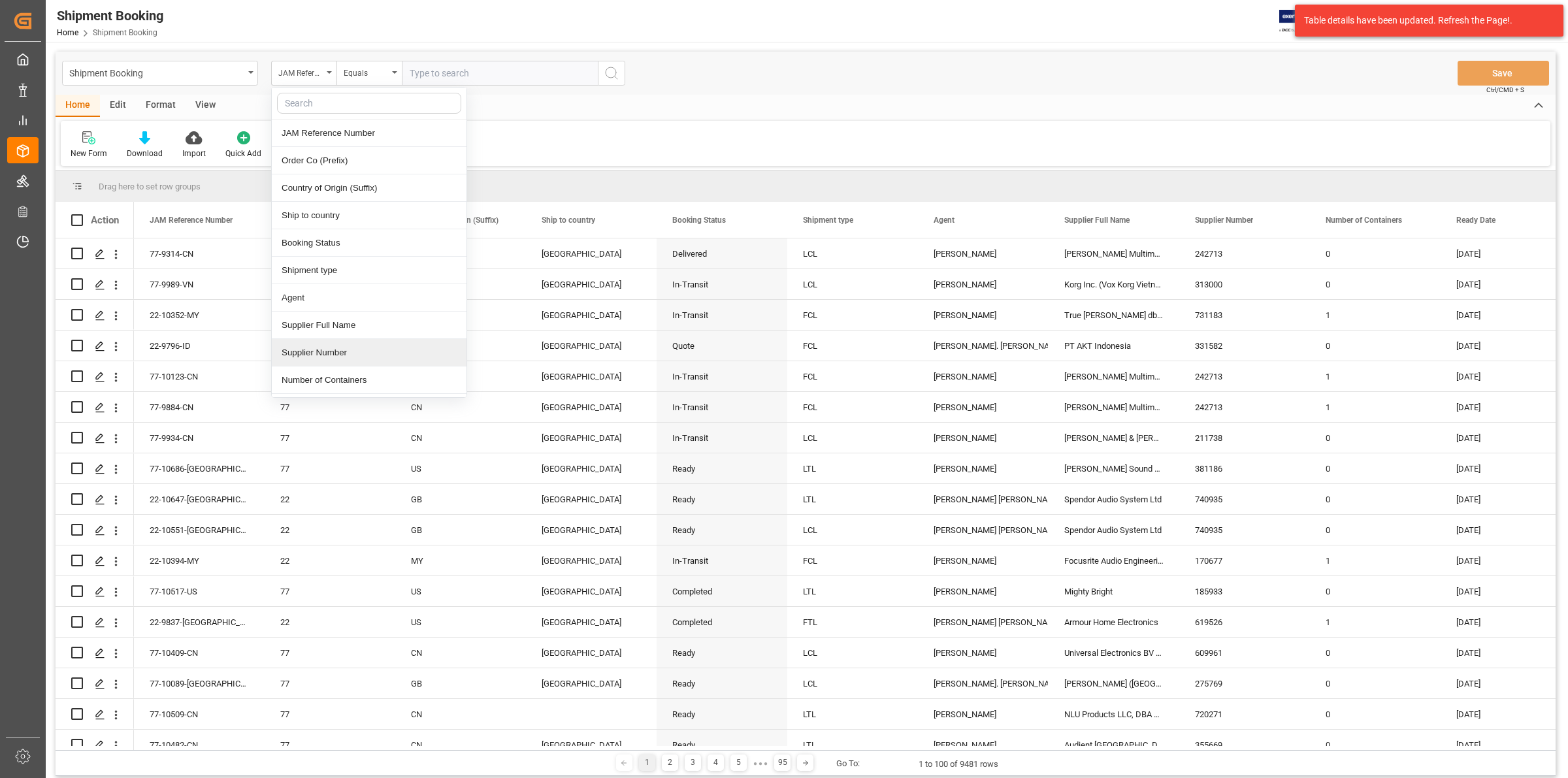
click at [354, 348] on div "Supplier Number" at bounding box center [369, 352] width 195 height 27
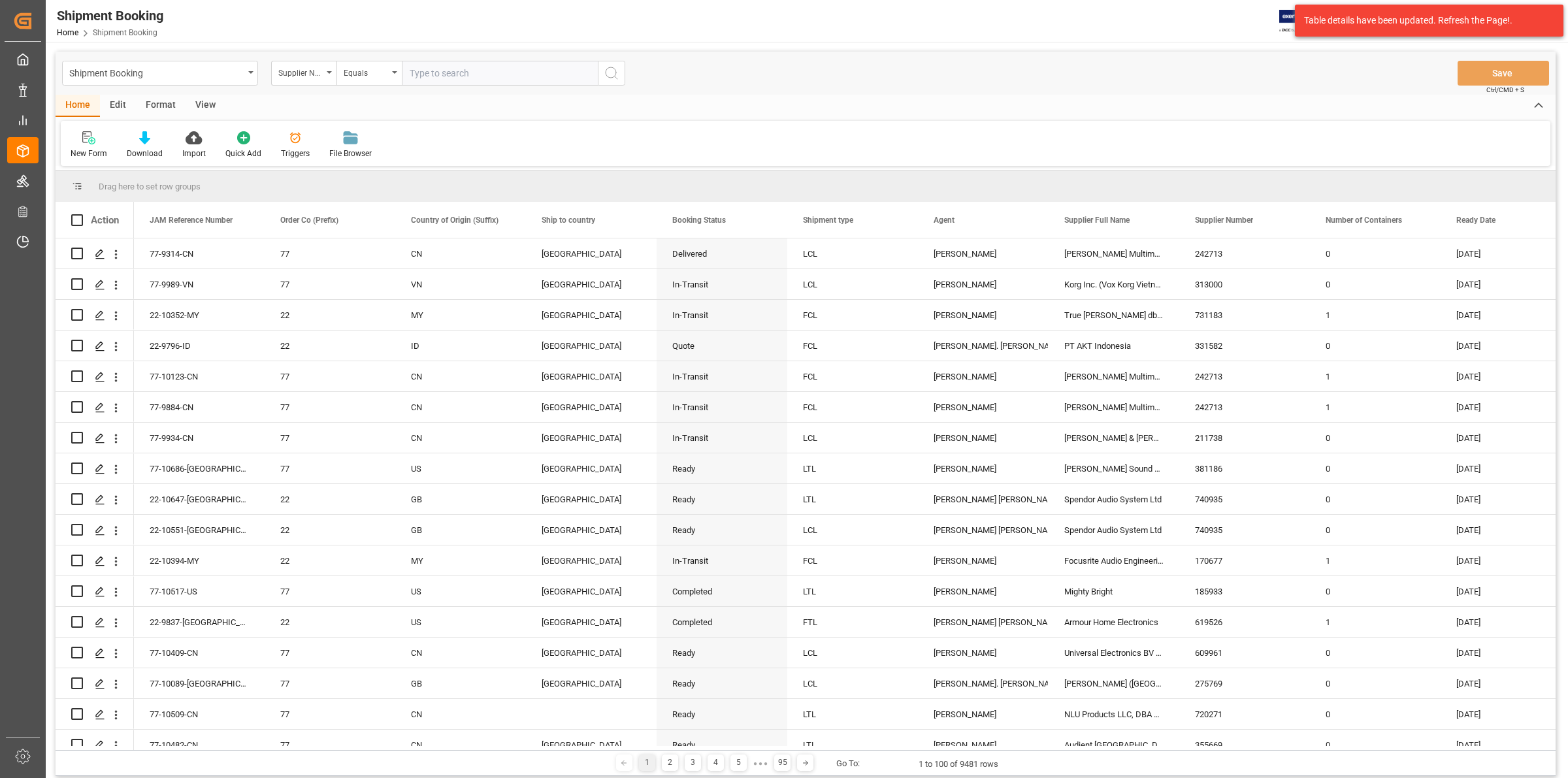
click at [433, 75] on input "text" at bounding box center [500, 73] width 196 height 24
type input "282519"
click at [606, 73] on icon "search button" at bounding box center [611, 72] width 16 height 16
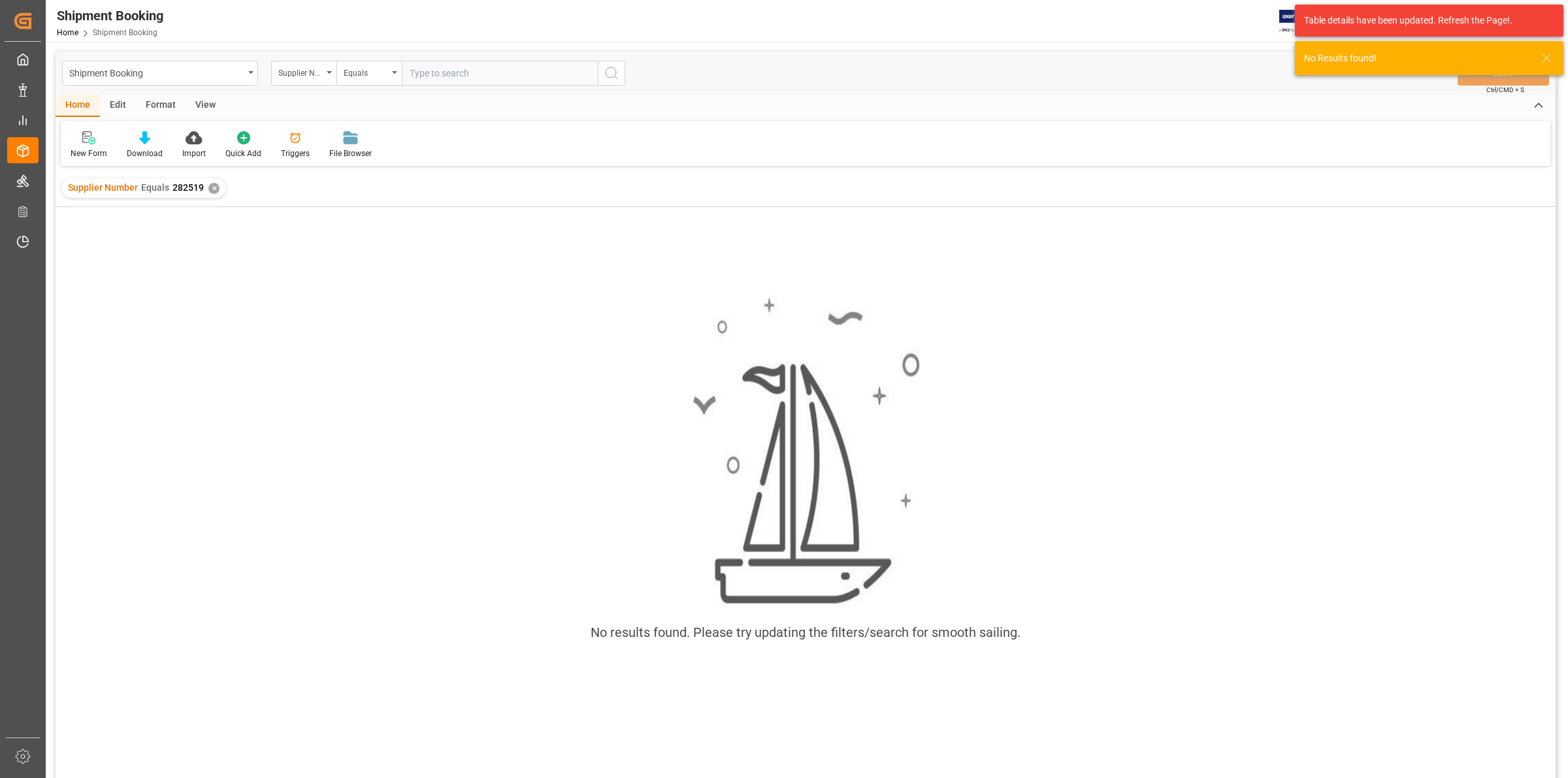
click at [208, 188] on div "✕" at bounding box center [214, 188] width 11 height 11
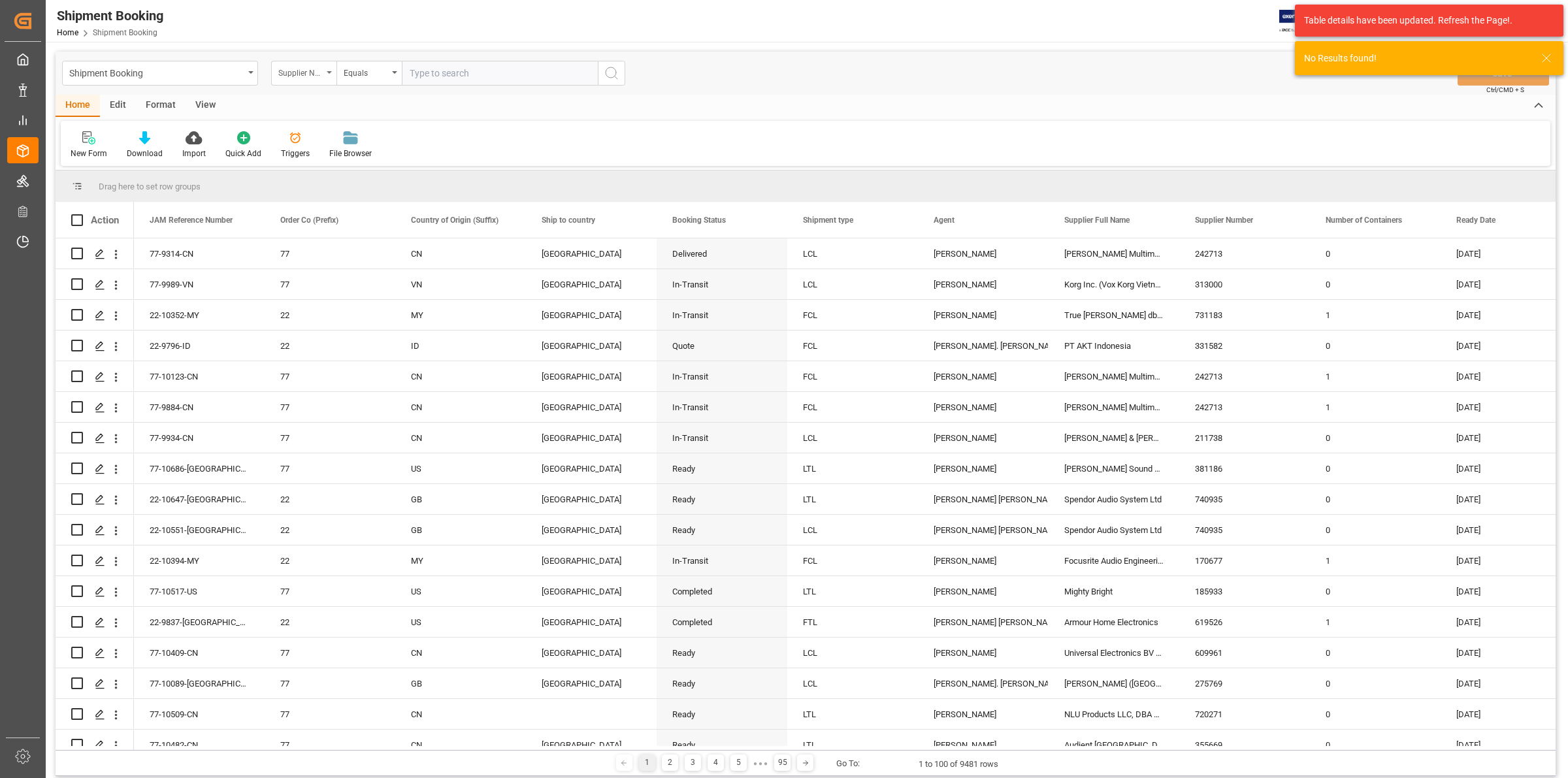
click at [331, 71] on icon "open menu" at bounding box center [329, 72] width 6 height 3
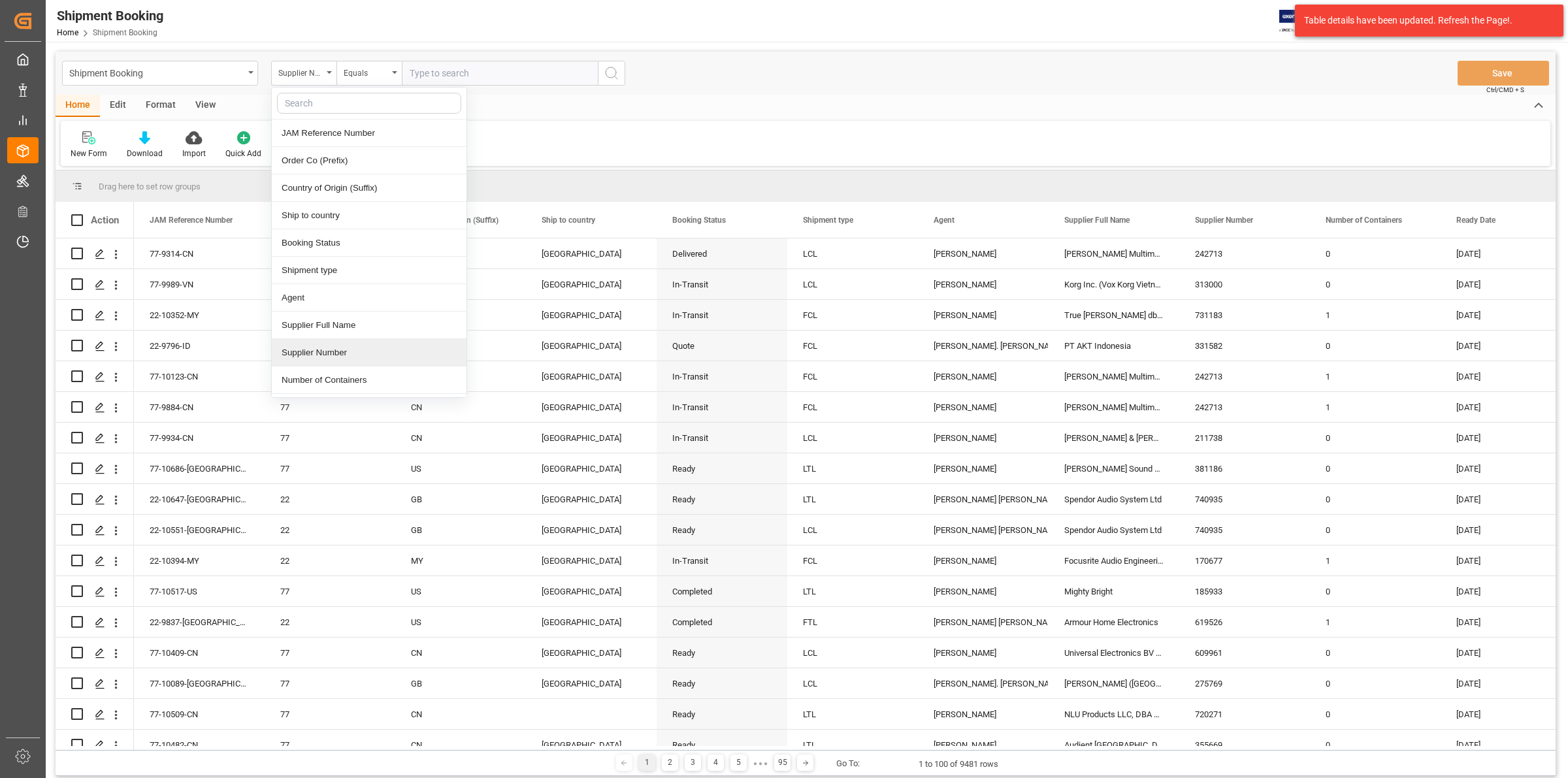
click at [366, 348] on div "Supplier Number" at bounding box center [369, 352] width 195 height 27
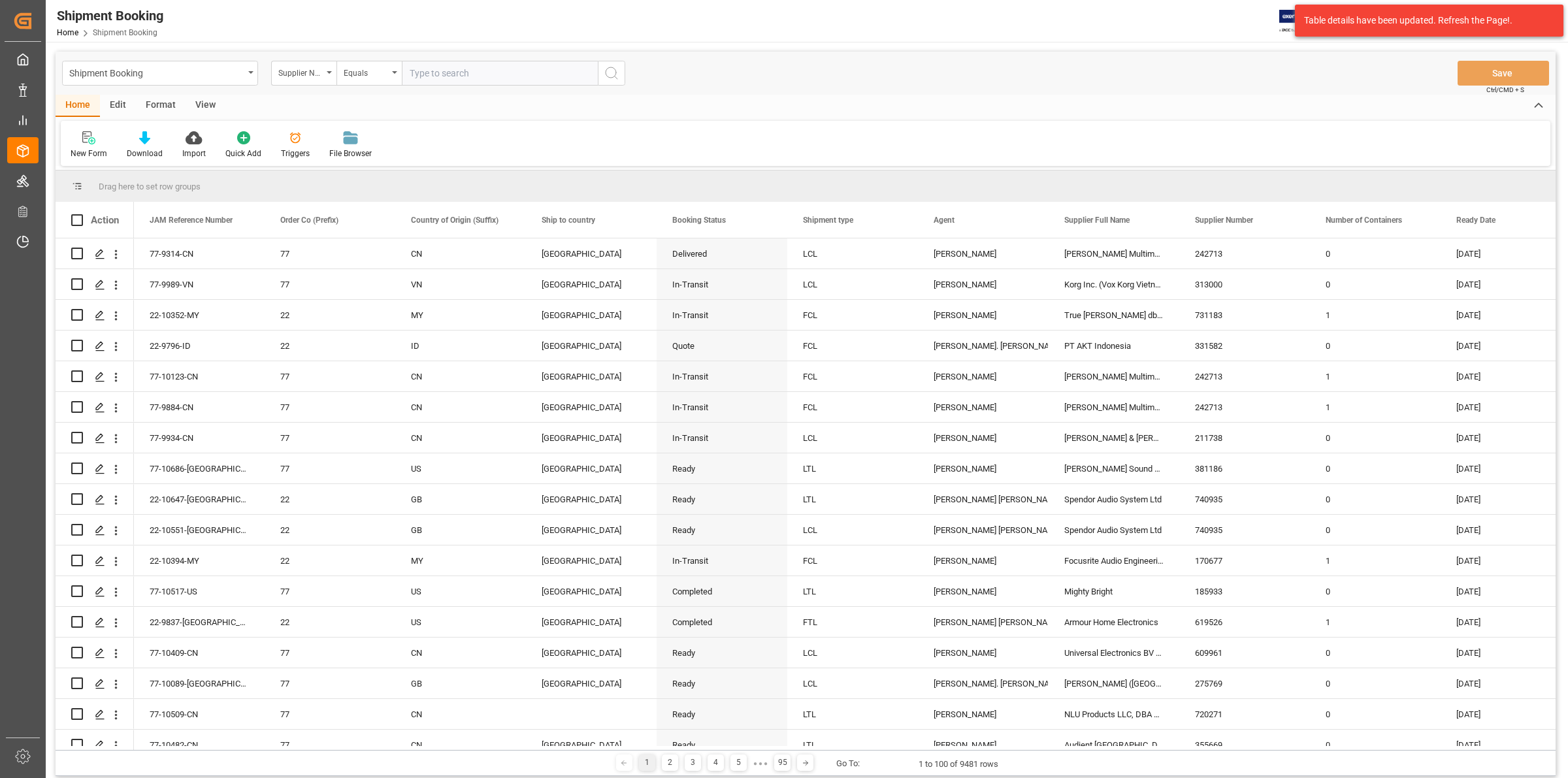
click at [416, 78] on input "text" at bounding box center [500, 73] width 196 height 24
type input "1134"
click at [609, 77] on icon "search button" at bounding box center [611, 72] width 16 height 16
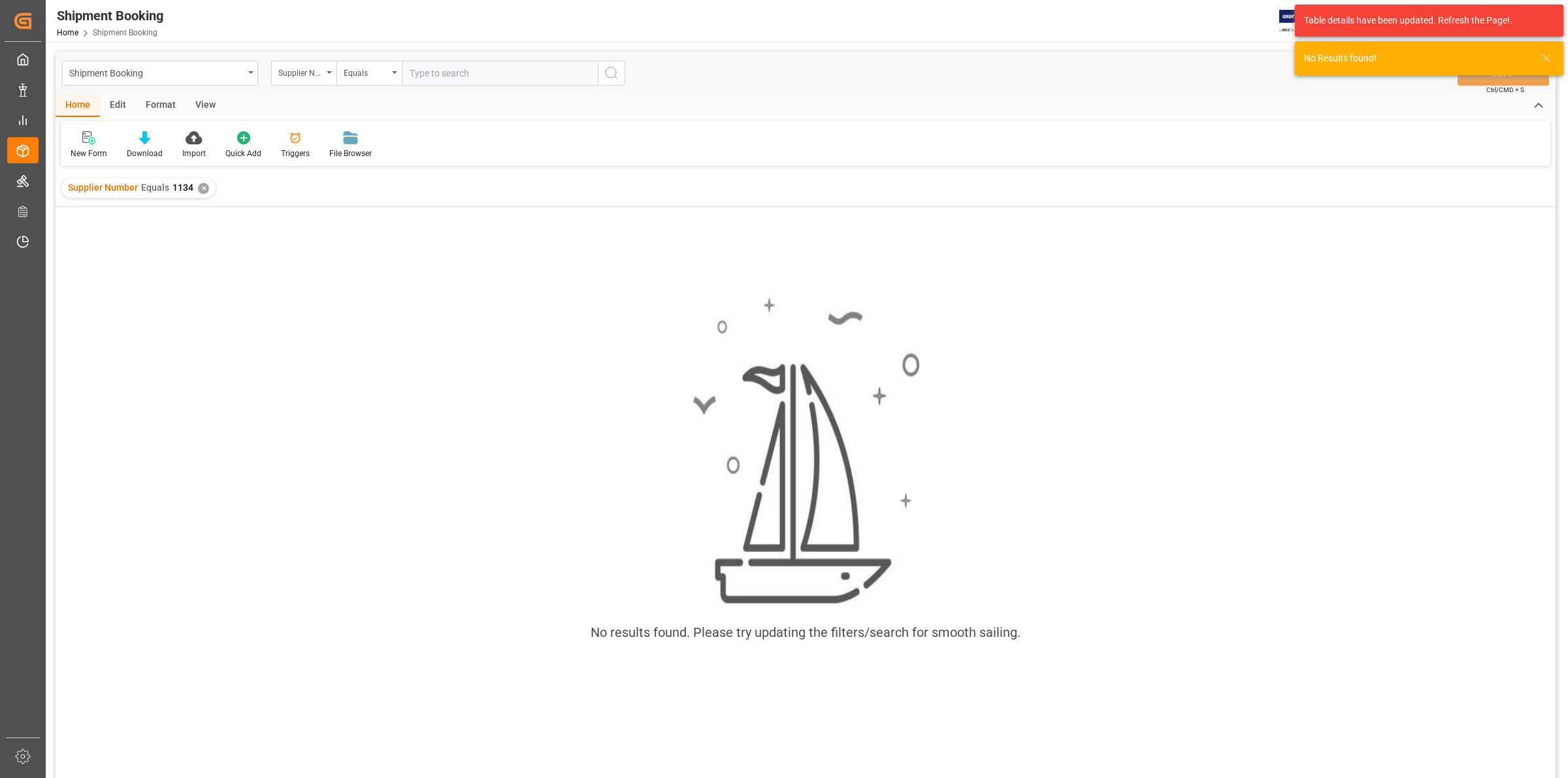
click at [200, 190] on div "✕" at bounding box center [203, 188] width 11 height 11
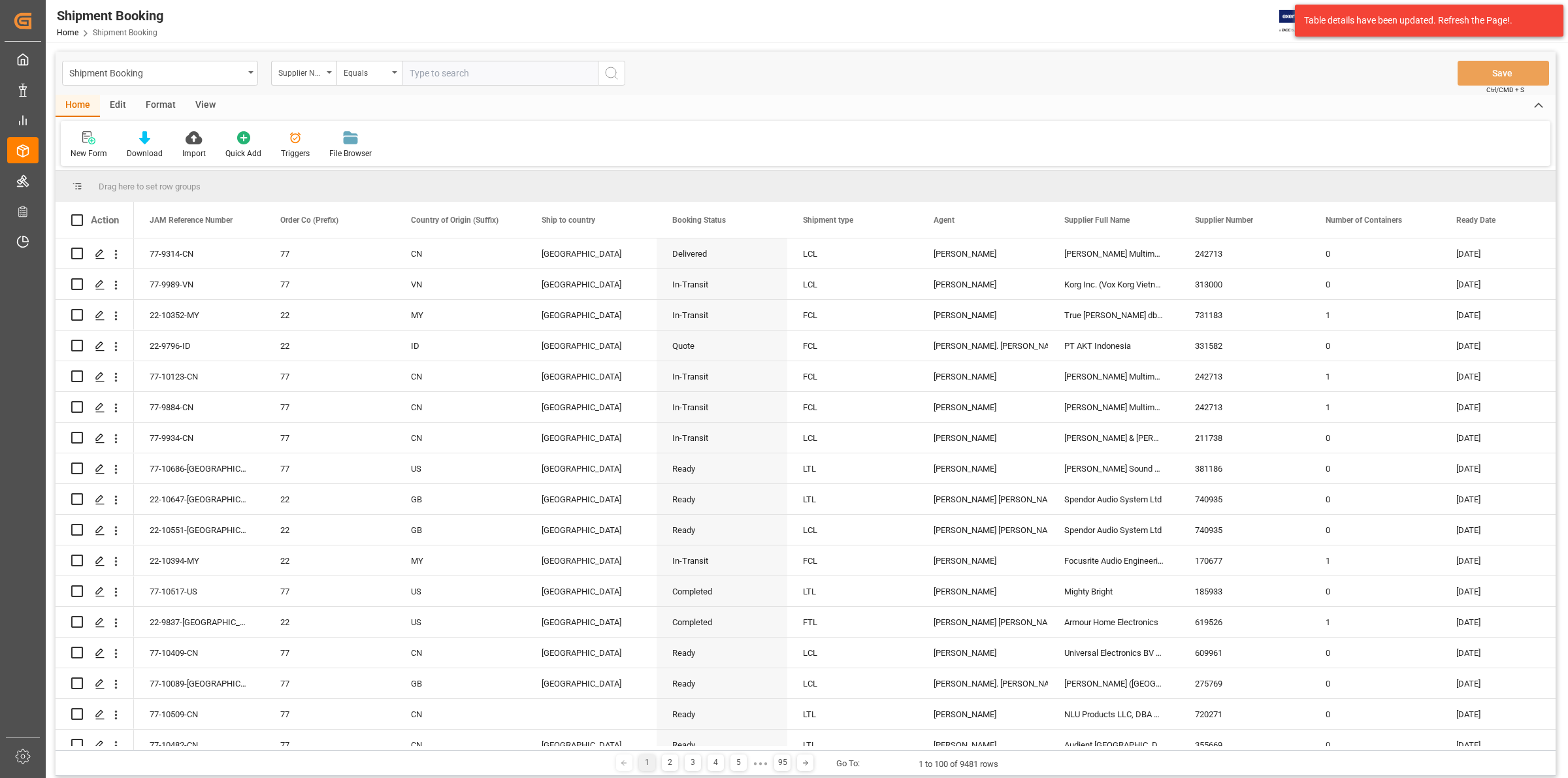
click at [424, 78] on input "text" at bounding box center [500, 73] width 196 height 24
type input "1134"
click at [611, 71] on icon "search button" at bounding box center [611, 72] width 16 height 16
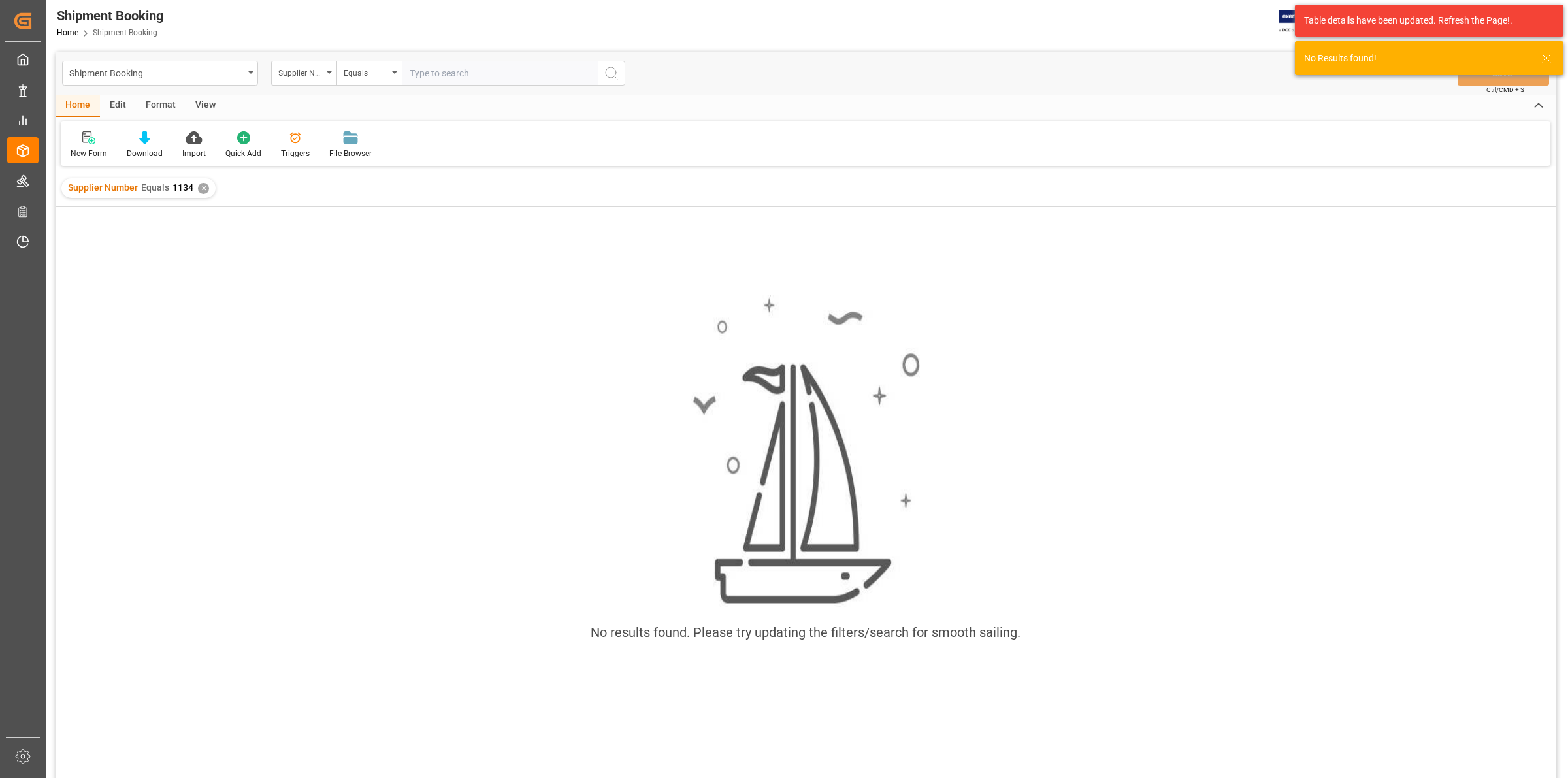
click at [204, 188] on div "✕" at bounding box center [203, 188] width 11 height 11
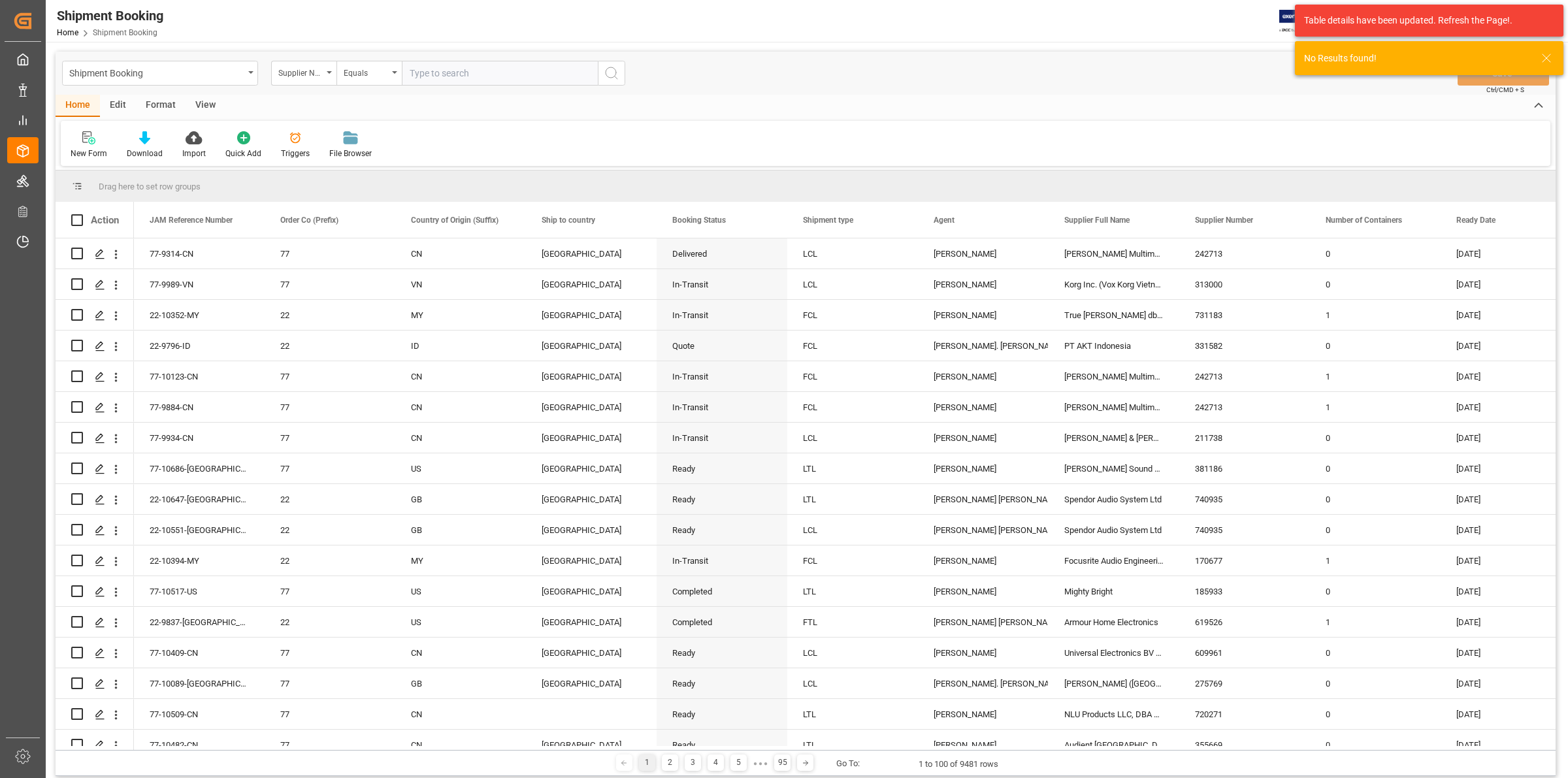
click at [431, 76] on input "text" at bounding box center [500, 73] width 196 height 24
type input "1129"
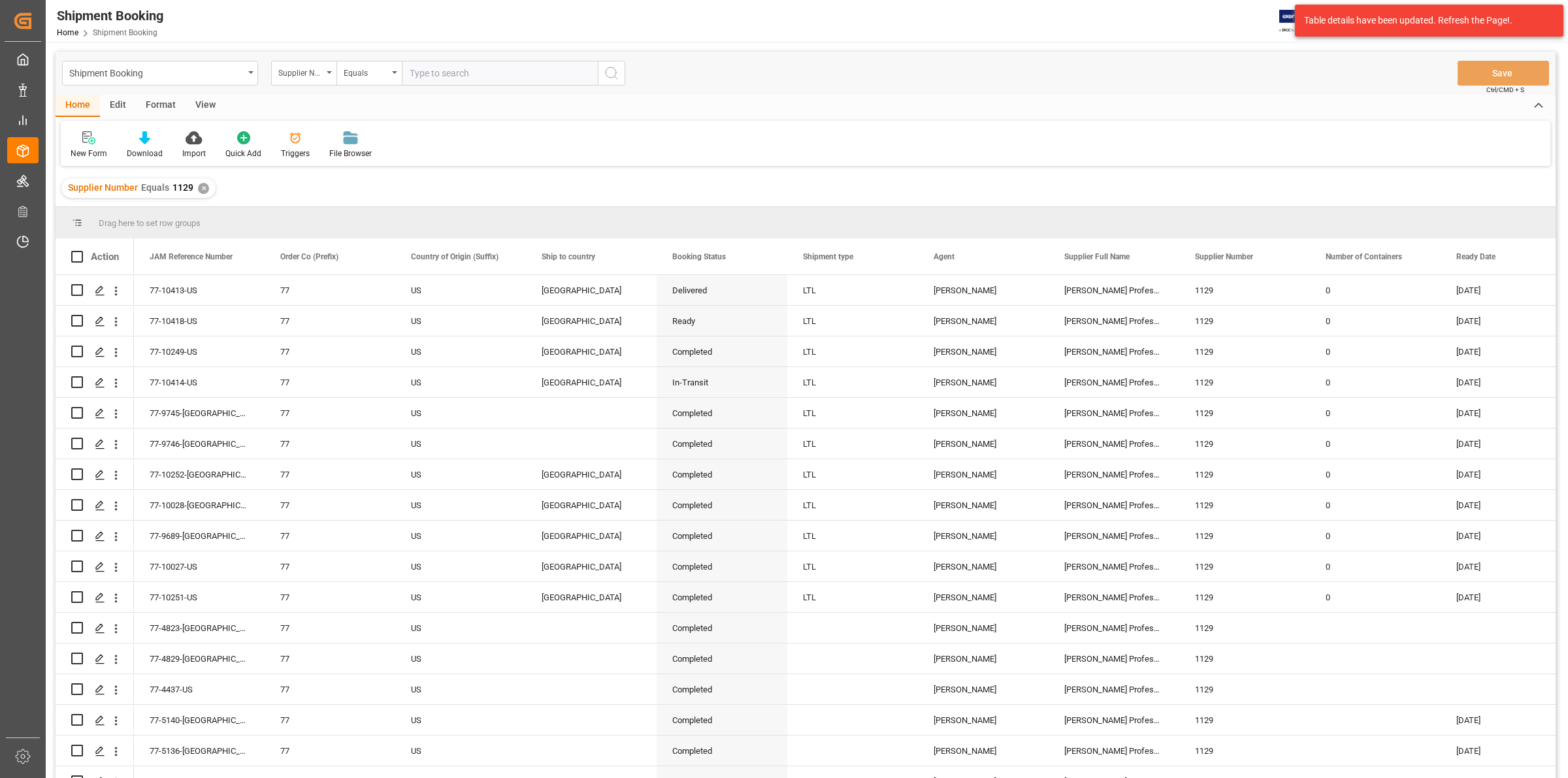
click at [202, 181] on div "Supplier Number Equals 1129 ✕" at bounding box center [138, 188] width 154 height 20
click at [201, 183] on div "✕" at bounding box center [203, 188] width 11 height 11
